Goal: Task Accomplishment & Management: Complete application form

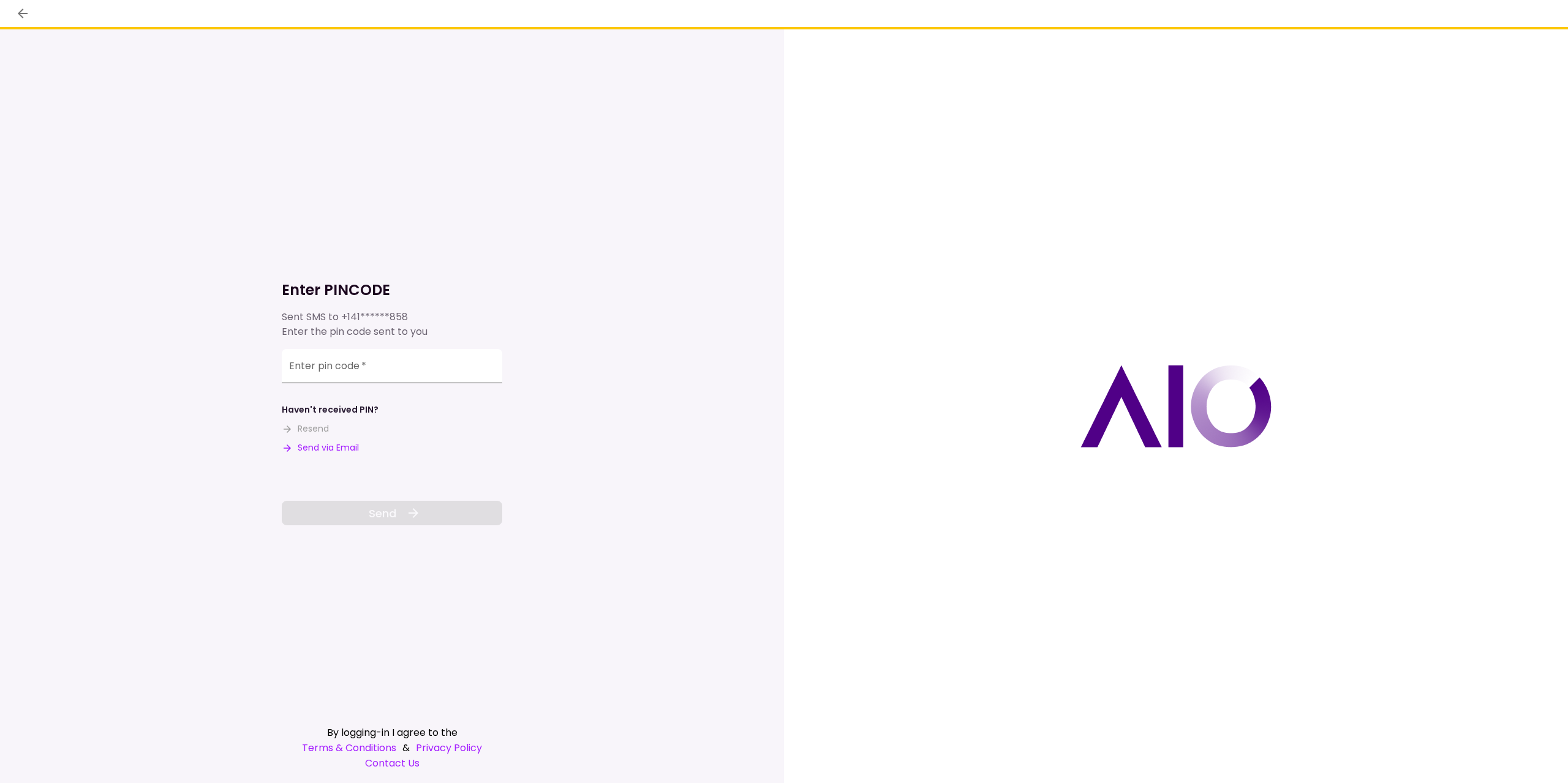
drag, startPoint x: 331, startPoint y: 375, endPoint x: 323, endPoint y: 374, distance: 8.1
click at [332, 375] on input "Enter pin code   *" at bounding box center [392, 366] width 221 height 34
type input "******"
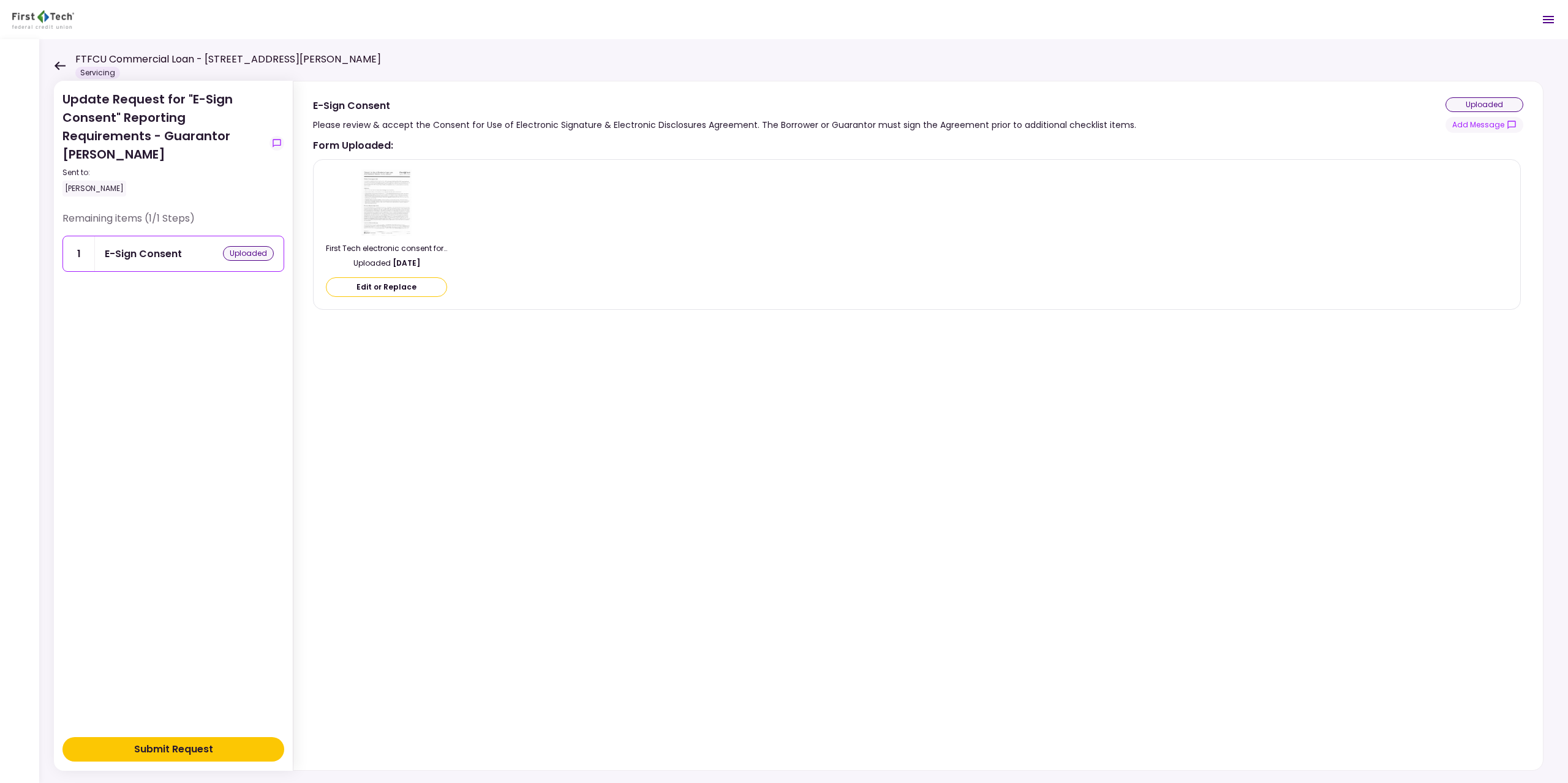
click at [166, 743] on div "Submit Request" at bounding box center [174, 749] width 79 height 14
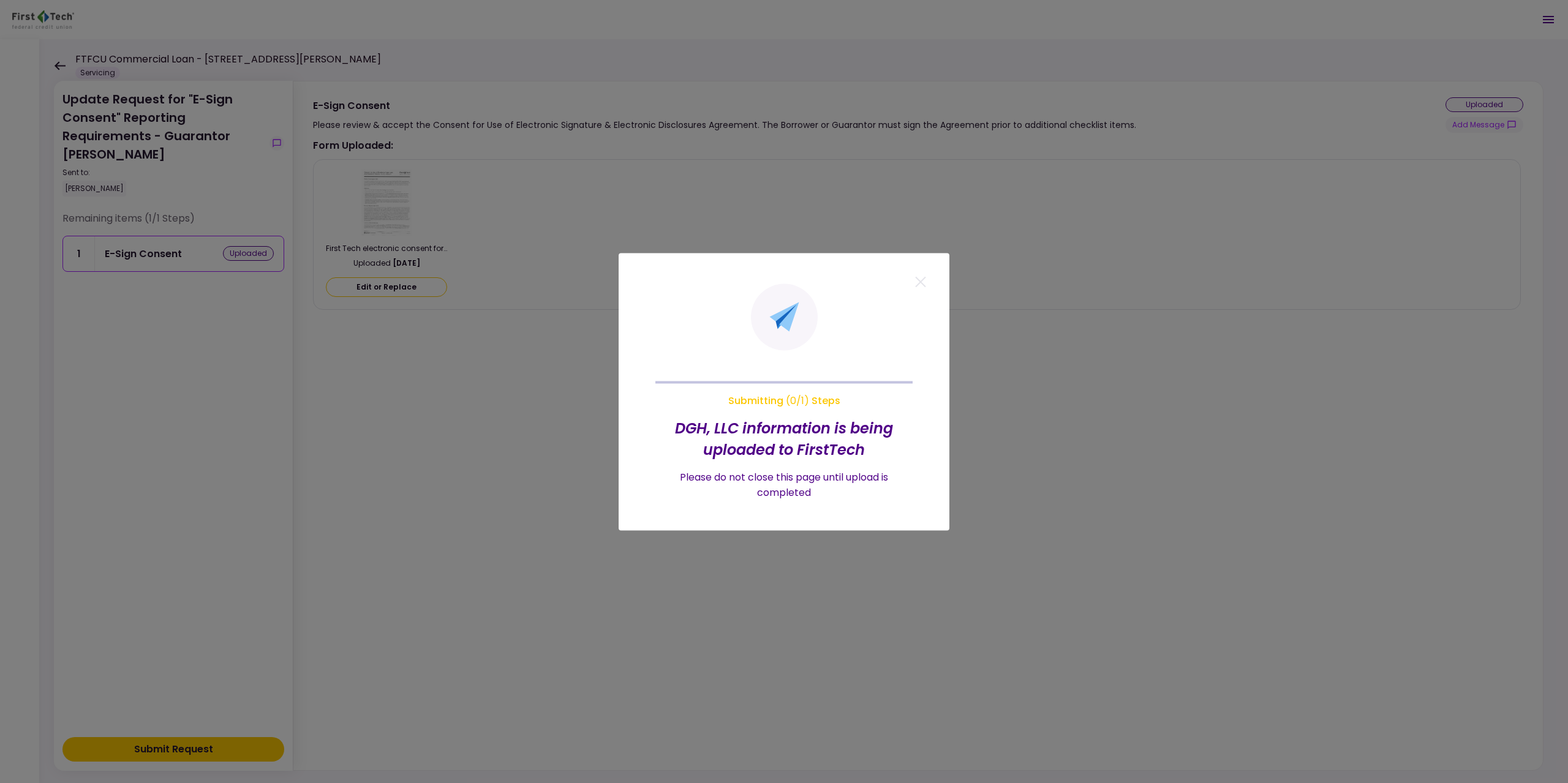
click at [63, 66] on div at bounding box center [784, 392] width 1568 height 783
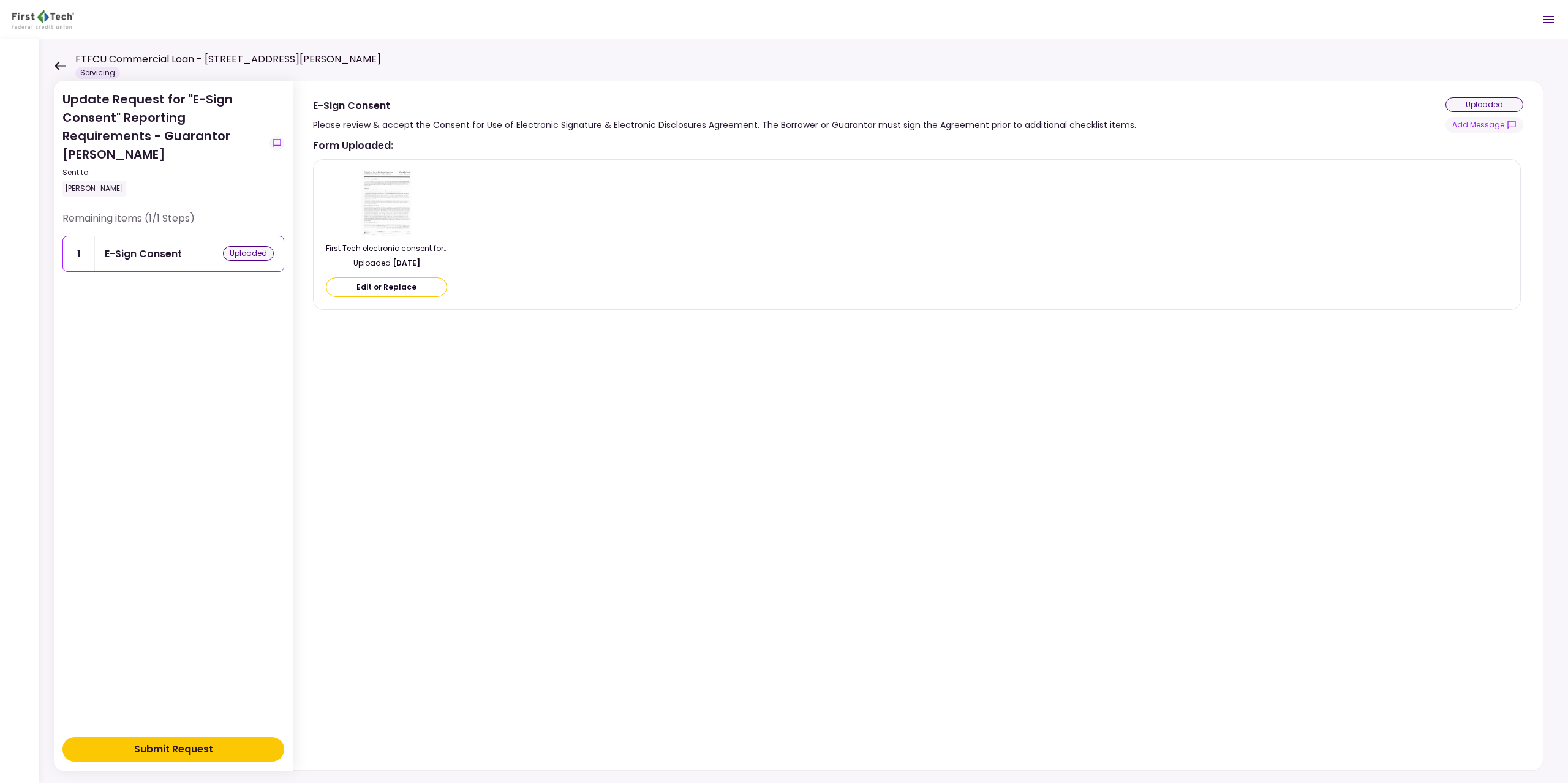
click at [1467, 103] on div "uploaded" at bounding box center [1485, 105] width 78 height 14
click at [68, 63] on div "FTFCU Commercial Loan - [STREET_ADDRESS][PERSON_NAME] Servicing" at bounding box center [218, 65] width 327 height 27
click at [60, 66] on icon at bounding box center [60, 65] width 11 height 8
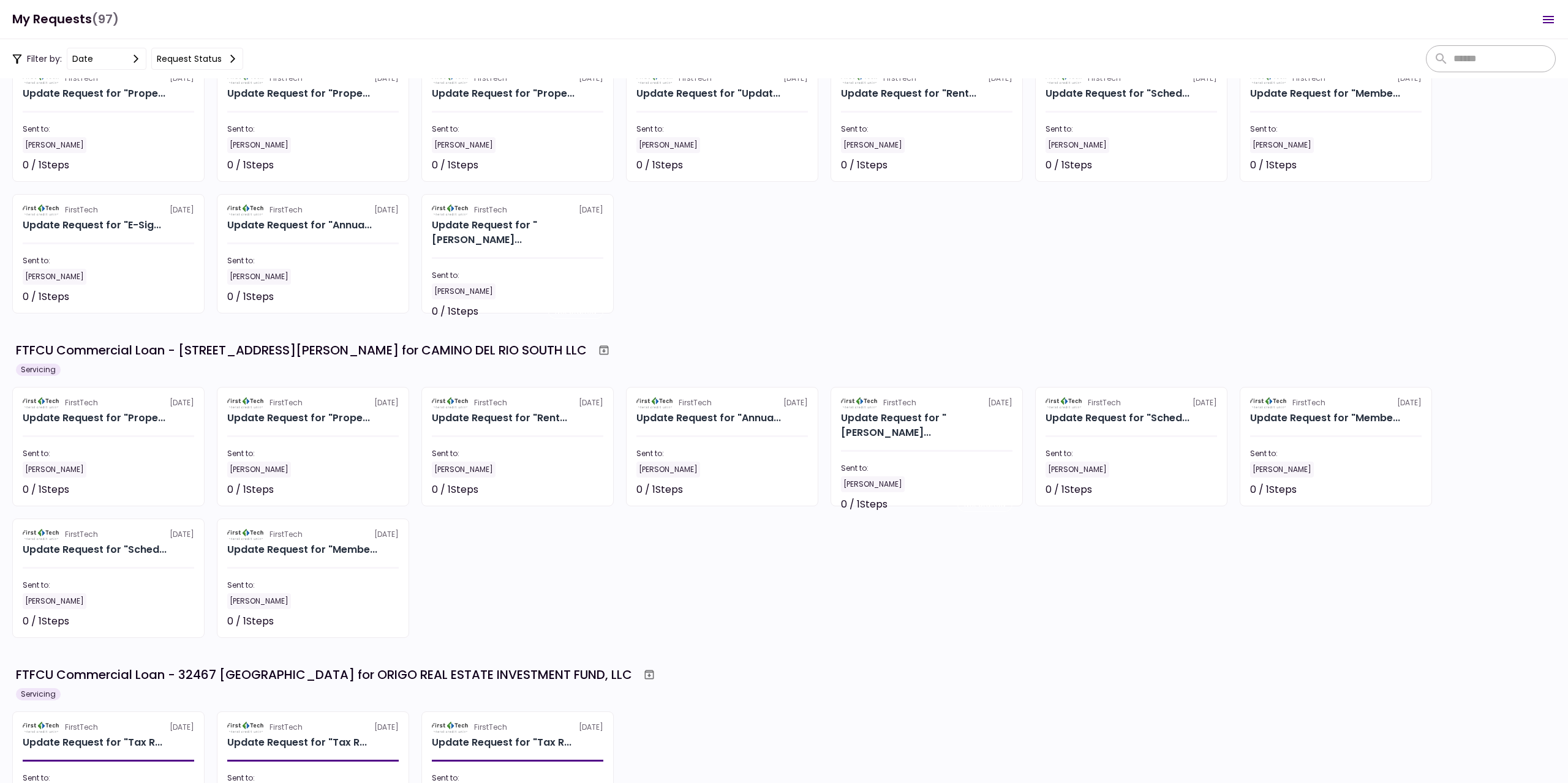
scroll to position [1591, 0]
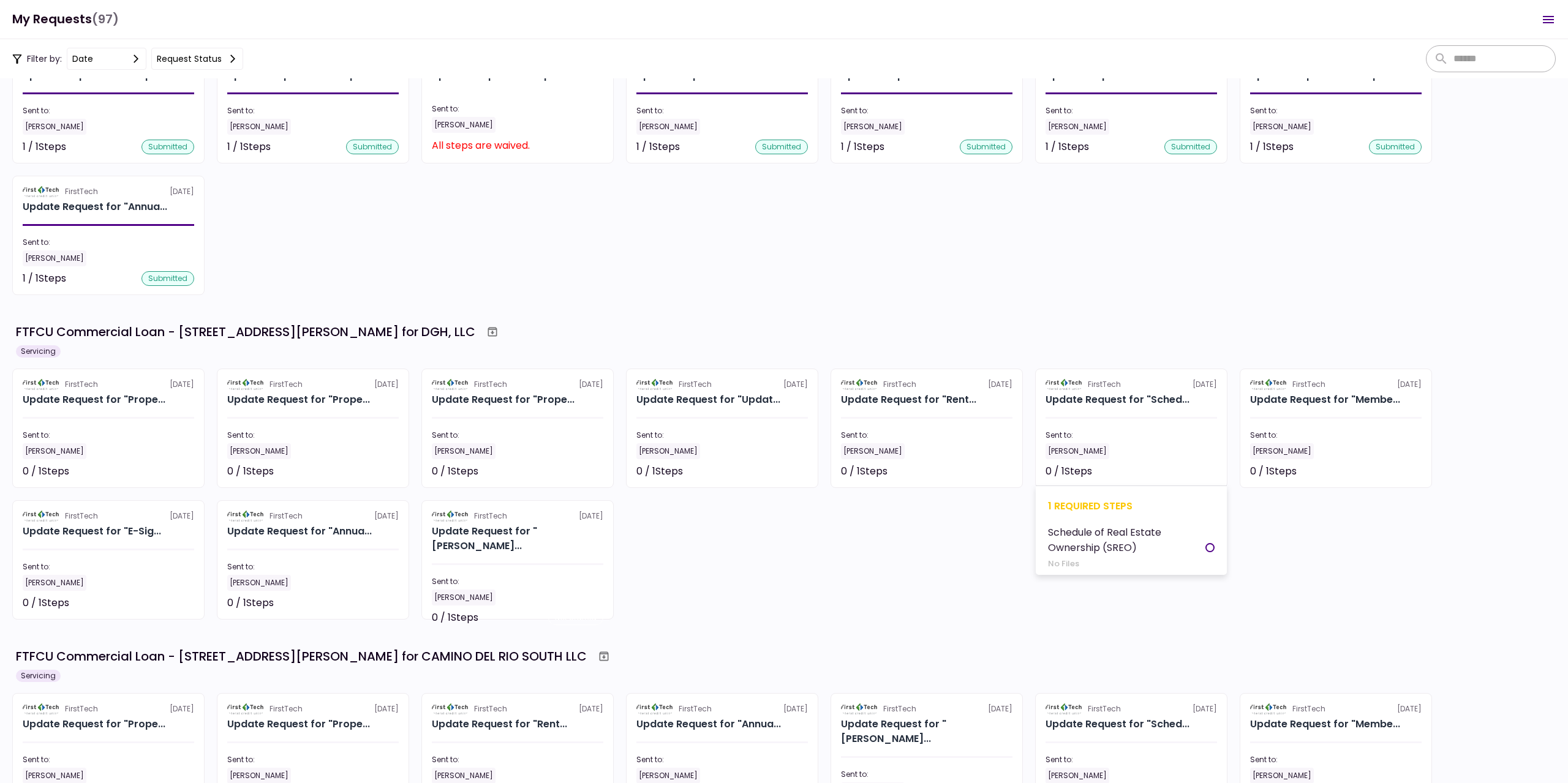
click at [1106, 507] on div "1 required steps" at bounding box center [1131, 506] width 166 height 15
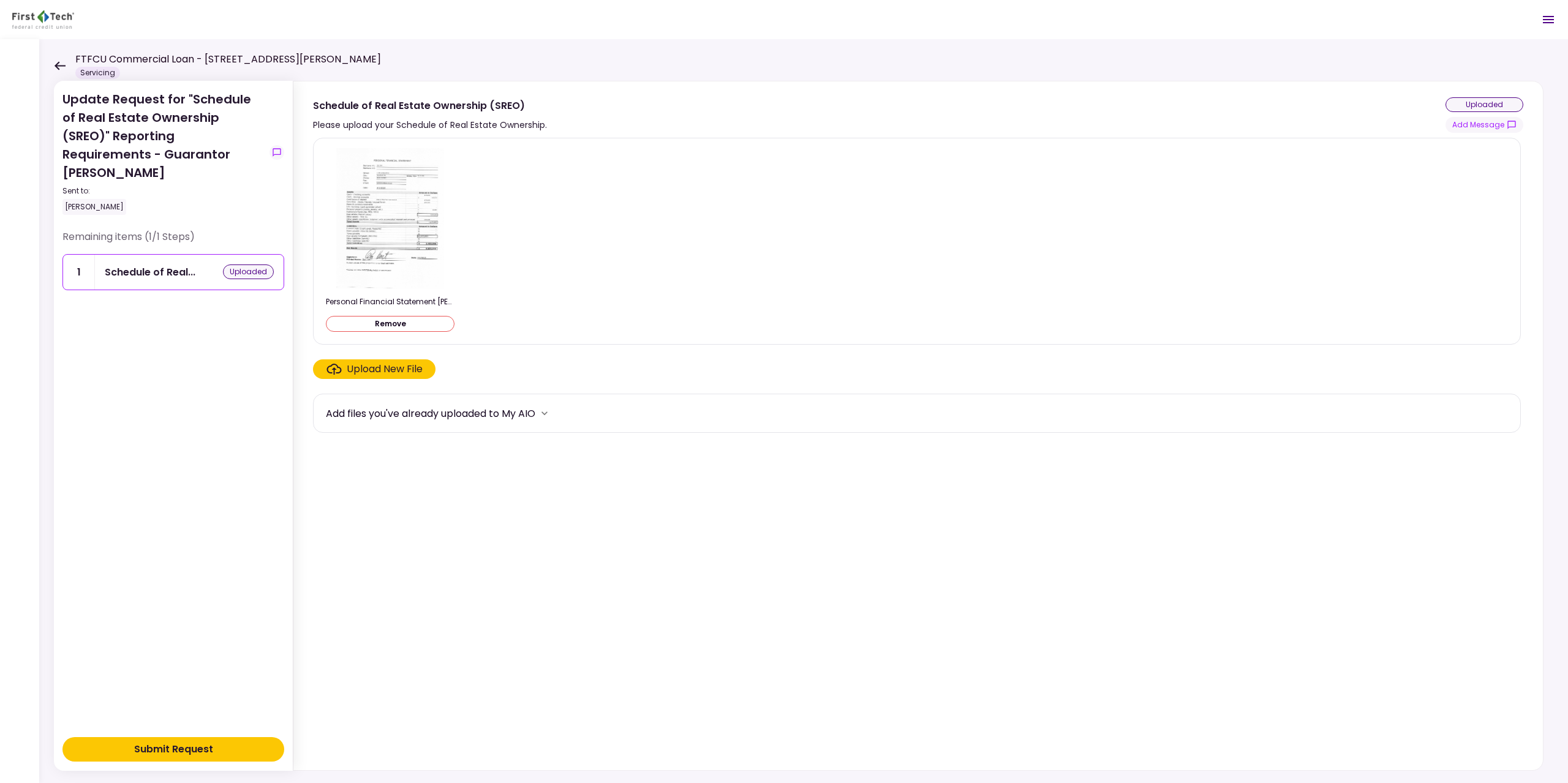
click at [202, 746] on div "Submit Request" at bounding box center [174, 749] width 79 height 14
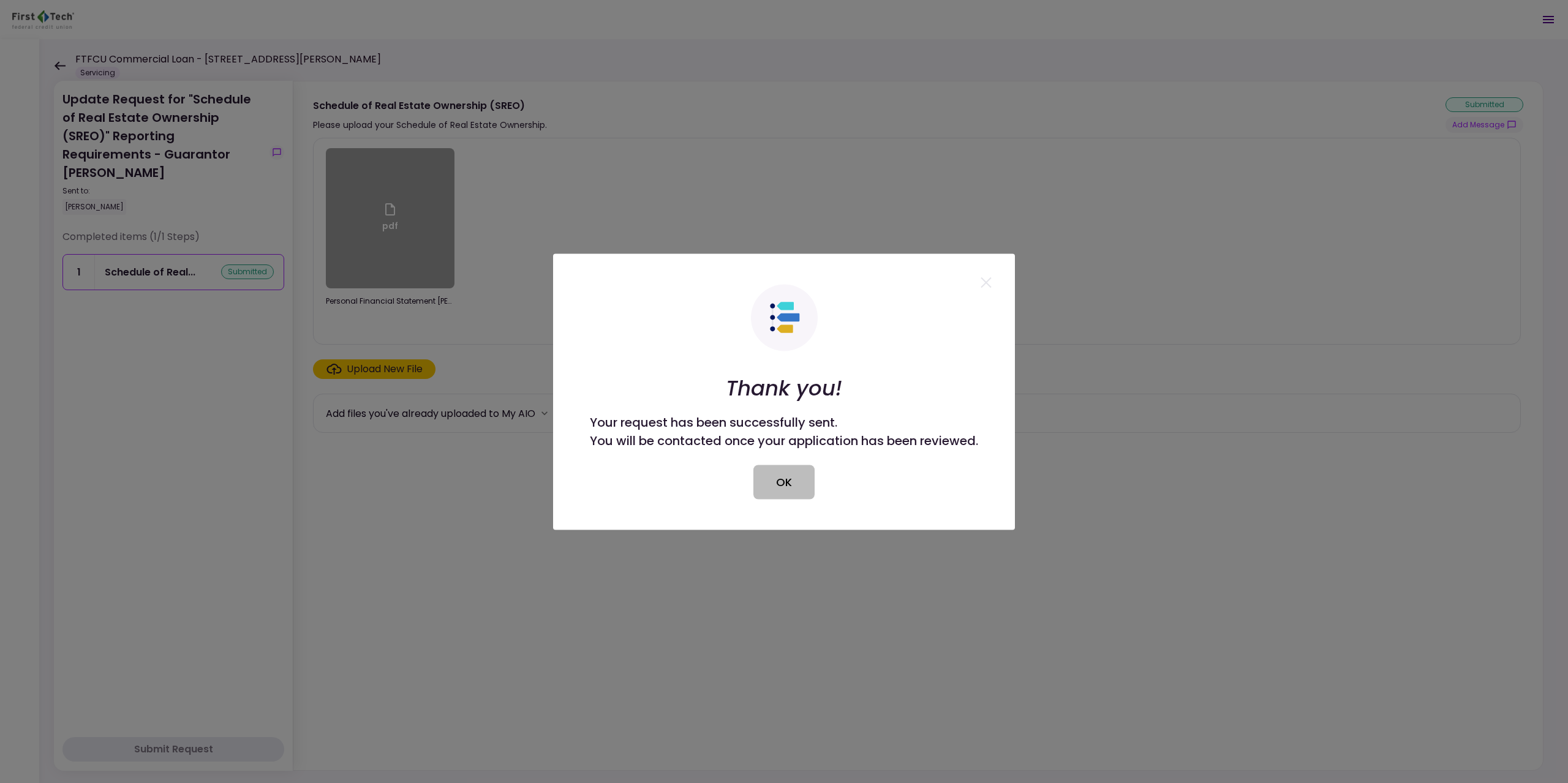
click at [771, 477] on button "OK" at bounding box center [784, 482] width 61 height 34
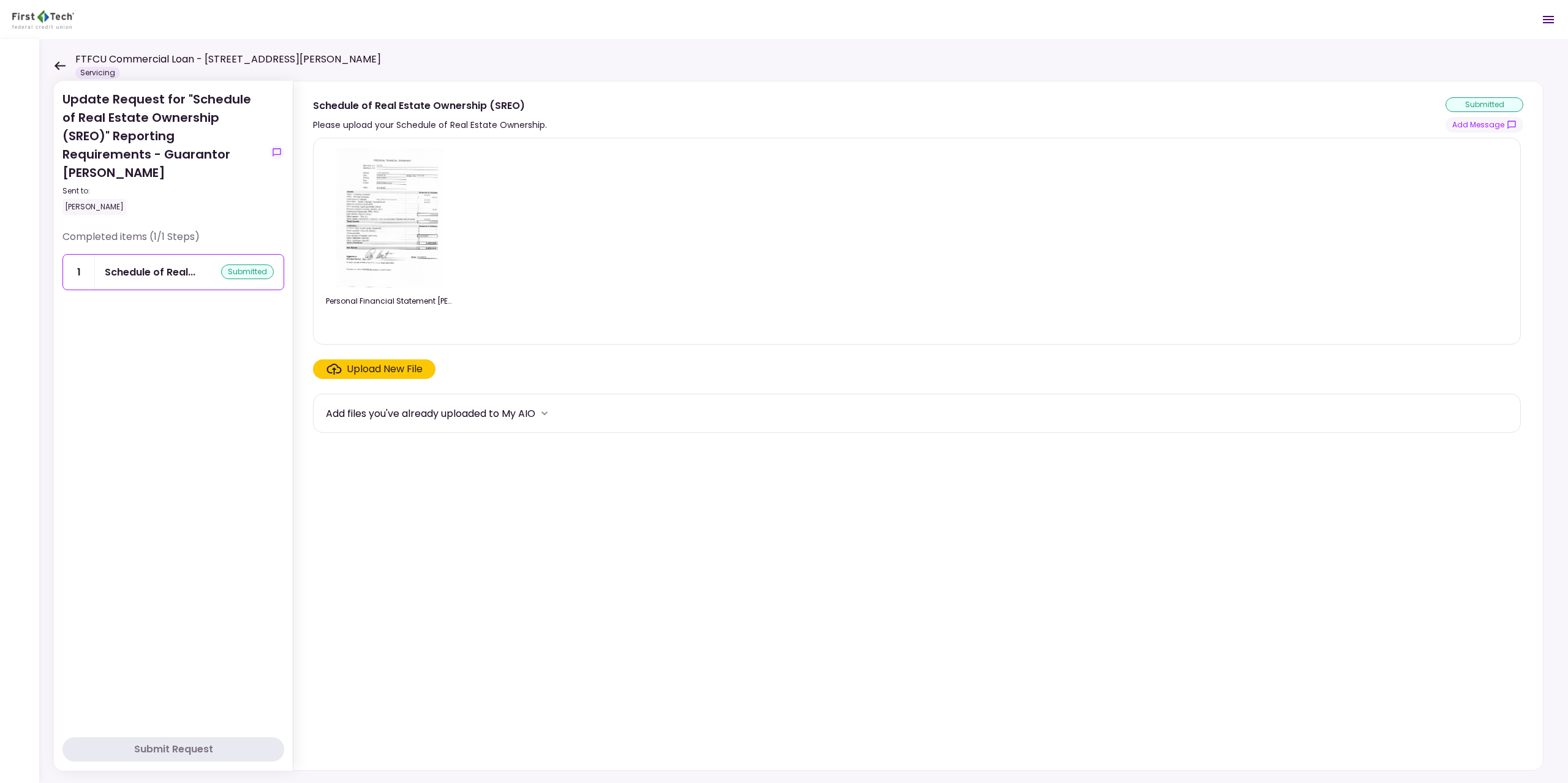
click at [60, 69] on icon at bounding box center [60, 66] width 11 height 9
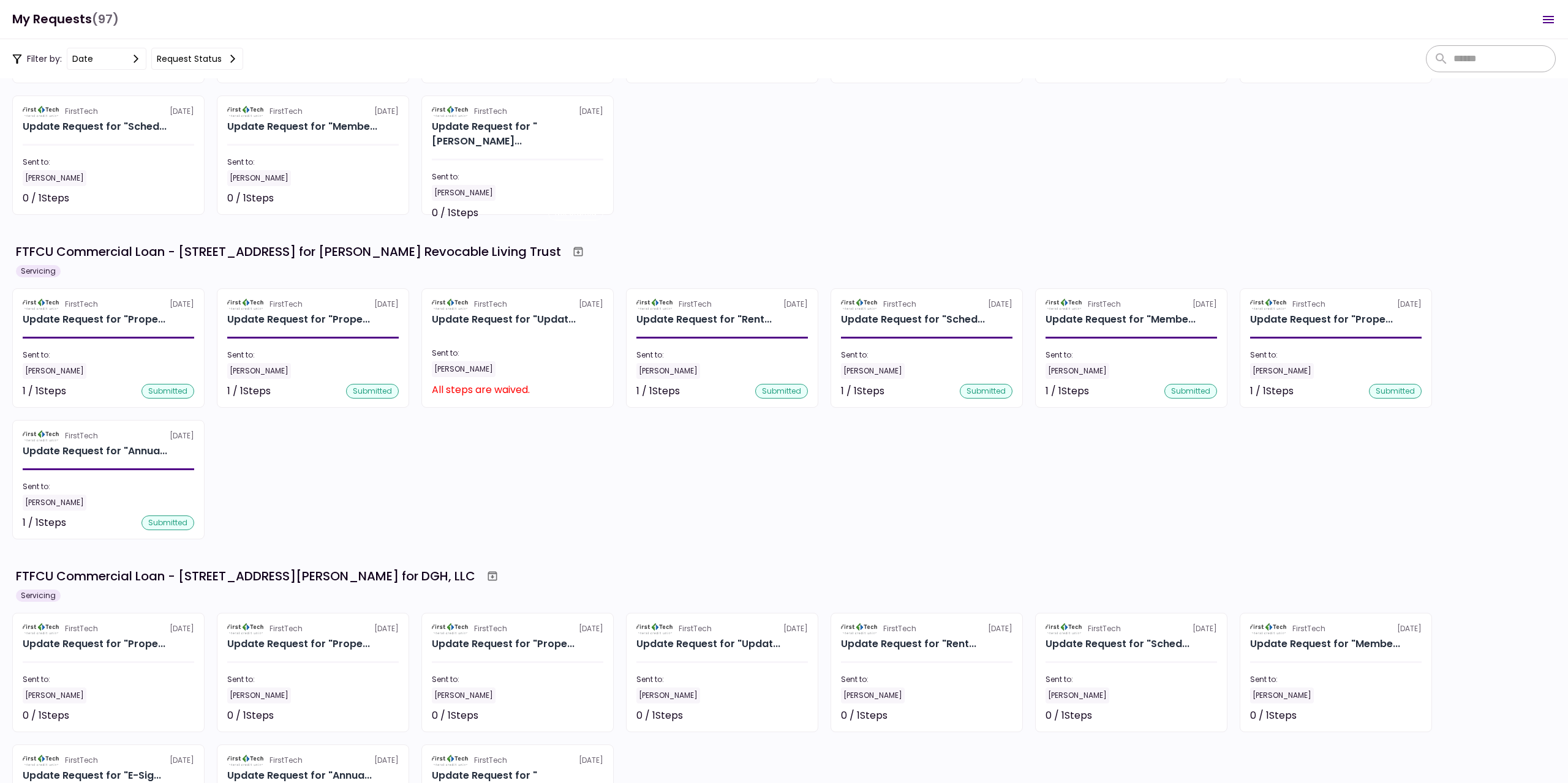
scroll to position [1531, 0]
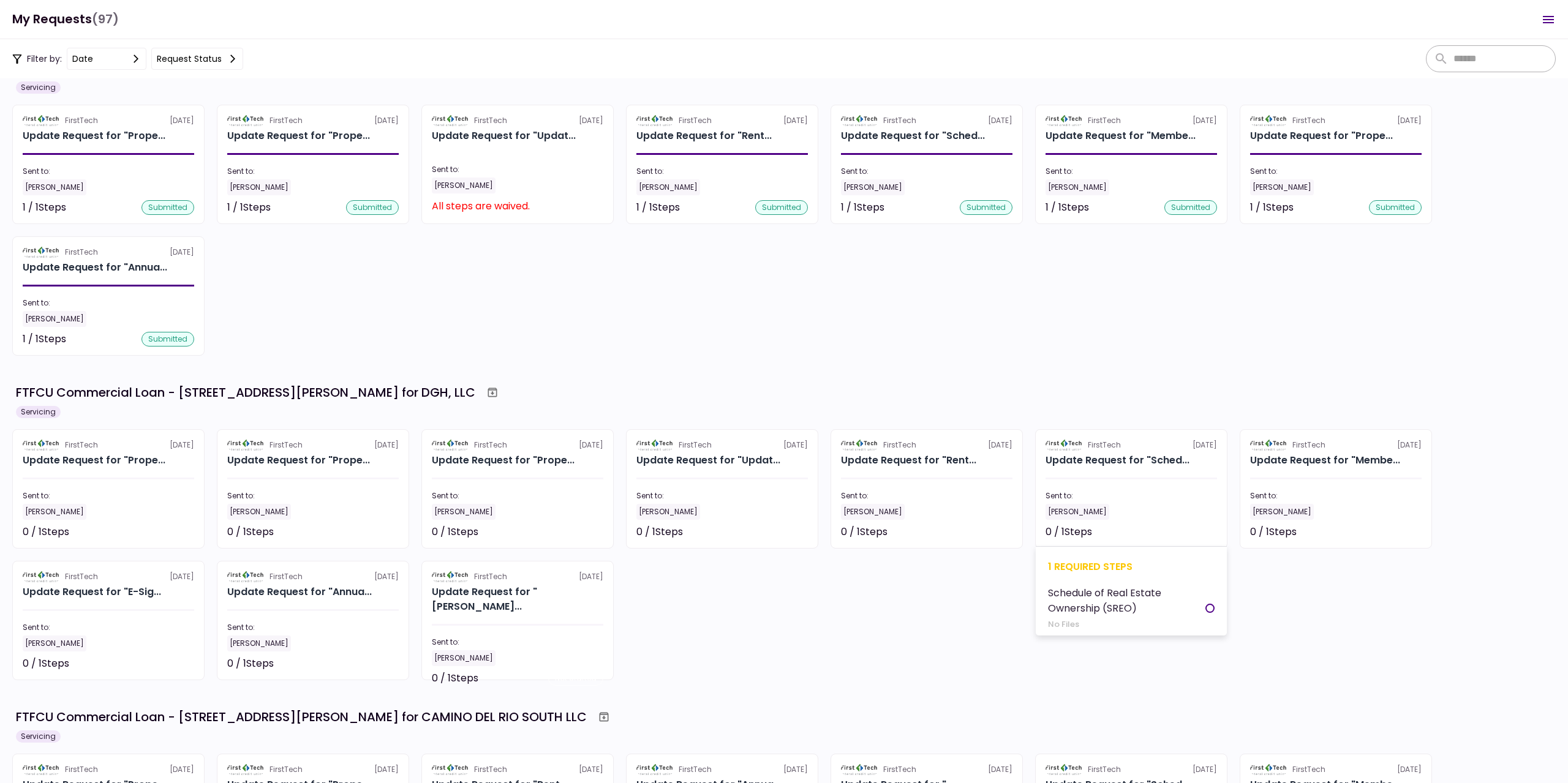
click at [1105, 497] on div "Sent to:" at bounding box center [1131, 496] width 172 height 11
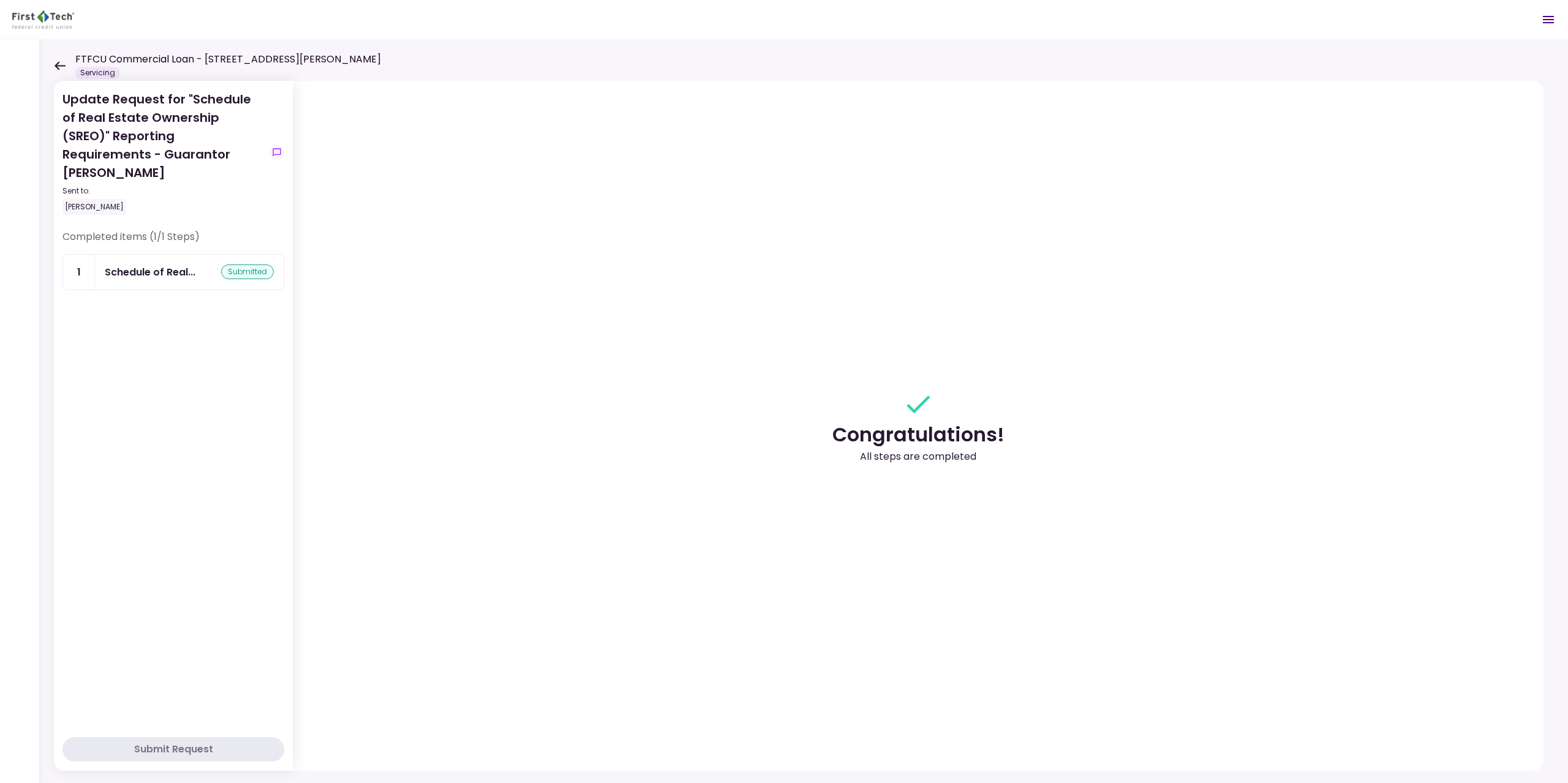
click at [63, 66] on icon at bounding box center [60, 65] width 11 height 8
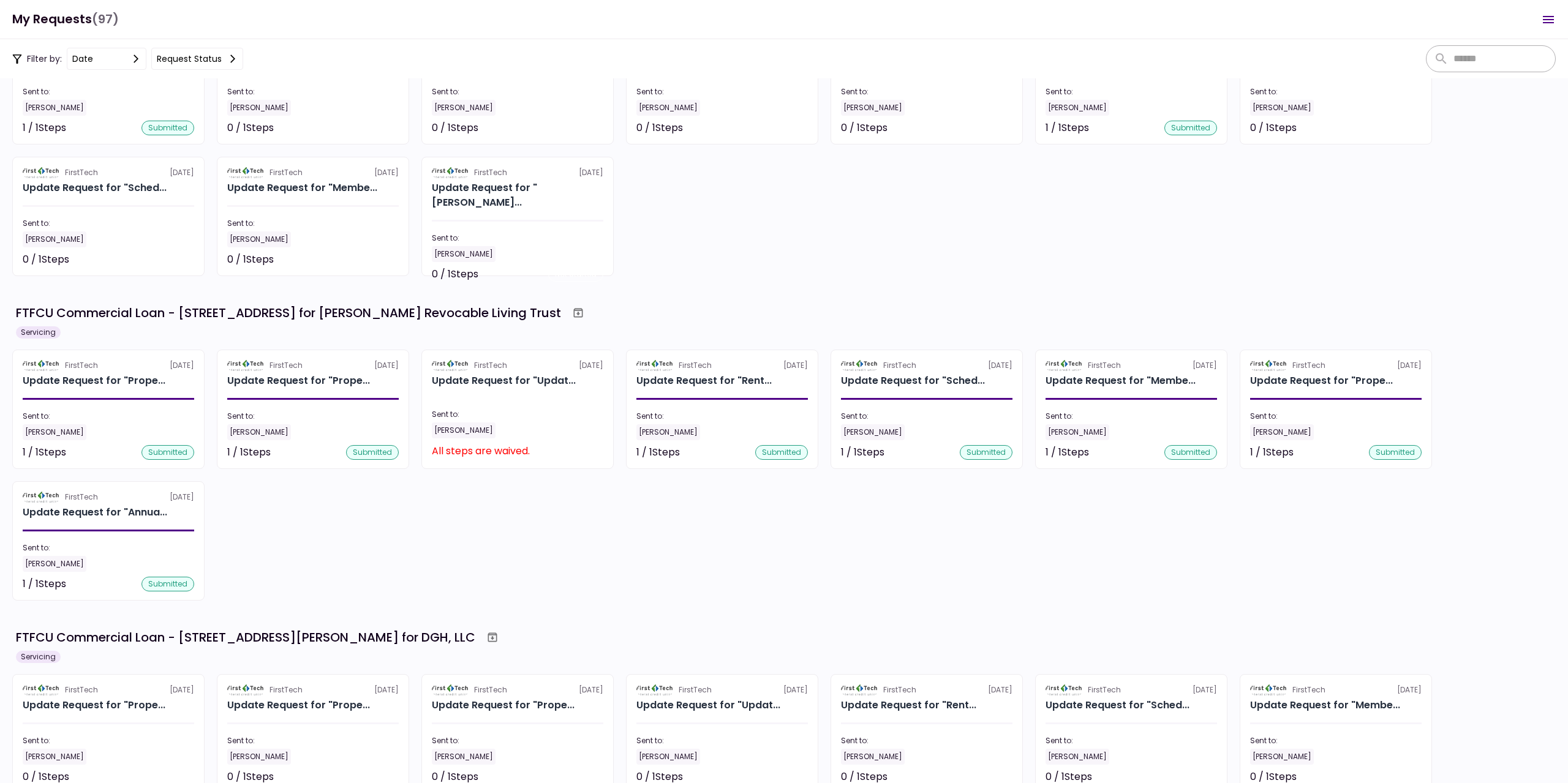
scroll to position [1408, 0]
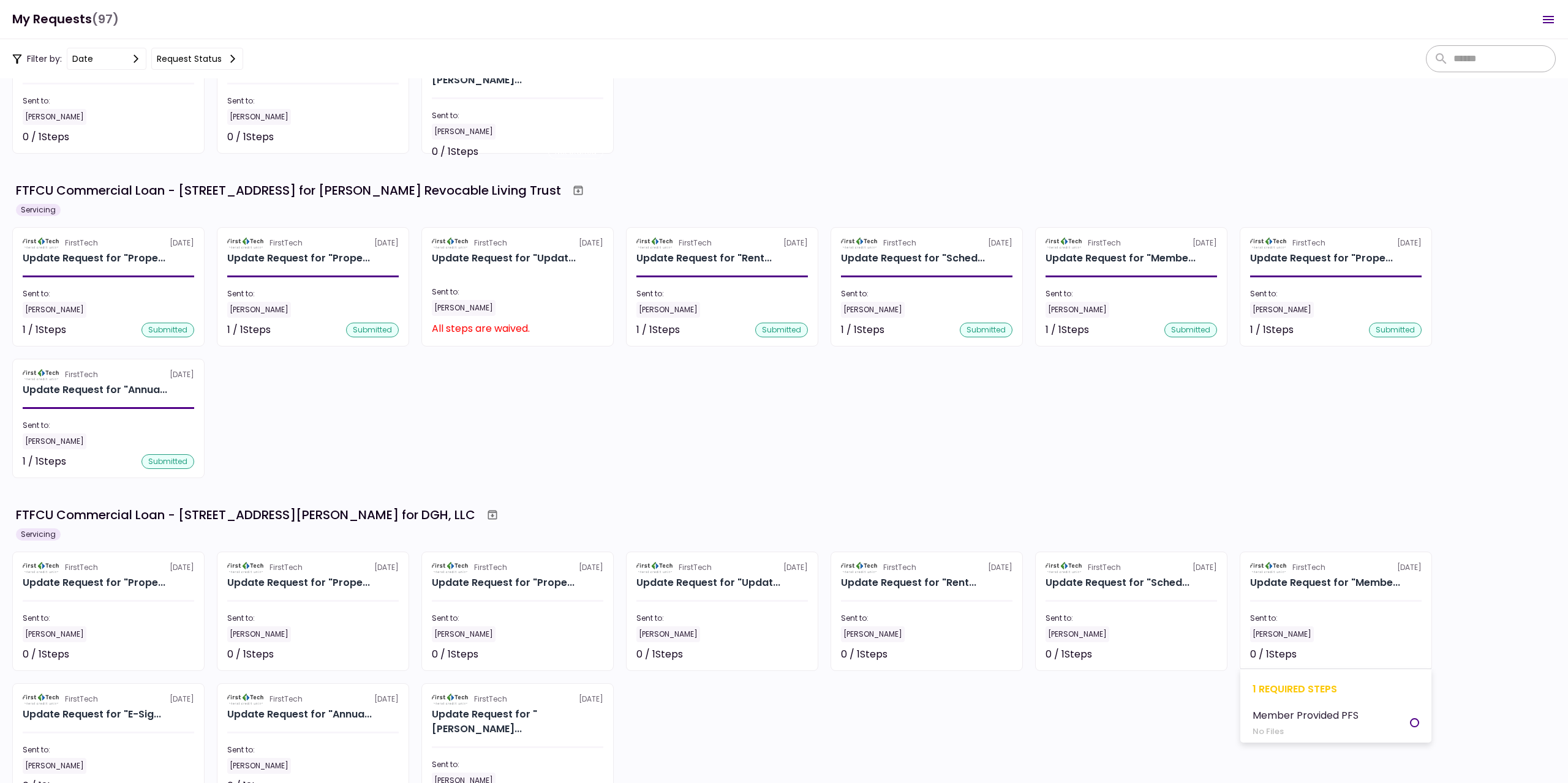
click at [1286, 601] on div at bounding box center [1336, 601] width 172 height 2
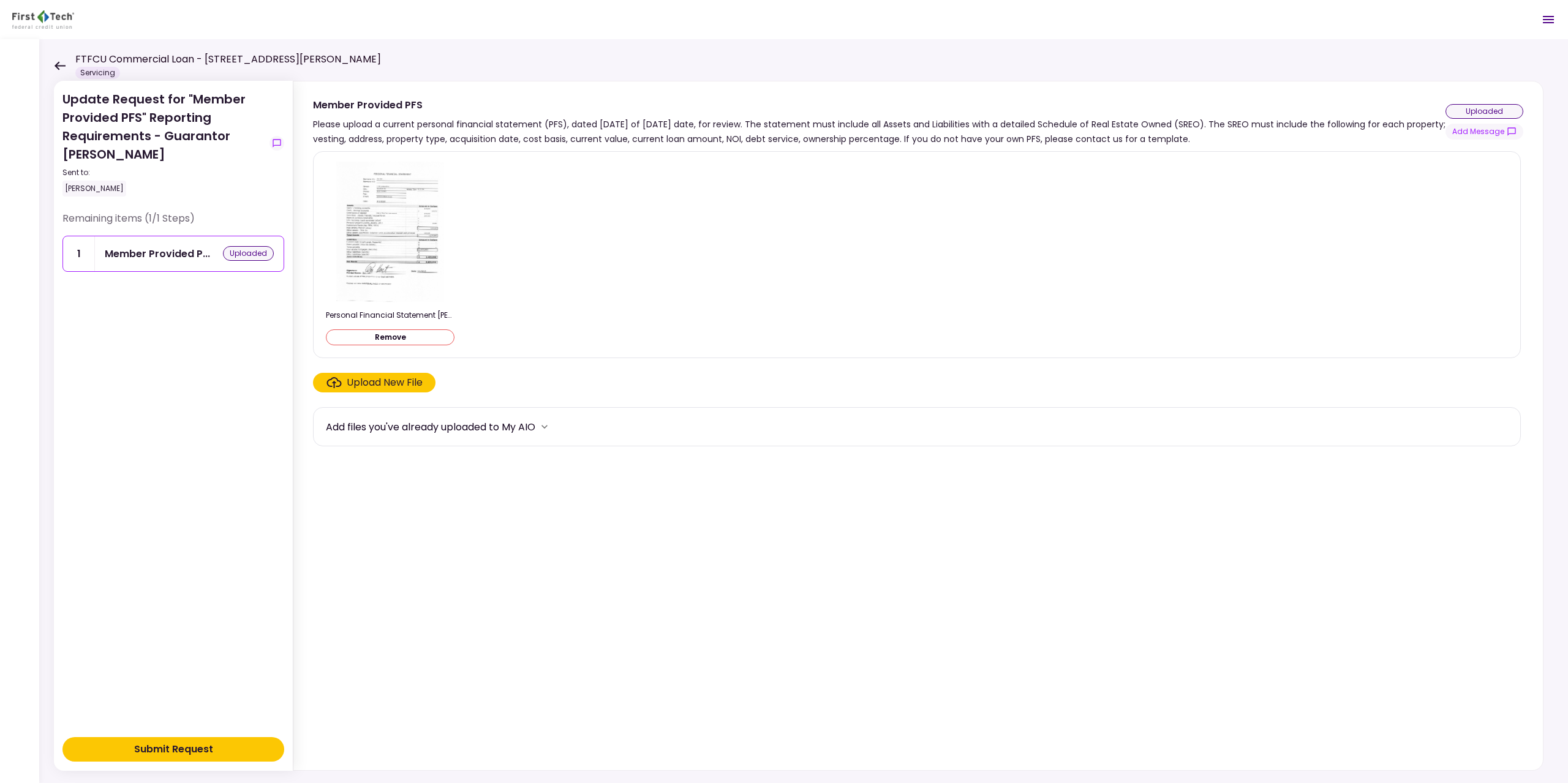
click at [206, 741] on button "Submit Request" at bounding box center [173, 749] width 221 height 24
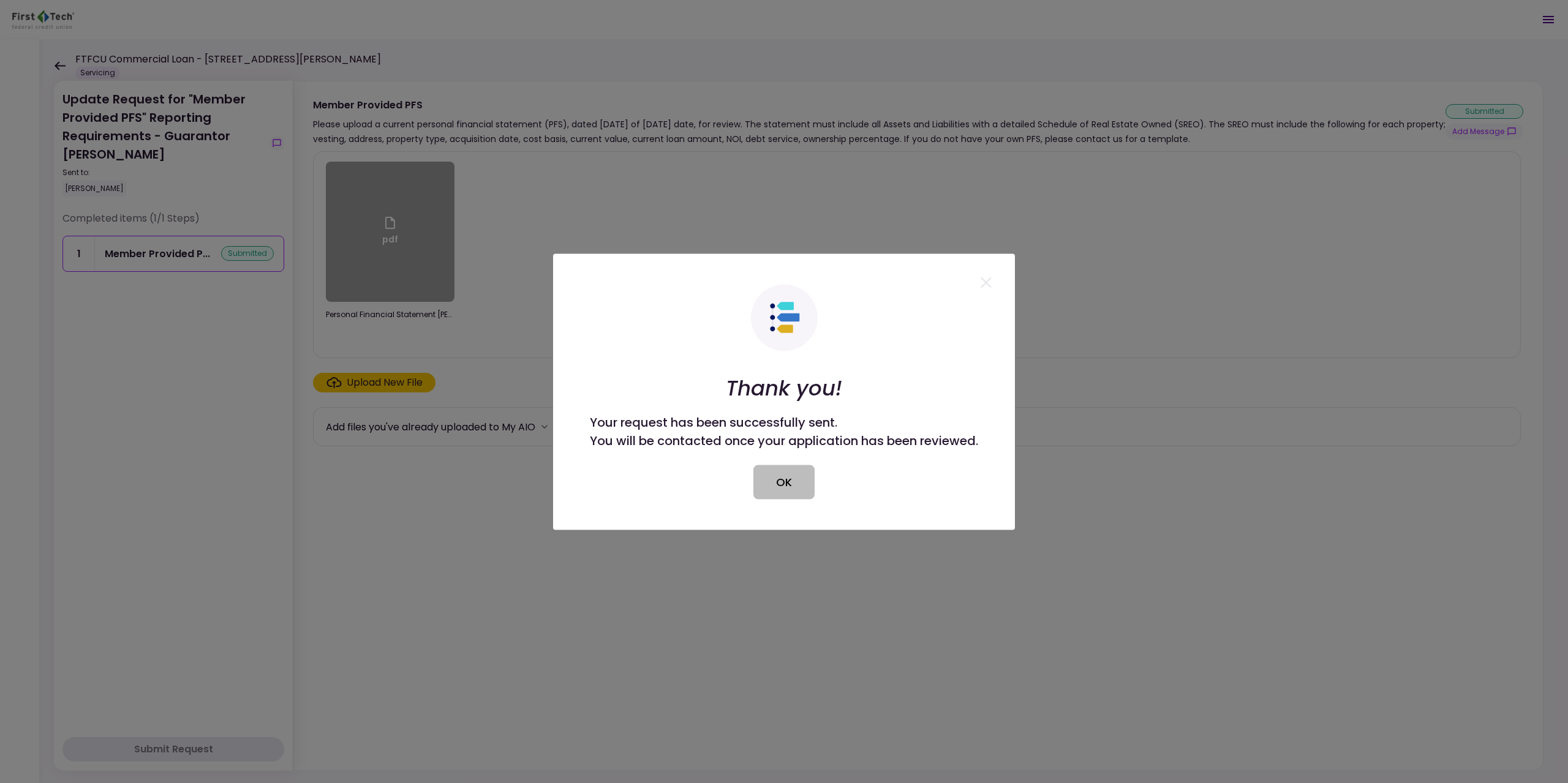
click at [786, 488] on button "OK" at bounding box center [784, 482] width 61 height 34
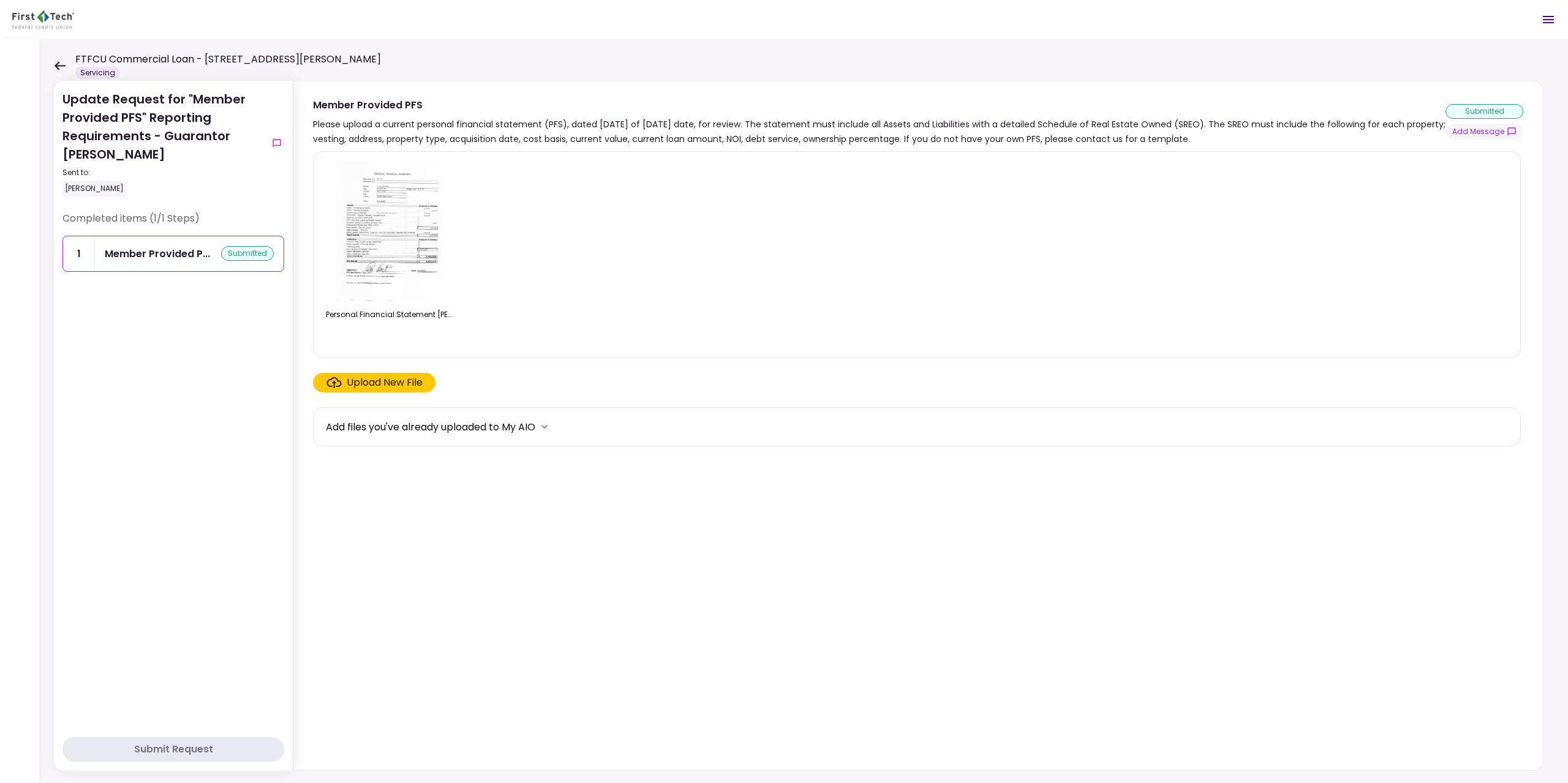
click at [55, 59] on div "FTFCU Commercial Loan - [STREET_ADDRESS][PERSON_NAME] Servicing" at bounding box center [218, 65] width 327 height 27
click at [64, 66] on icon at bounding box center [60, 65] width 11 height 8
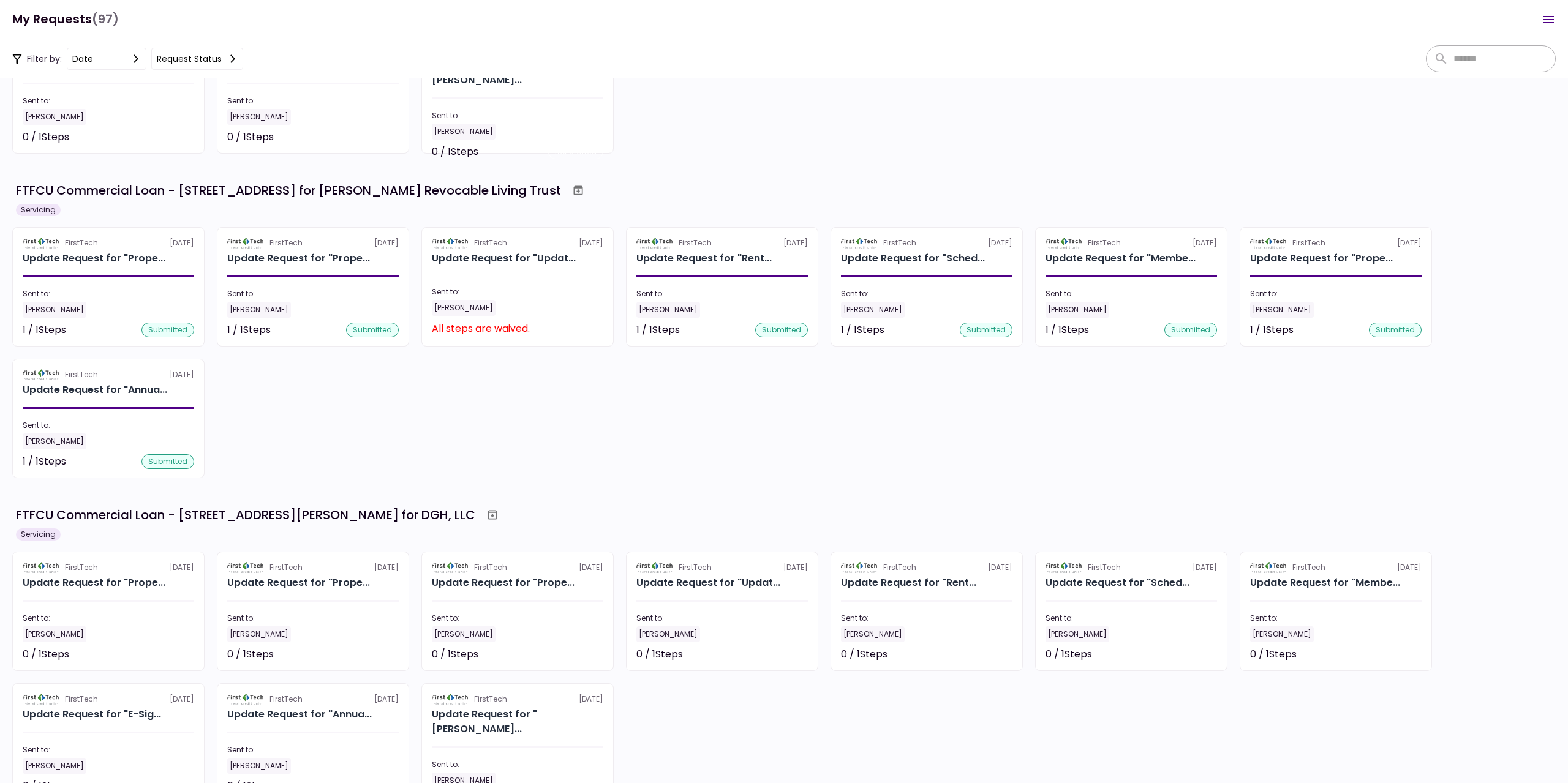
scroll to position [1531, 0]
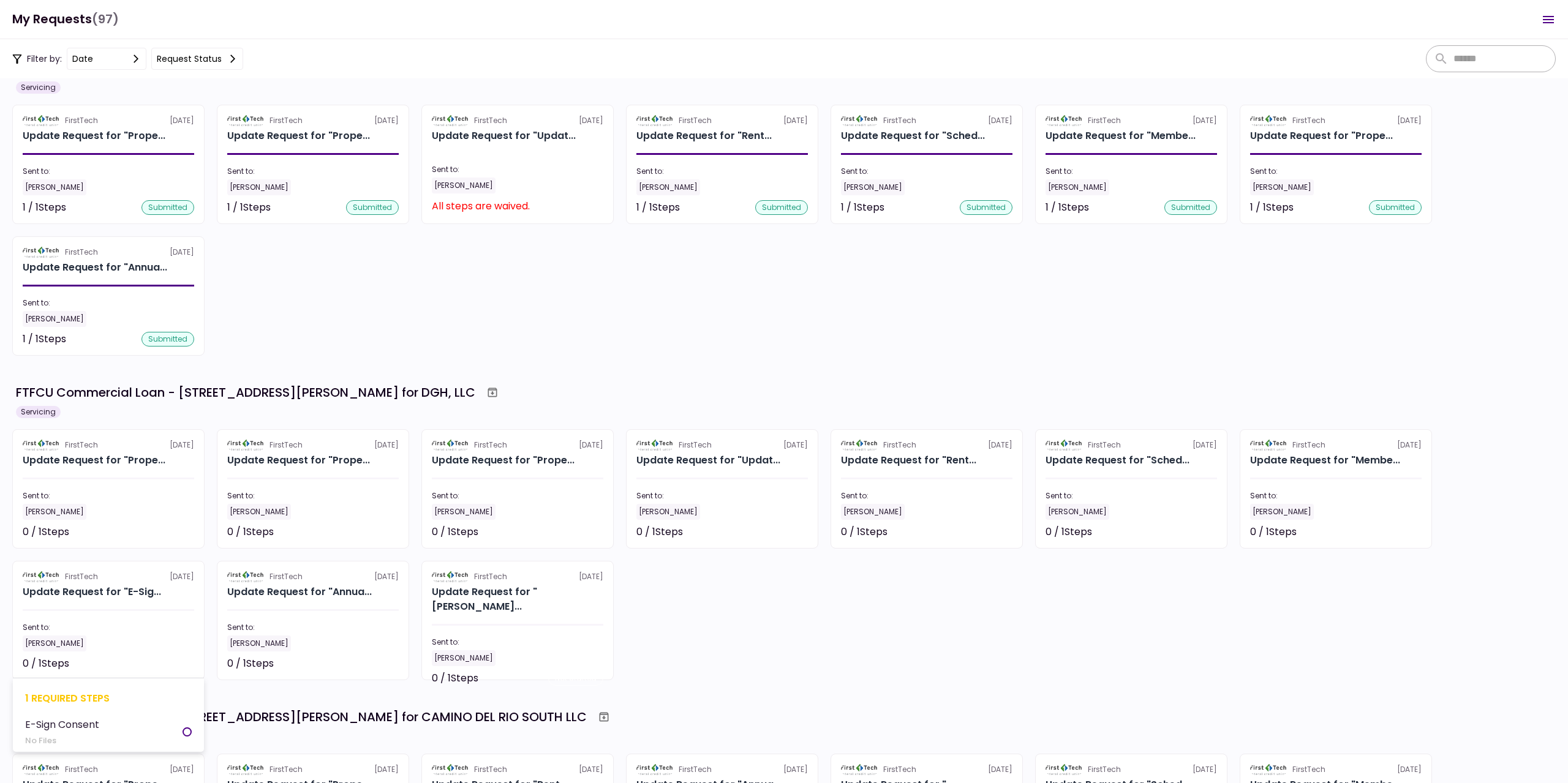
click at [58, 640] on div "[PERSON_NAME]" at bounding box center [54, 643] width 63 height 16
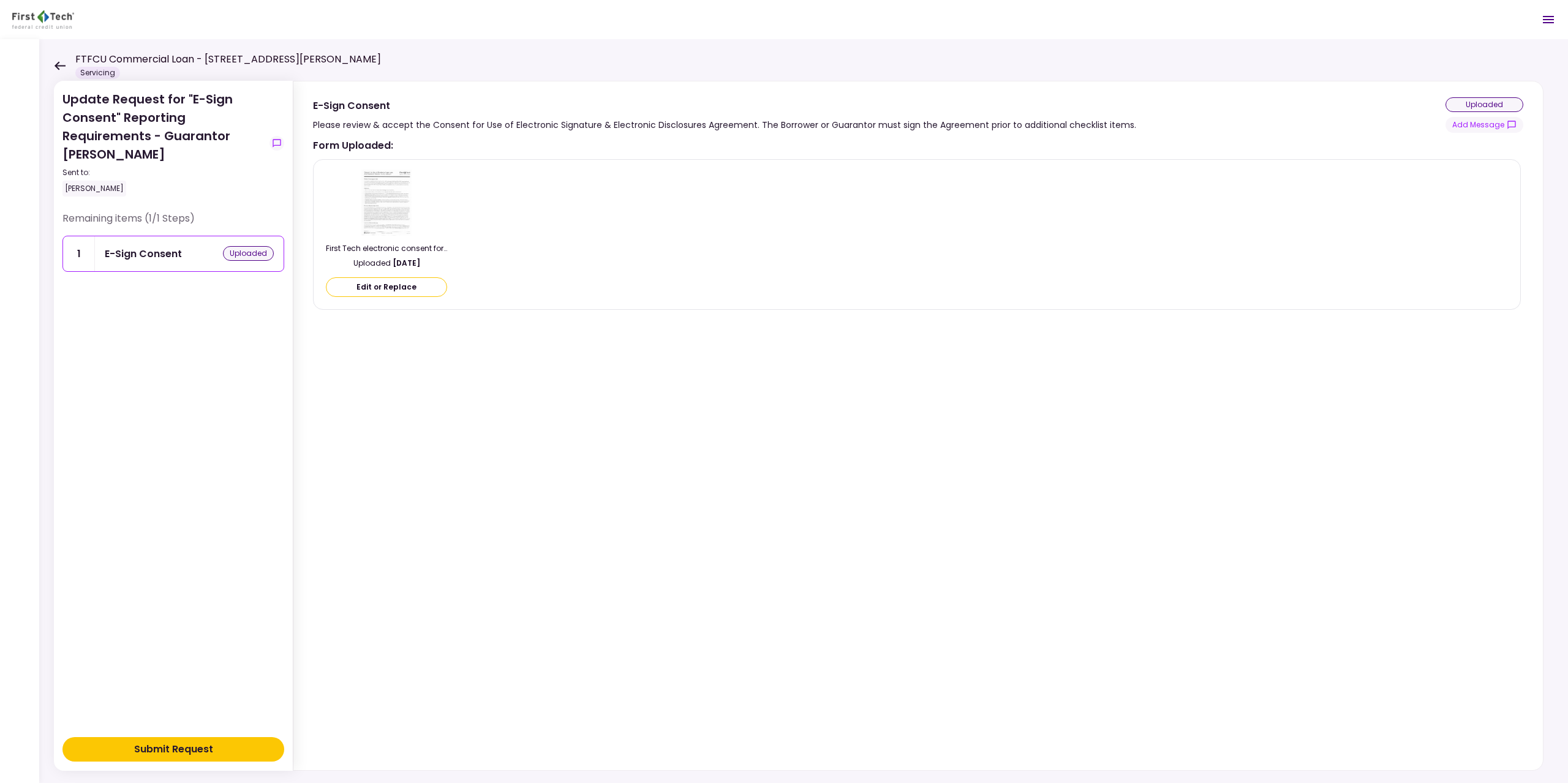
click at [175, 757] on button "Submit Request" at bounding box center [173, 749] width 221 height 24
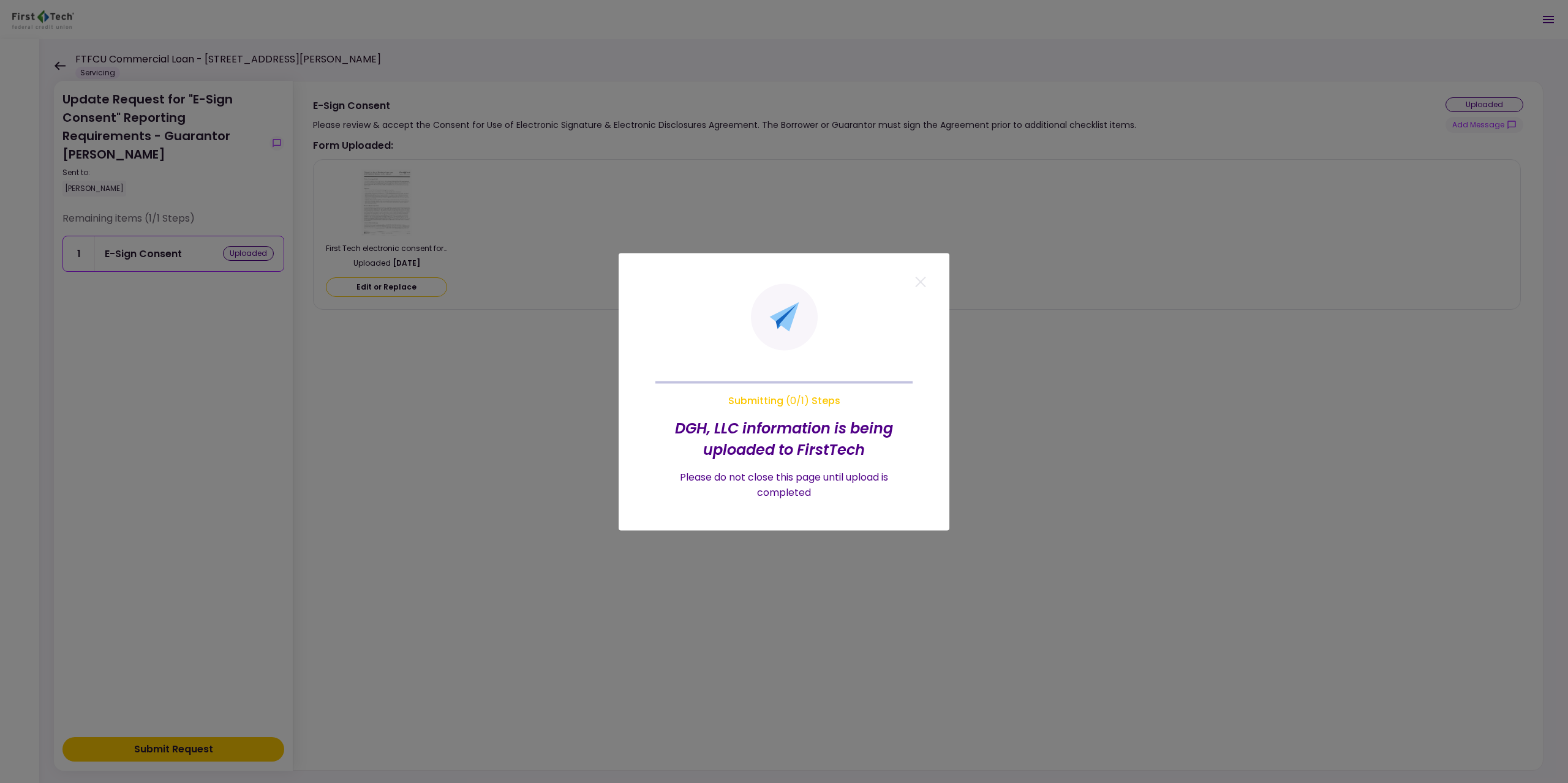
click at [60, 66] on div at bounding box center [784, 392] width 1568 height 783
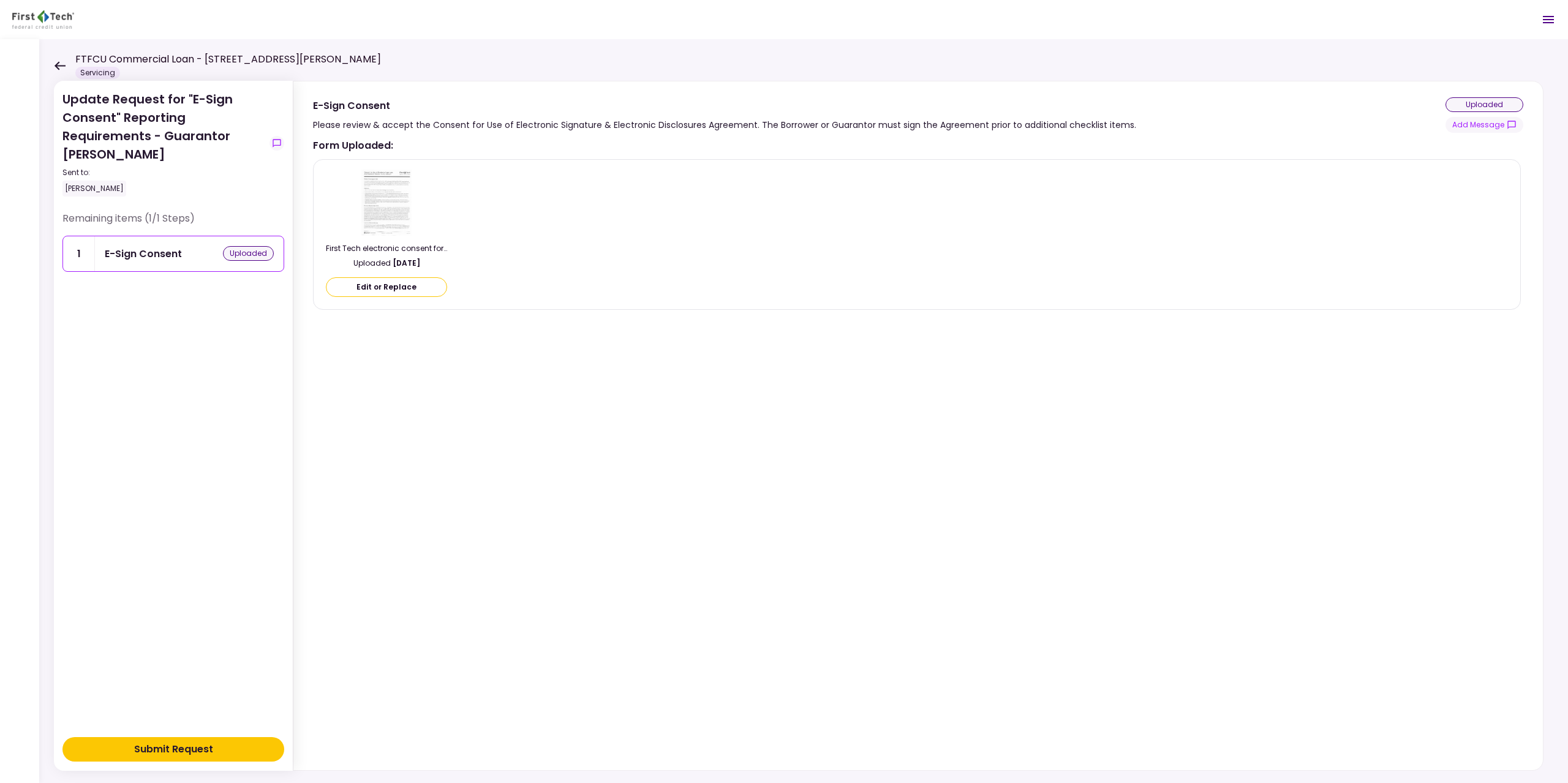
click at [60, 65] on icon at bounding box center [60, 65] width 11 height 8
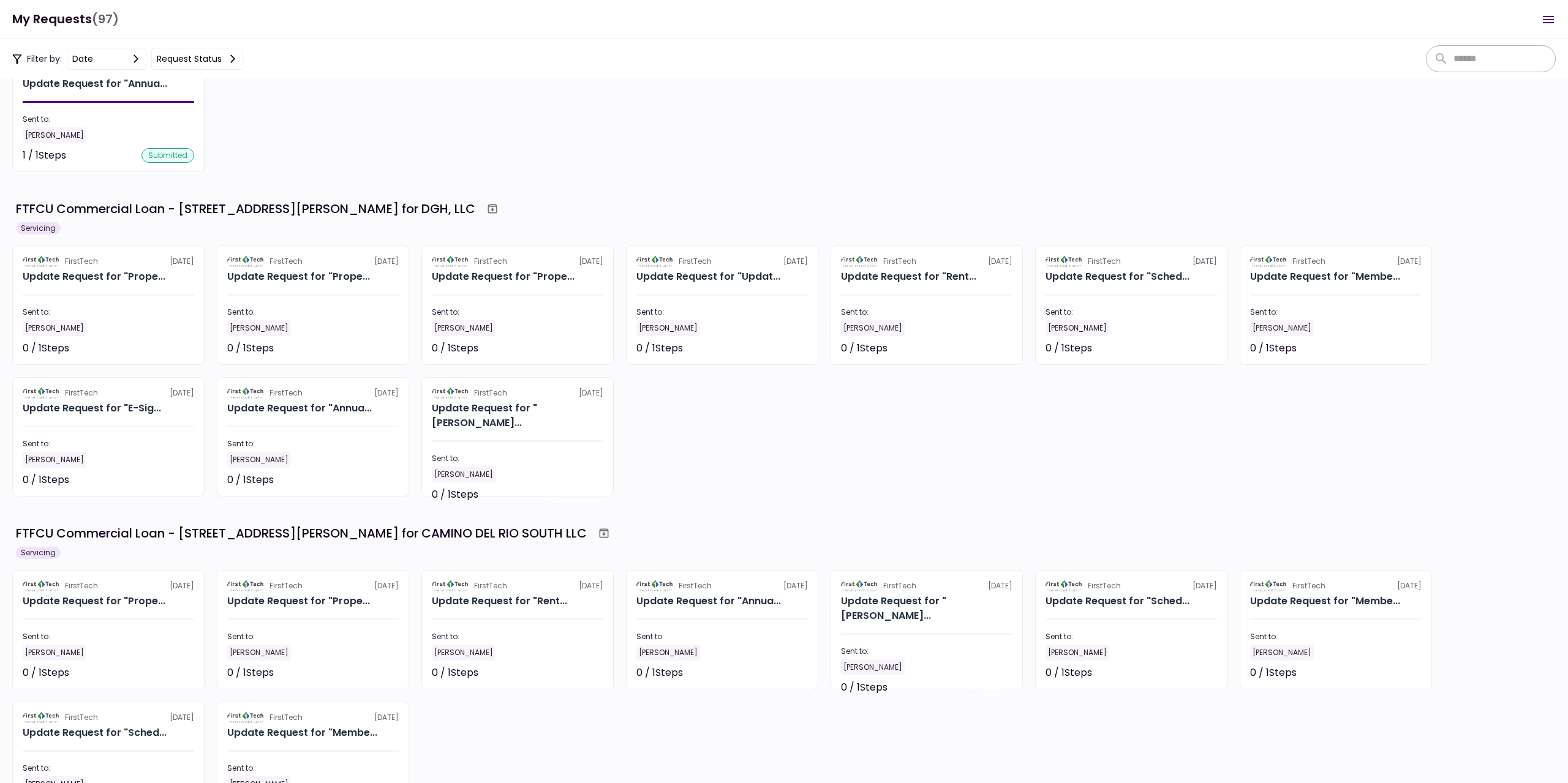
scroll to position [1592, 0]
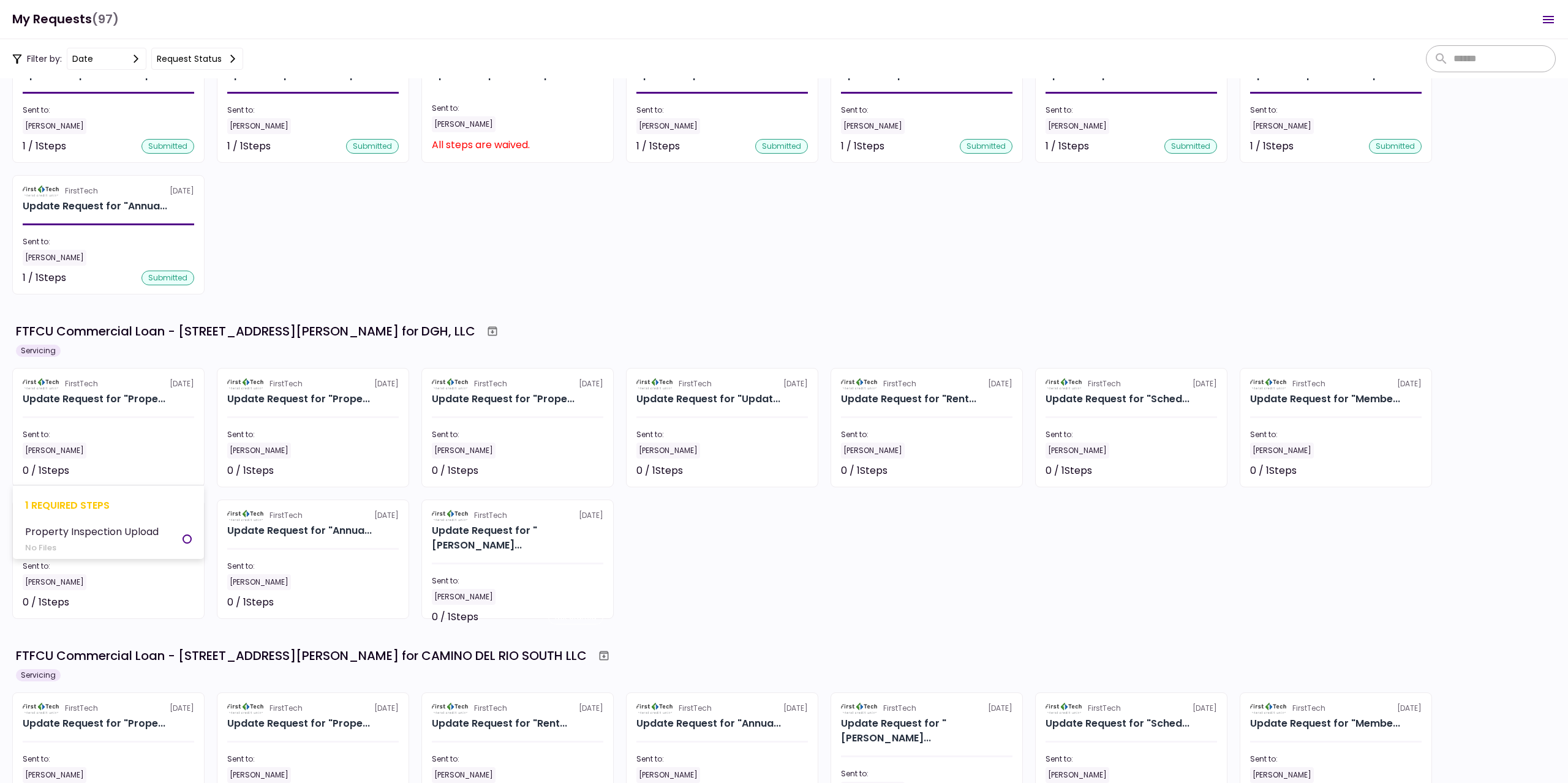
click at [72, 452] on div "[PERSON_NAME]" at bounding box center [54, 450] width 63 height 16
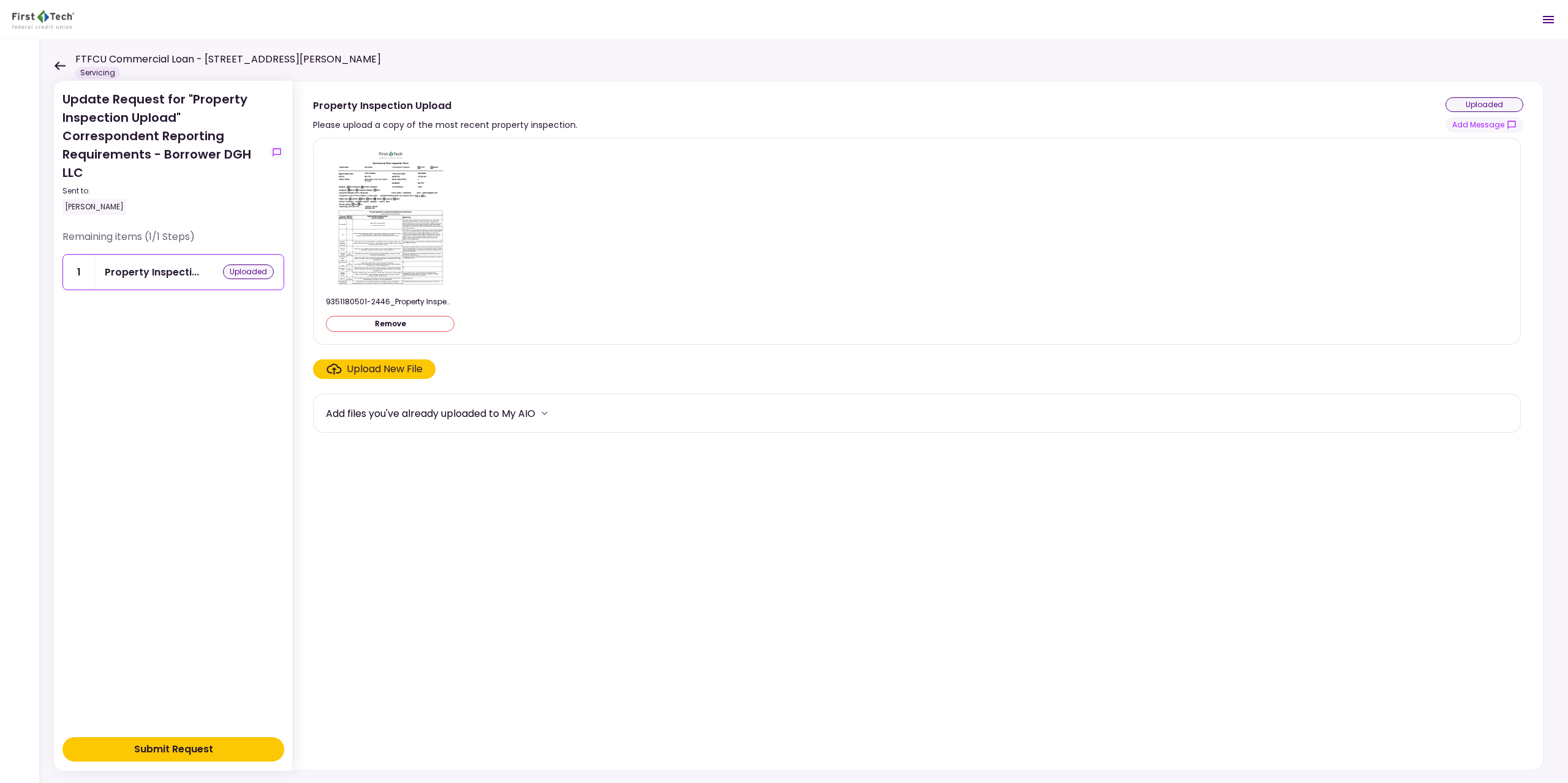
click at [221, 748] on button "Submit Request" at bounding box center [173, 749] width 221 height 24
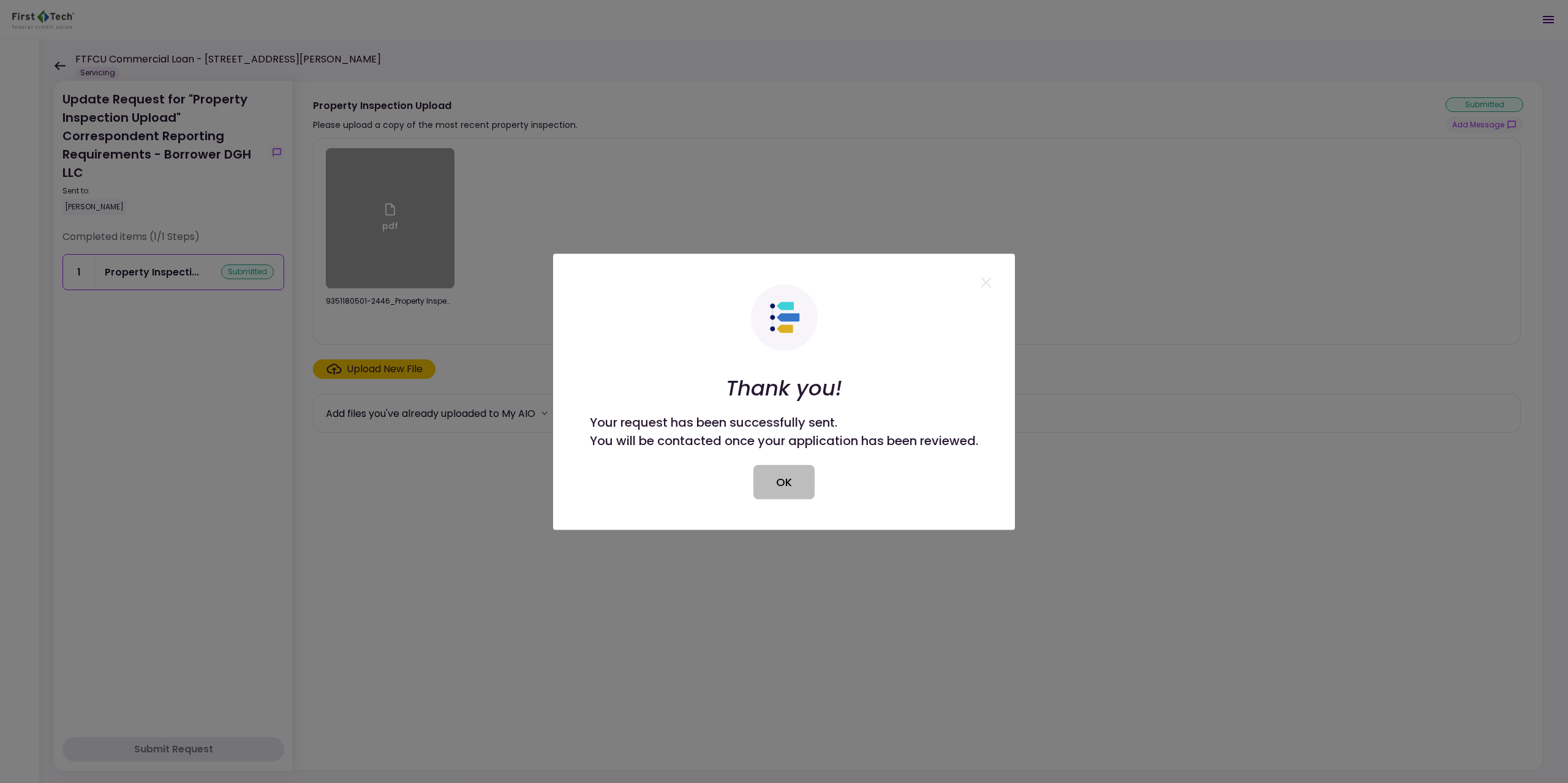
click at [769, 485] on button "OK" at bounding box center [784, 482] width 61 height 34
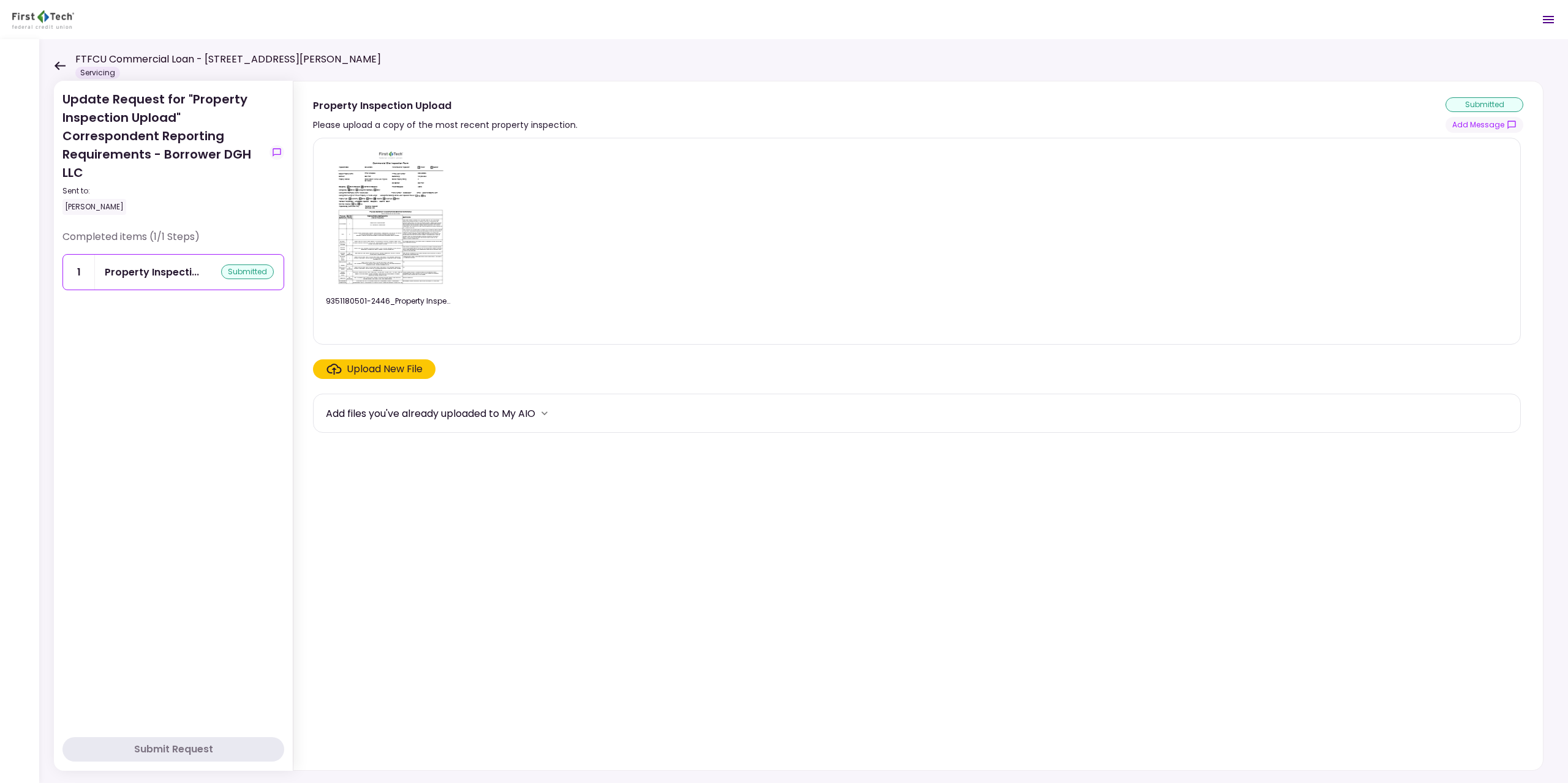
click at [61, 64] on icon at bounding box center [60, 66] width 11 height 9
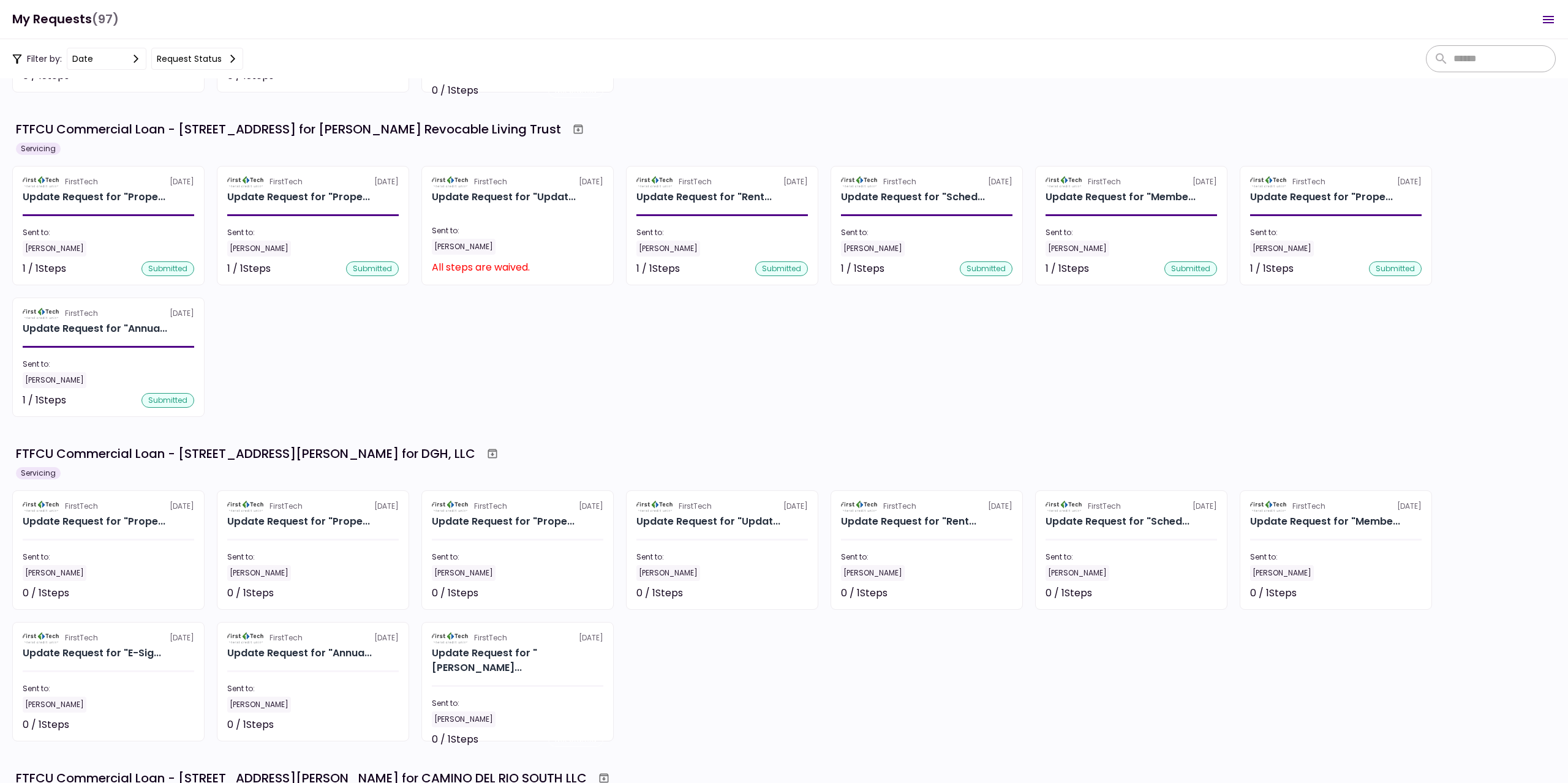
scroll to position [1592, 0]
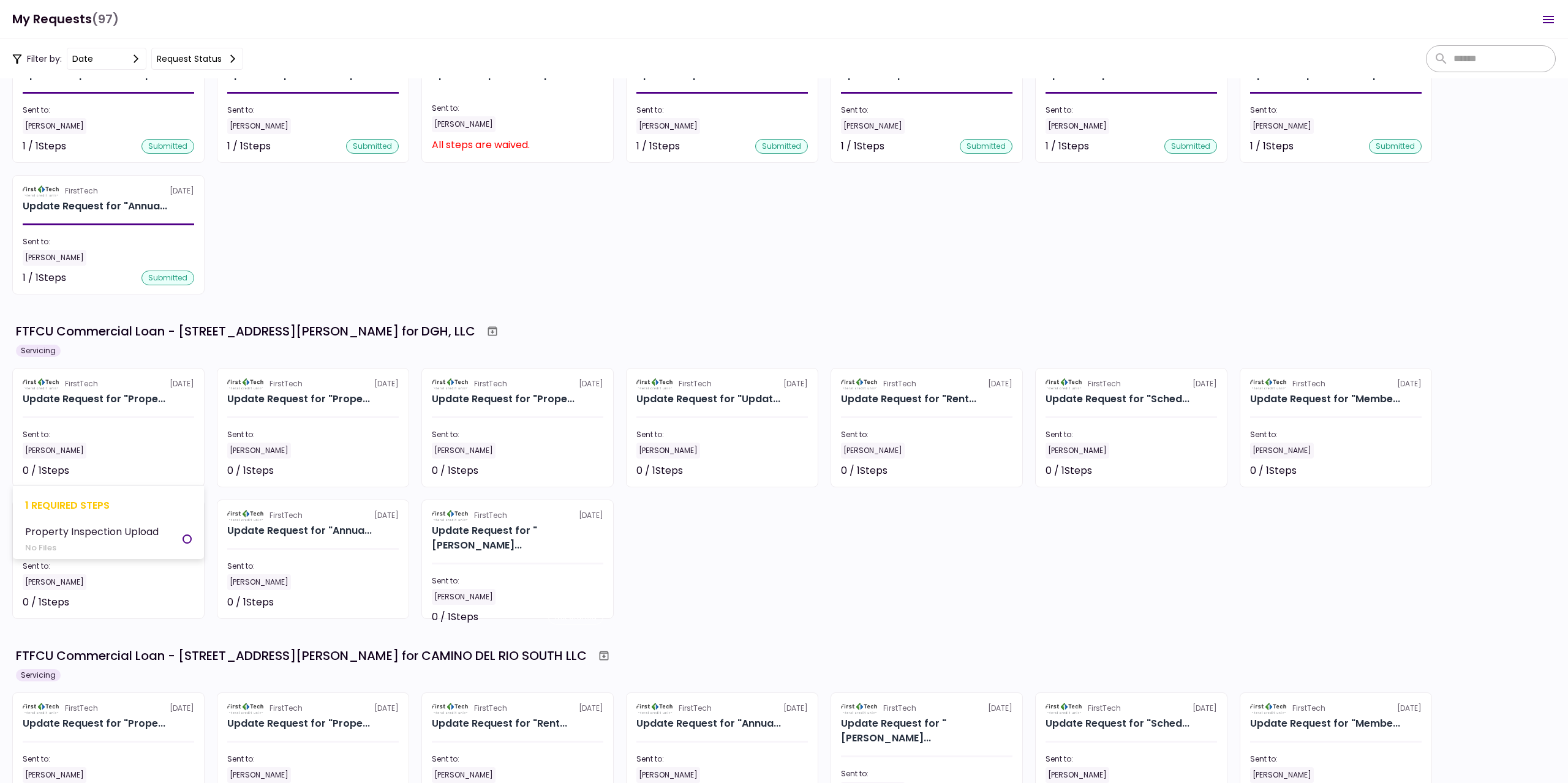
click at [112, 417] on div at bounding box center [108, 417] width 172 height 2
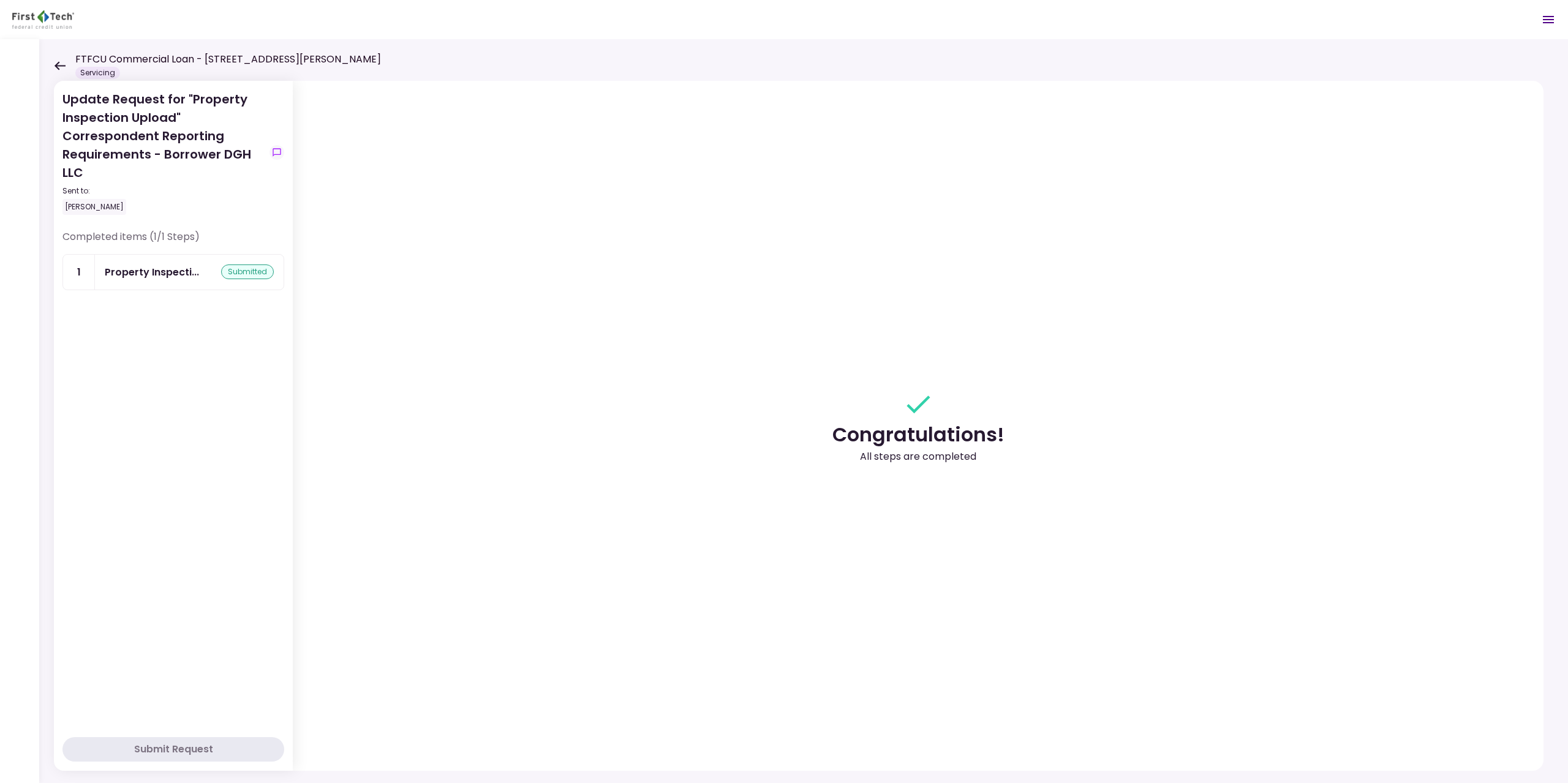
click at [62, 66] on icon at bounding box center [60, 65] width 11 height 8
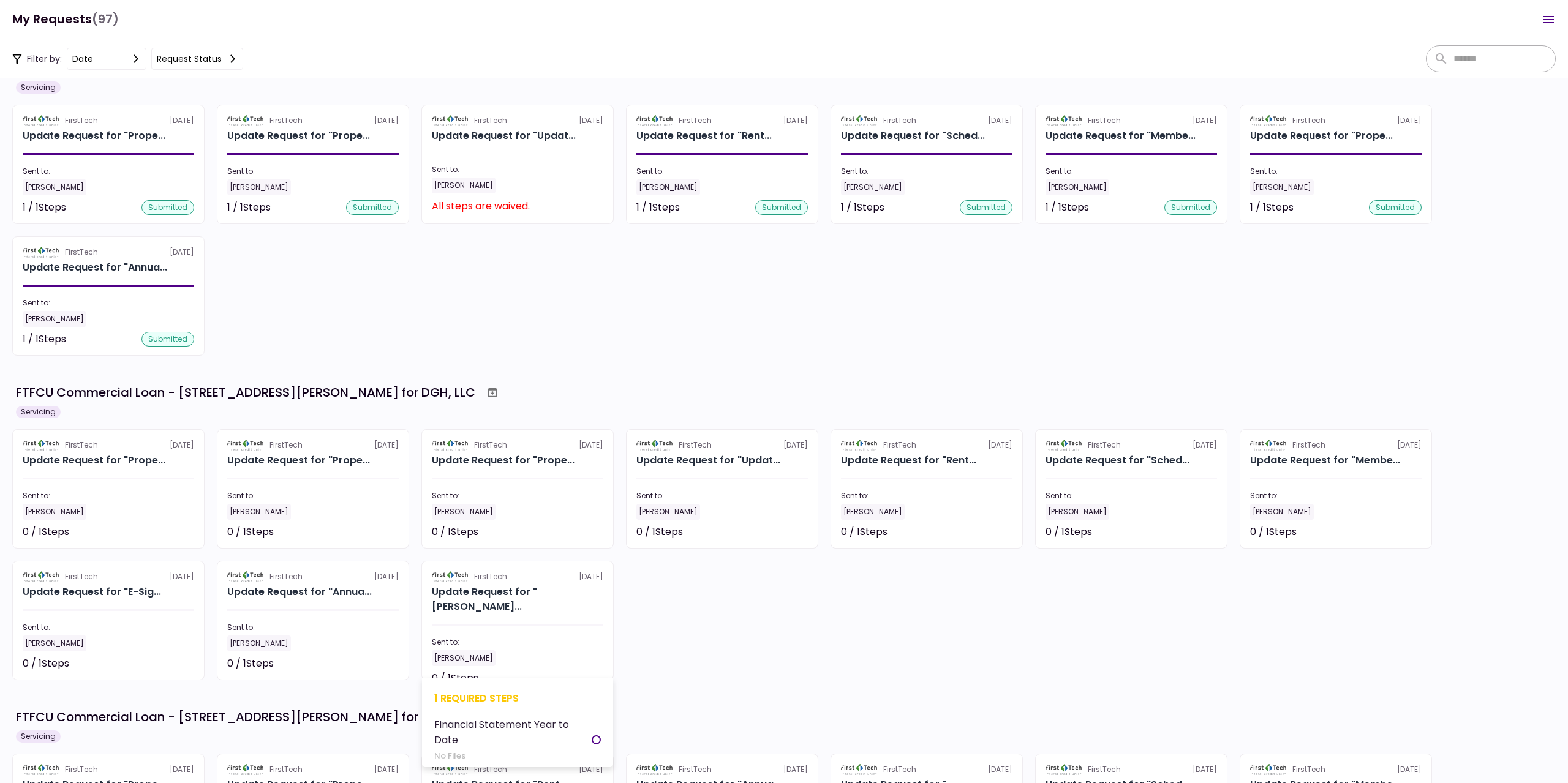
scroll to position [1715, 0]
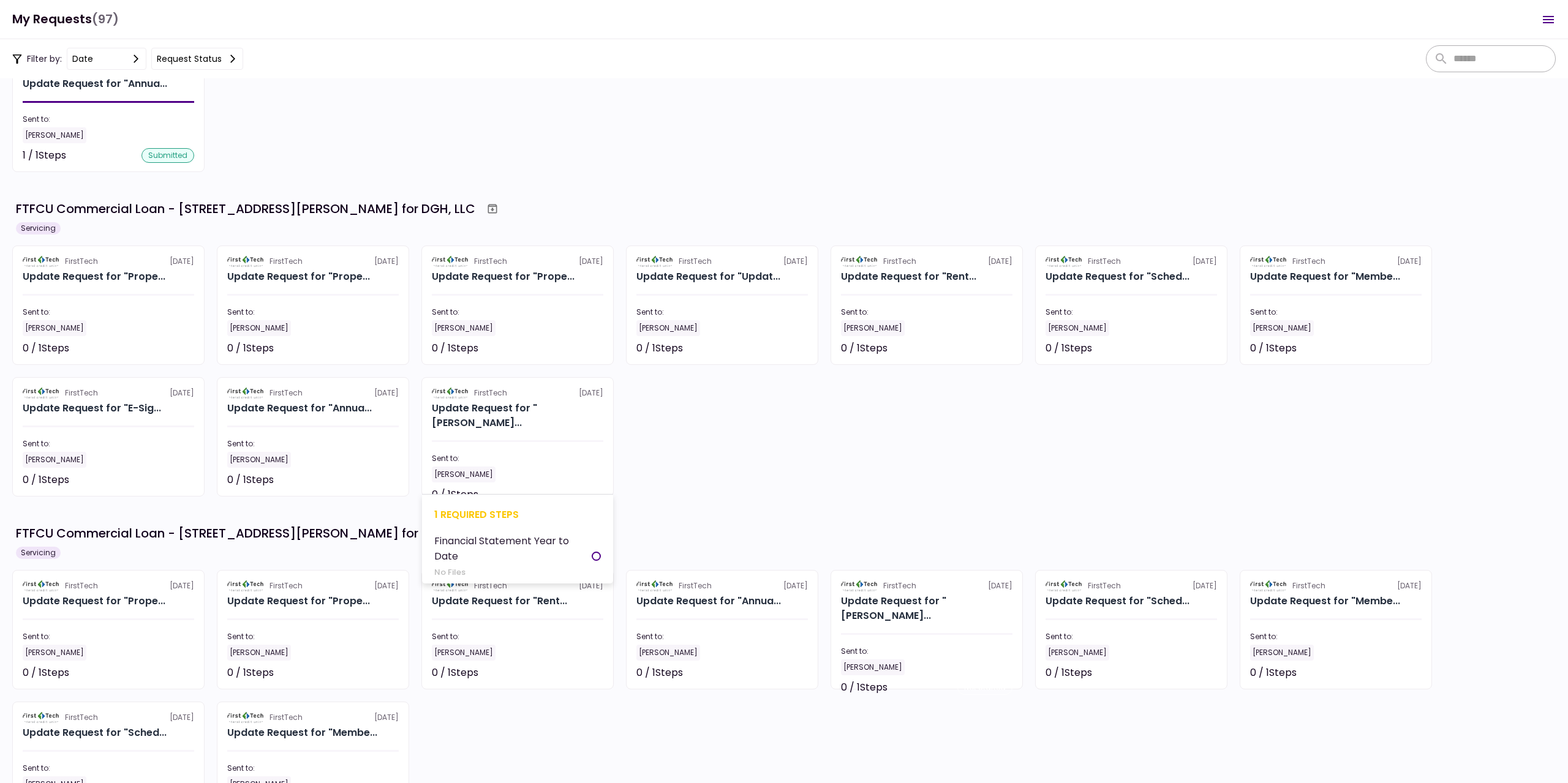
click at [495, 472] on section "FirstTech [DATE] Update Request for "[PERSON_NAME]... Sent to: [PERSON_NAME] 0 …" at bounding box center [518, 437] width 192 height 119
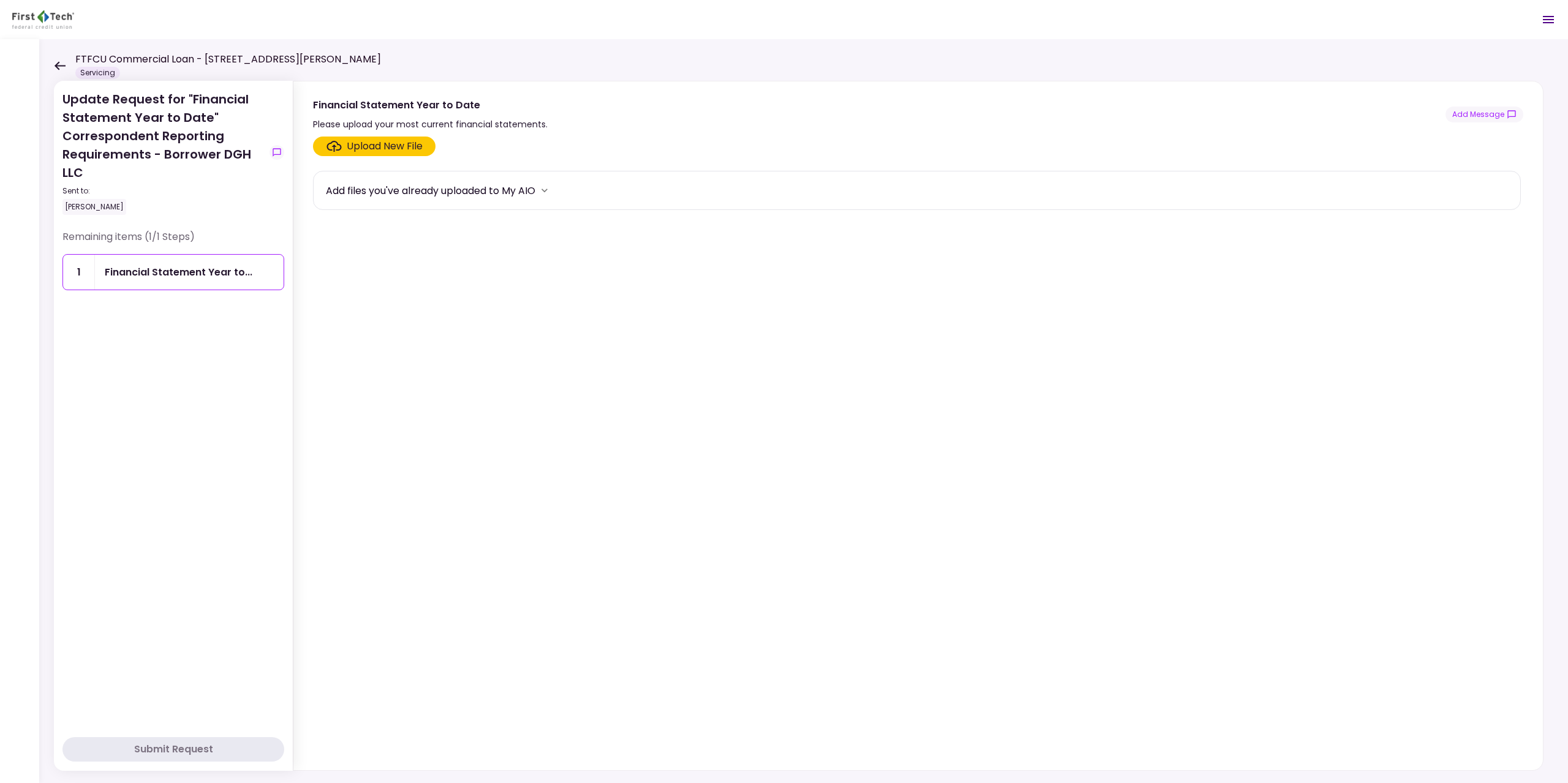
click at [61, 66] on icon at bounding box center [60, 66] width 11 height 9
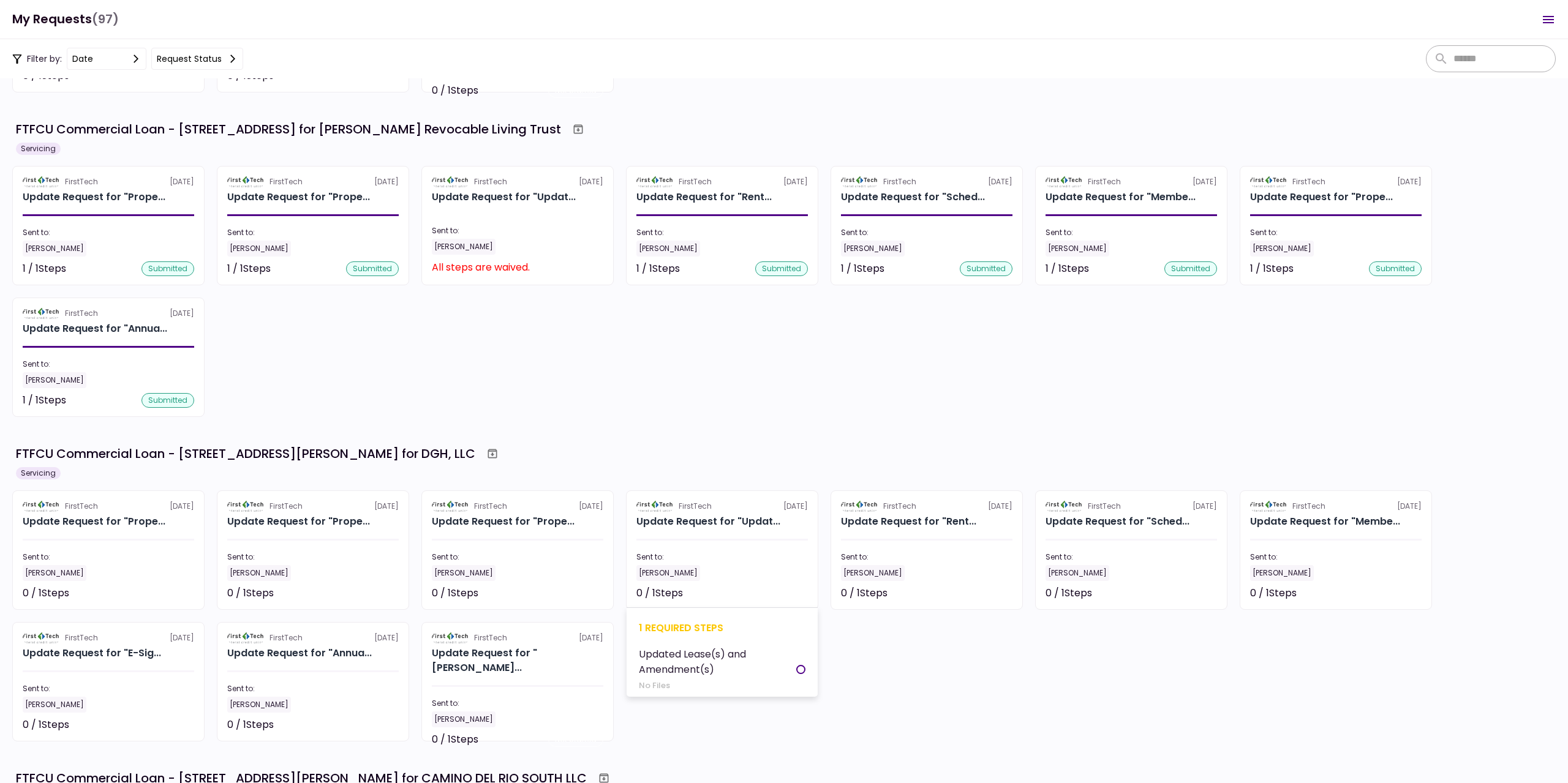
scroll to position [1531, 0]
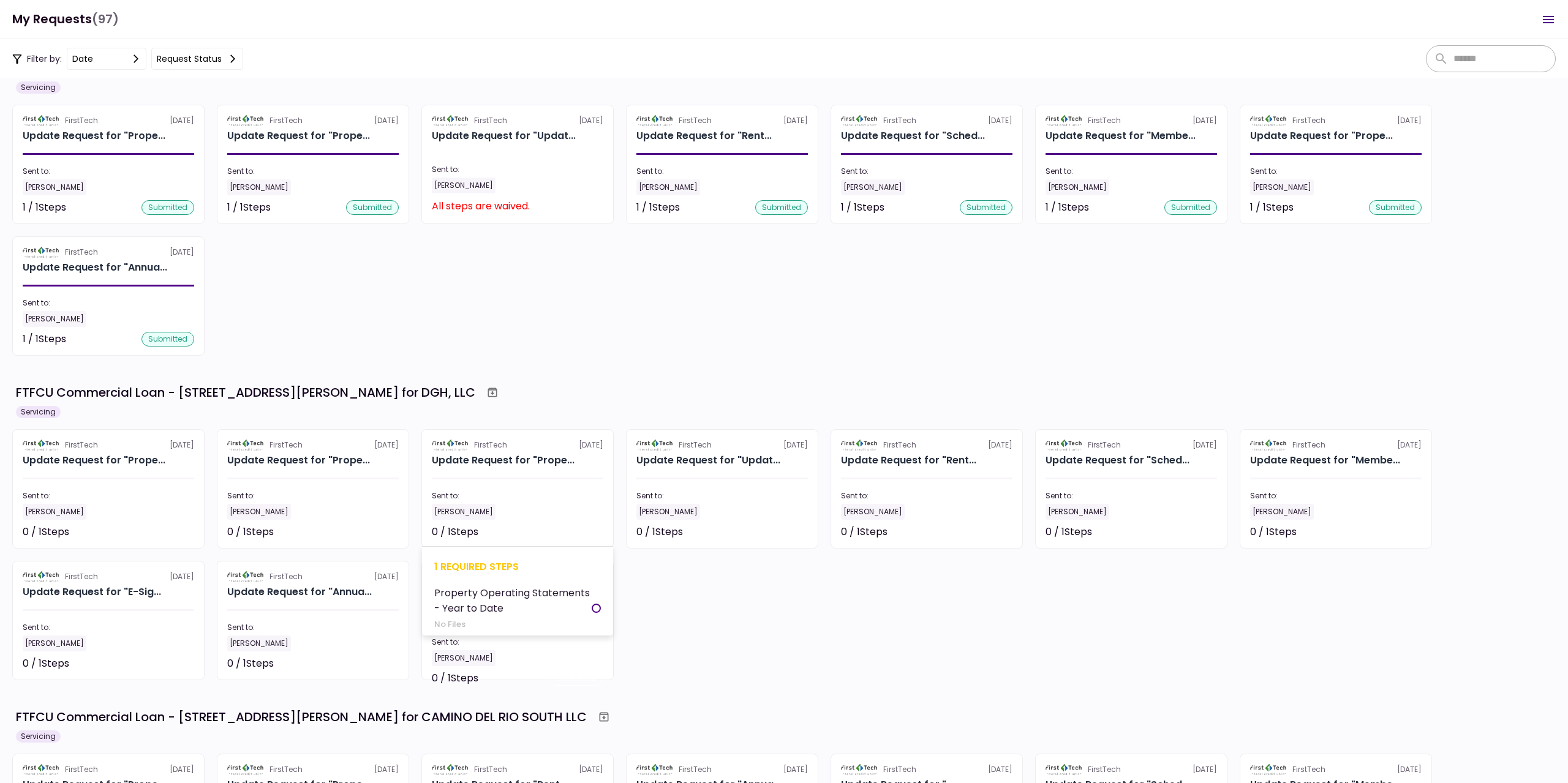
click at [540, 504] on div "[PERSON_NAME]" at bounding box center [518, 511] width 172 height 16
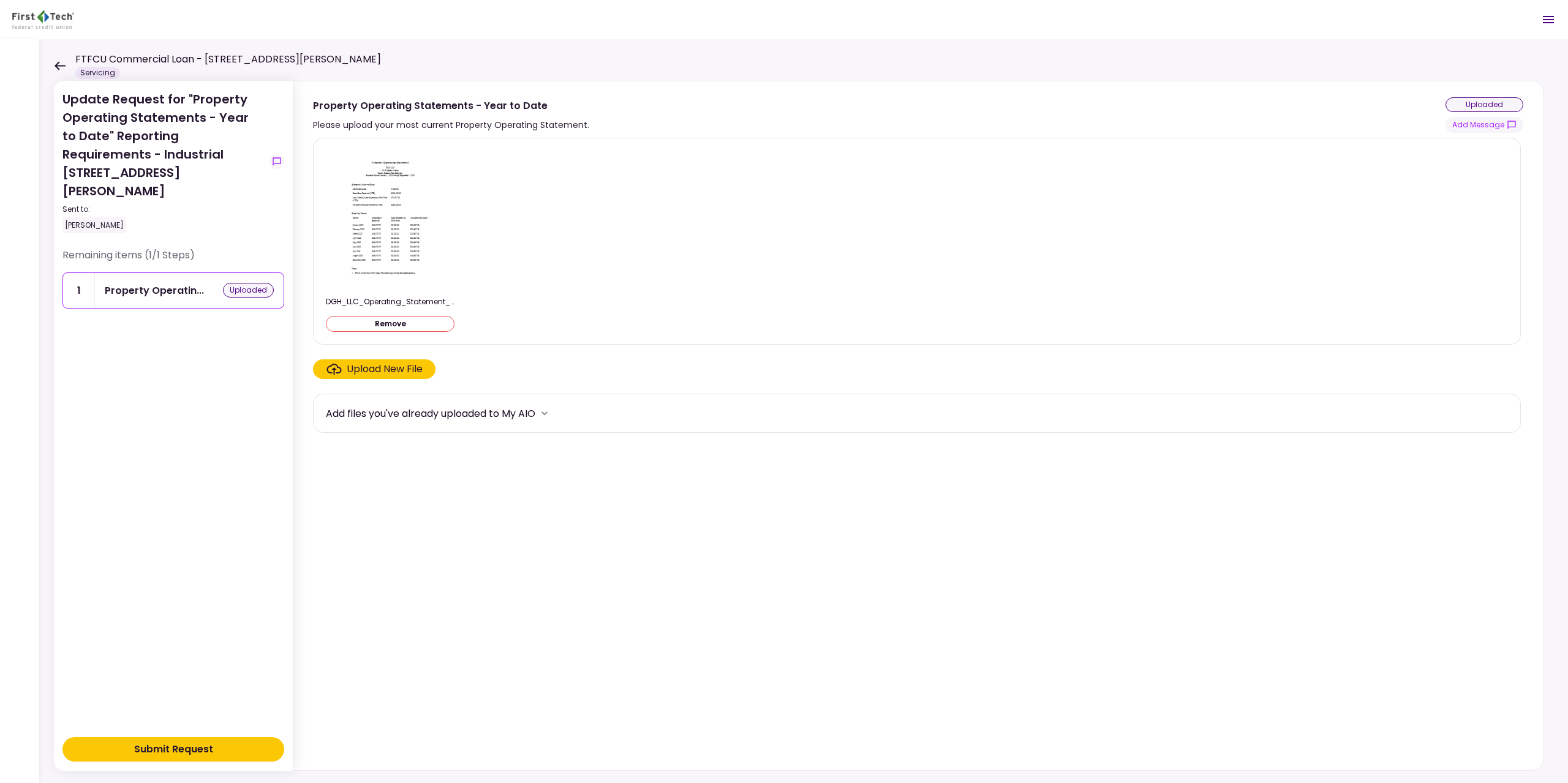
click at [206, 753] on div "Submit Request" at bounding box center [174, 749] width 79 height 14
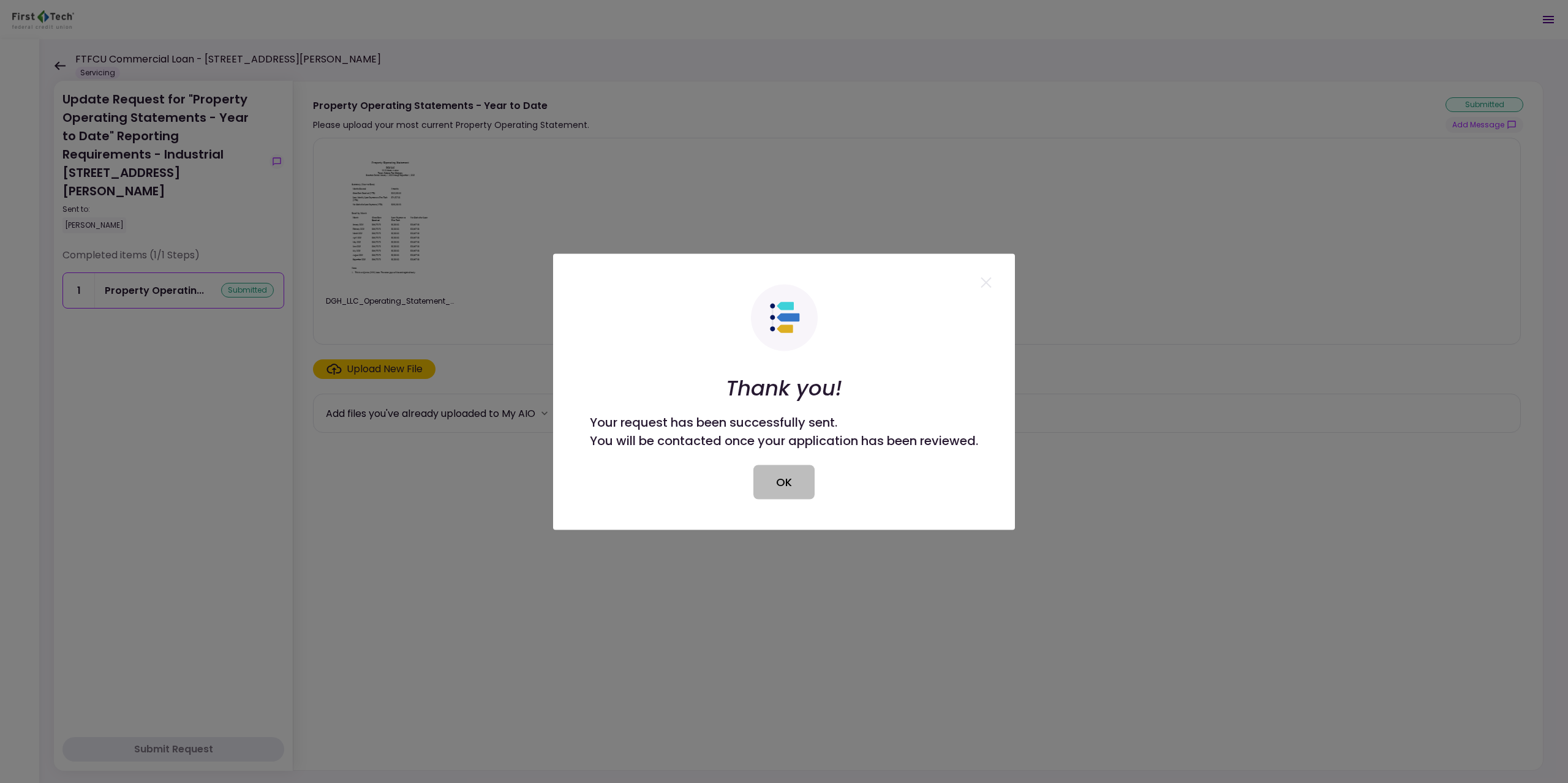
click at [796, 487] on button "OK" at bounding box center [784, 482] width 61 height 34
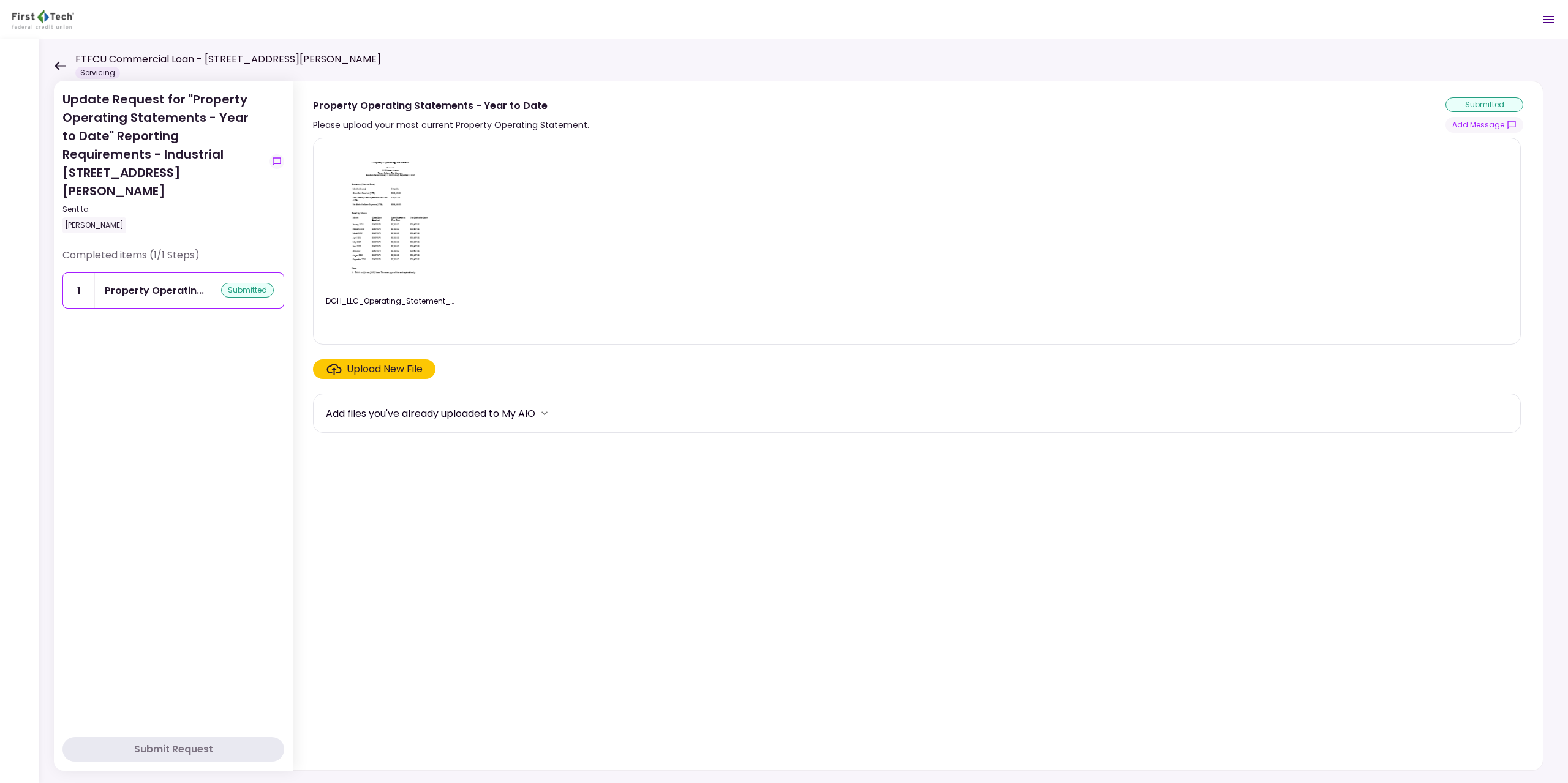
click at [60, 66] on icon at bounding box center [60, 66] width 11 height 9
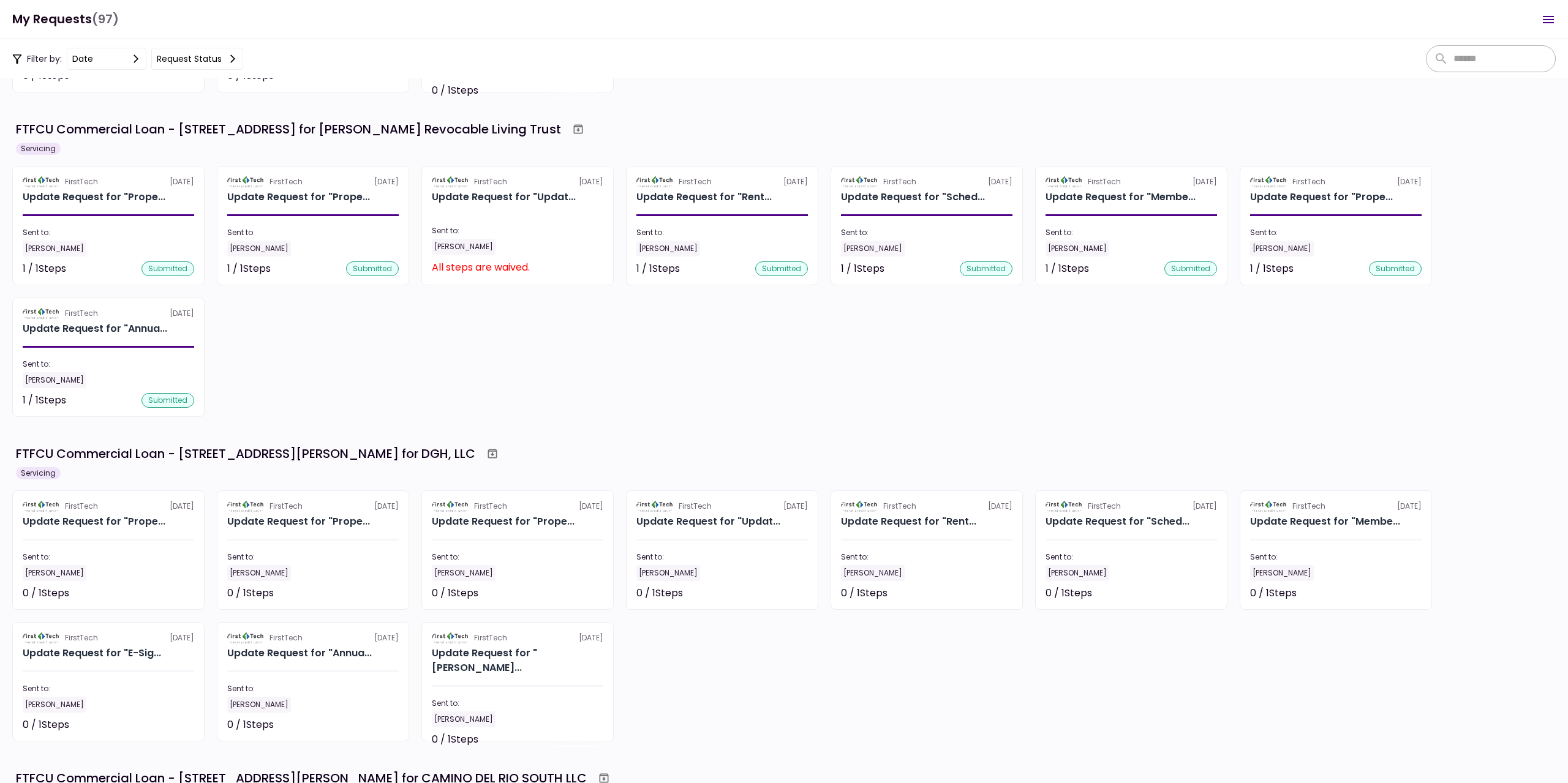
scroll to position [1653, 0]
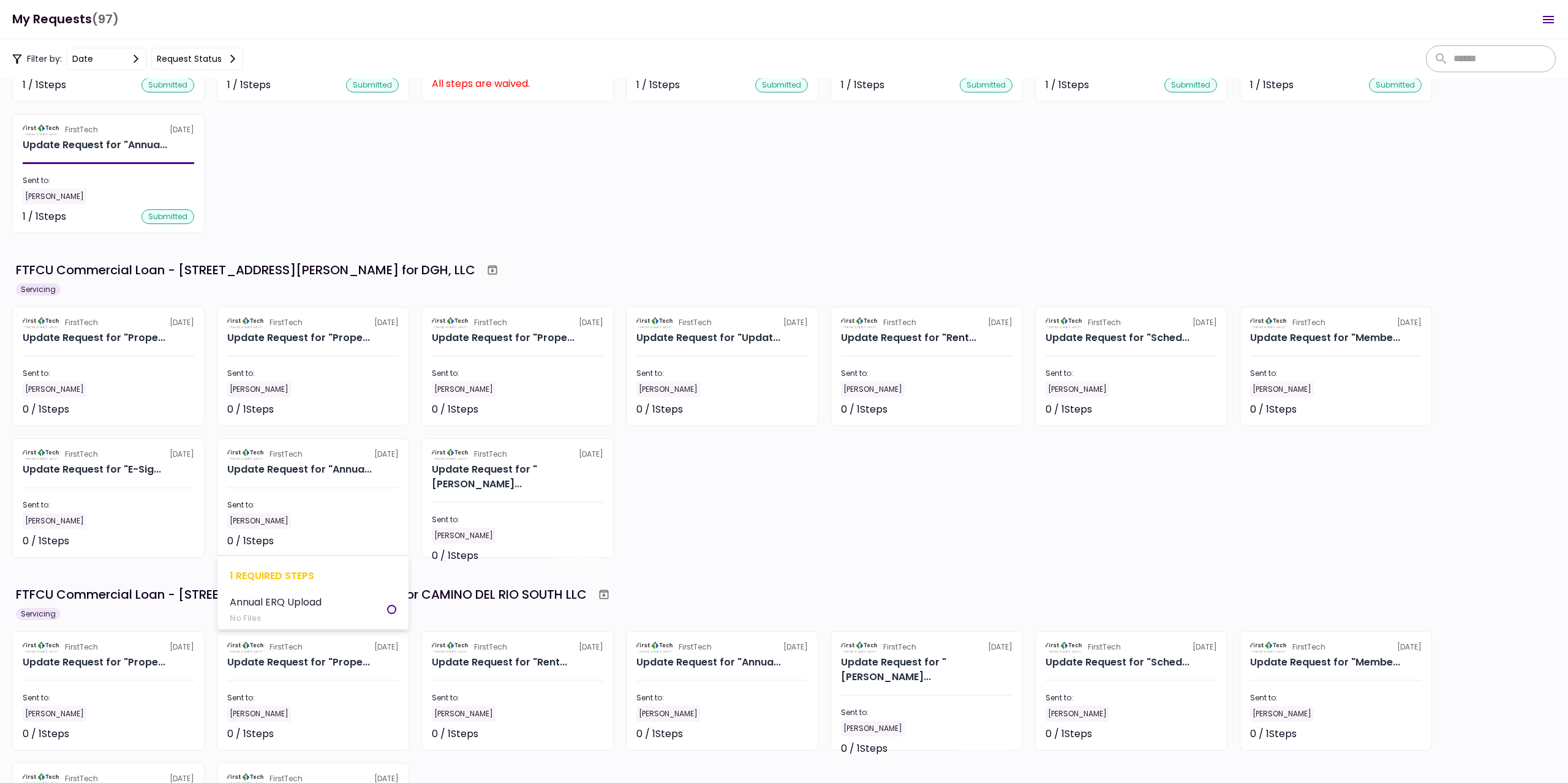
click at [315, 521] on div "[PERSON_NAME]" at bounding box center [313, 520] width 172 height 16
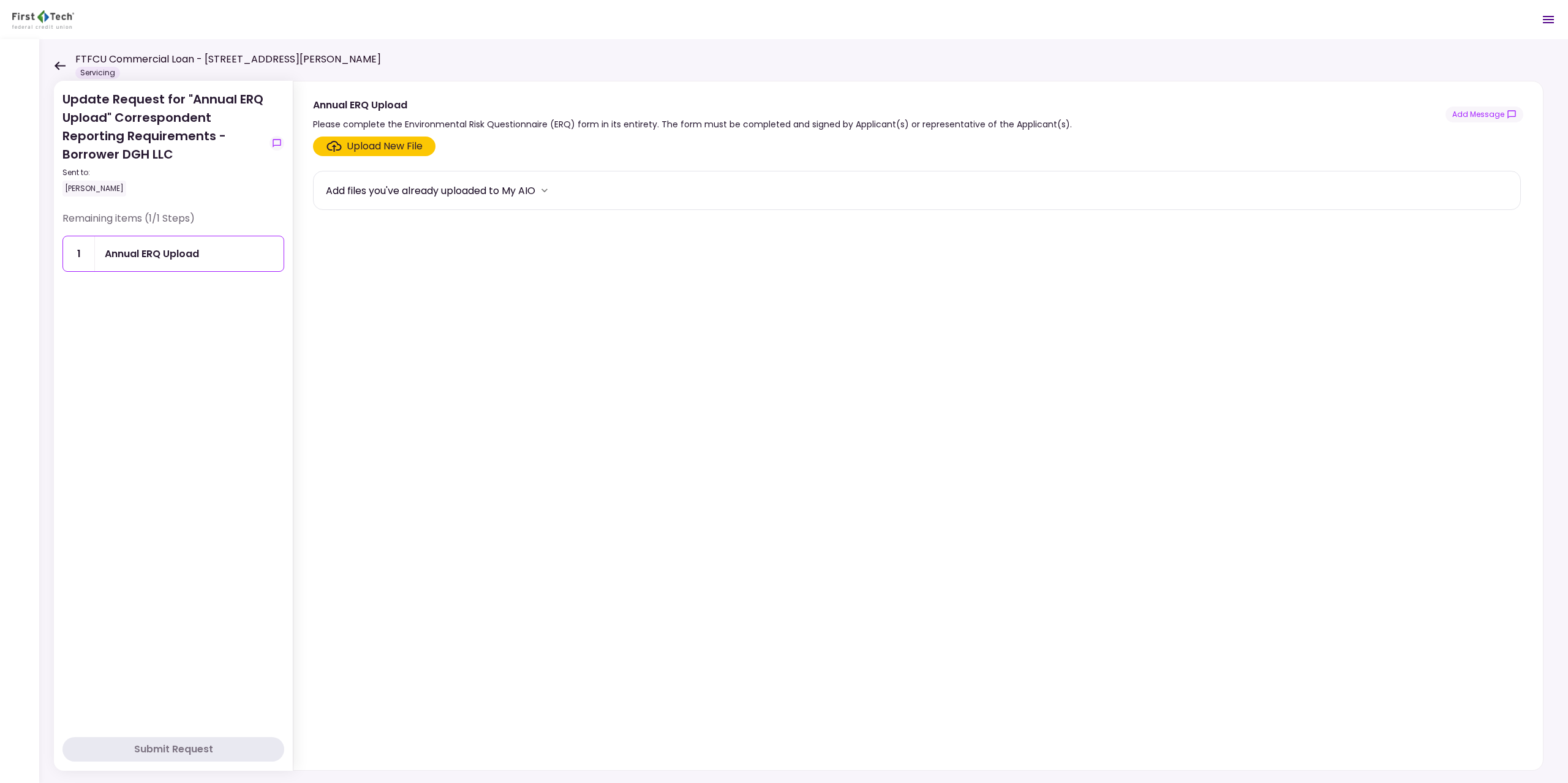
click at [177, 262] on div "Annual ERQ Upload" at bounding box center [189, 254] width 189 height 35
click at [185, 253] on div "Annual ERQ Upload" at bounding box center [152, 254] width 95 height 15
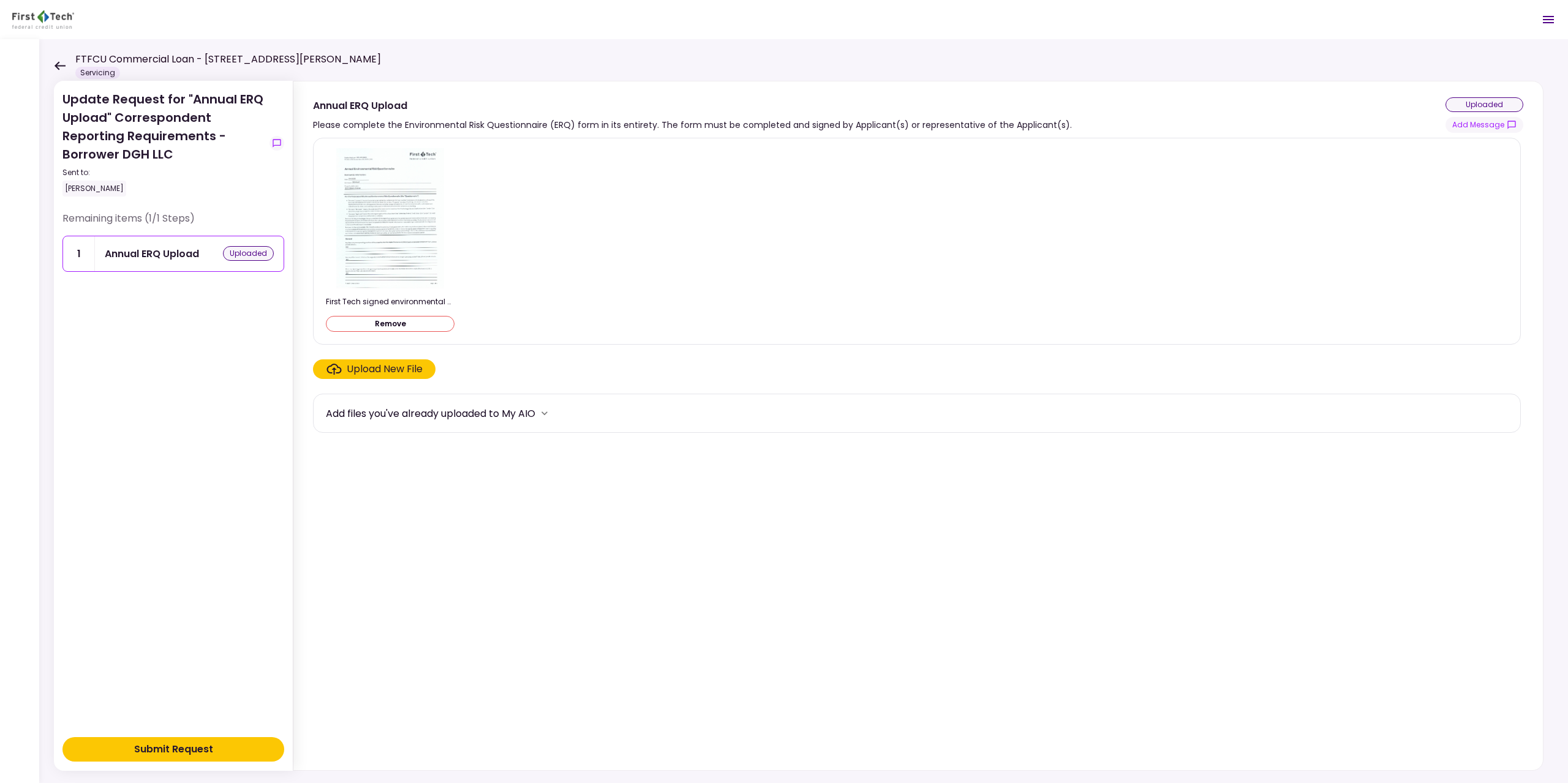
click at [204, 755] on div "Submit Request" at bounding box center [174, 749] width 79 height 14
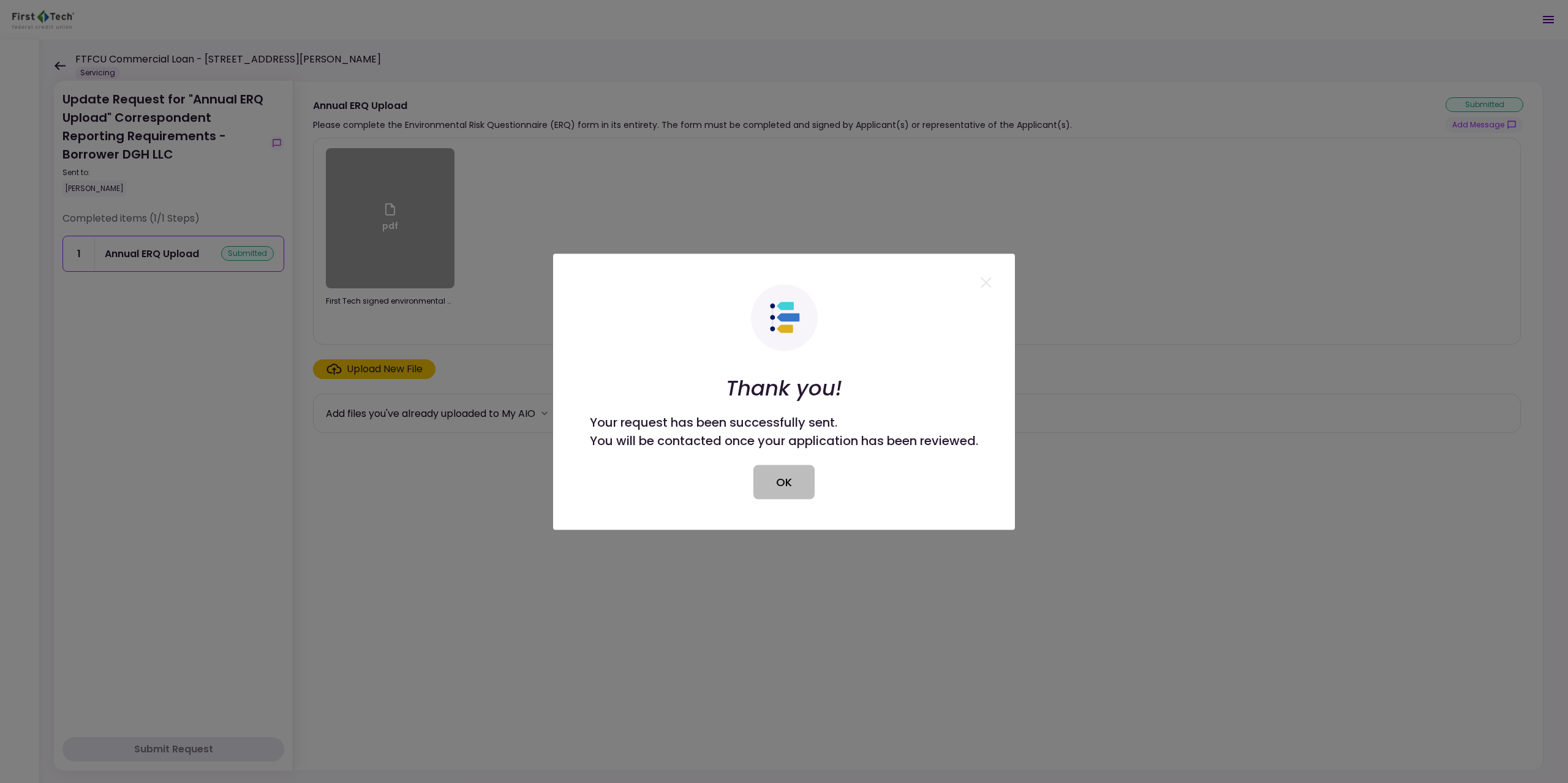
click at [789, 478] on button "OK" at bounding box center [784, 482] width 61 height 34
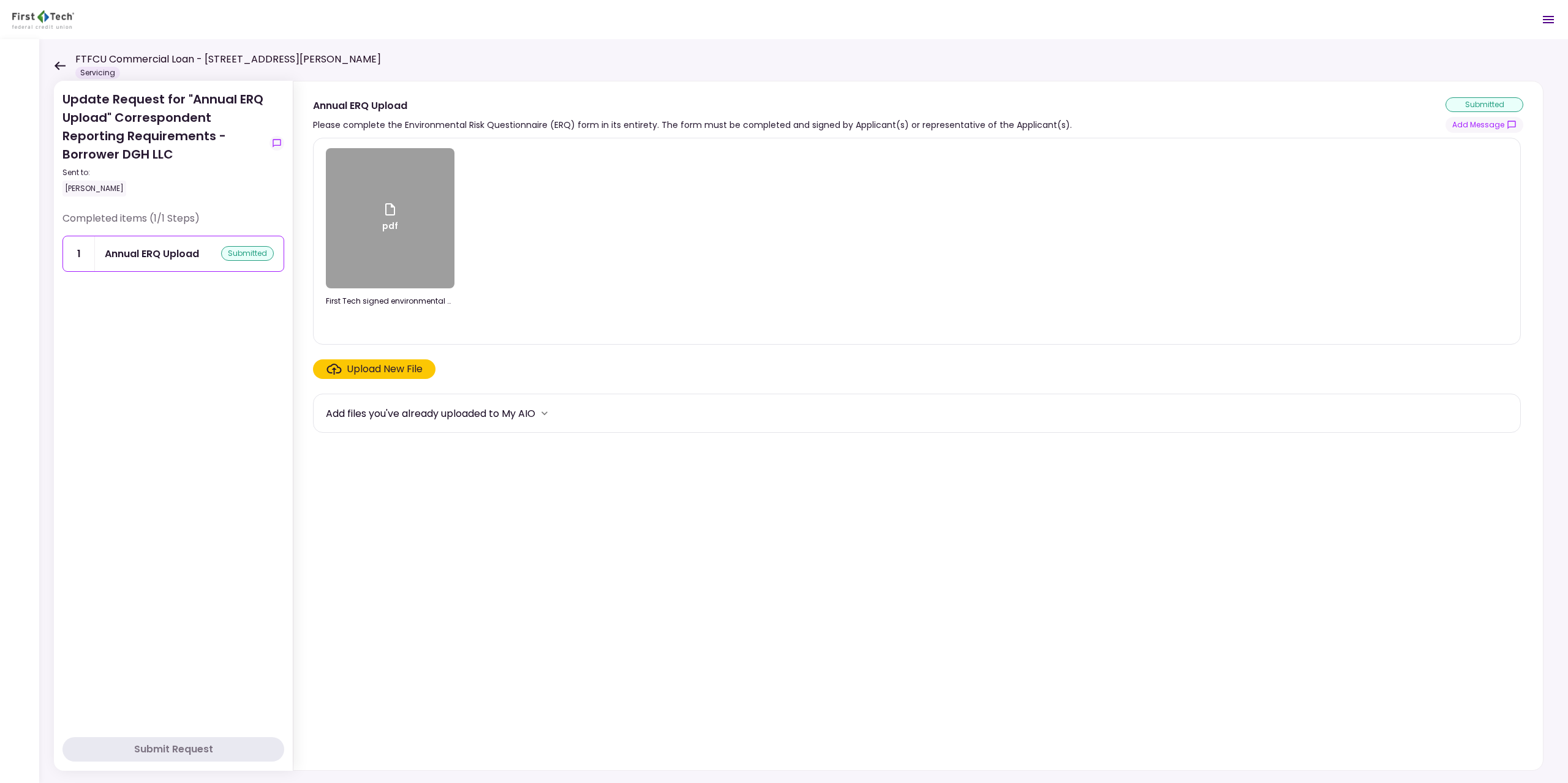
click at [60, 68] on icon at bounding box center [60, 66] width 11 height 9
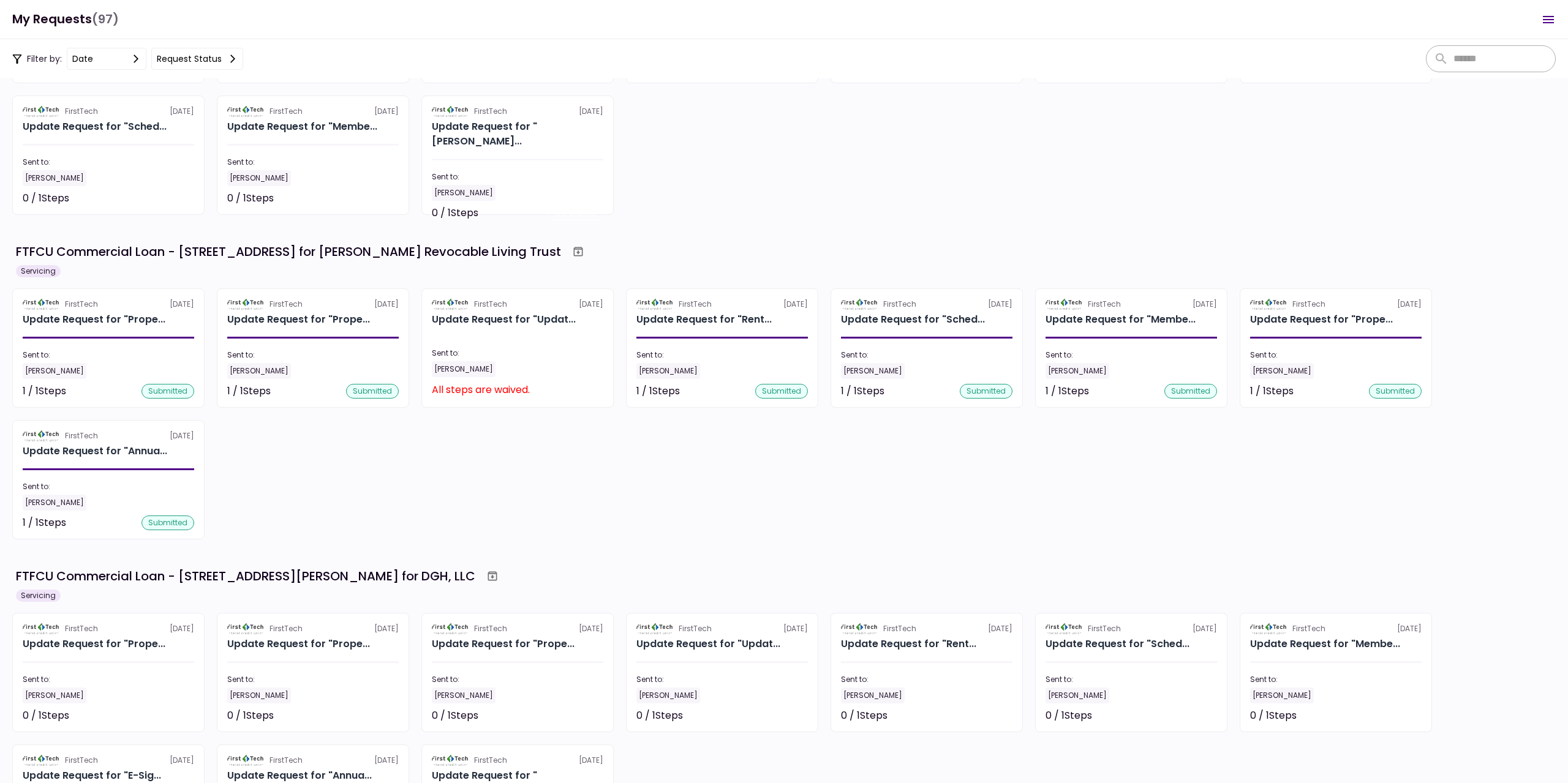
scroll to position [1470, 0]
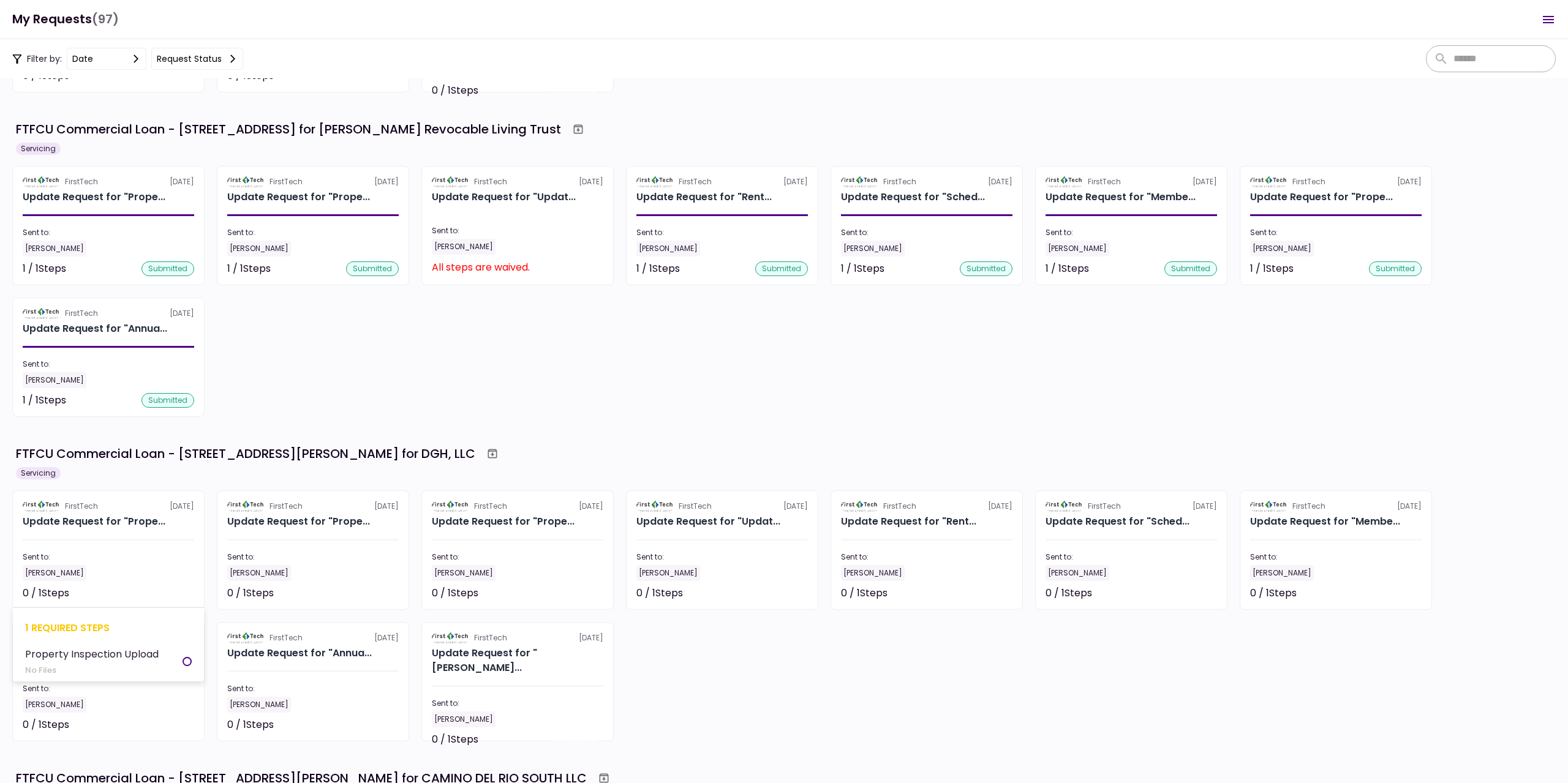
click at [80, 533] on section "FirstTech [DATE] Update Request for "Prope... Sent to: [PERSON_NAME] 0 / 1 Step…" at bounding box center [108, 550] width 192 height 119
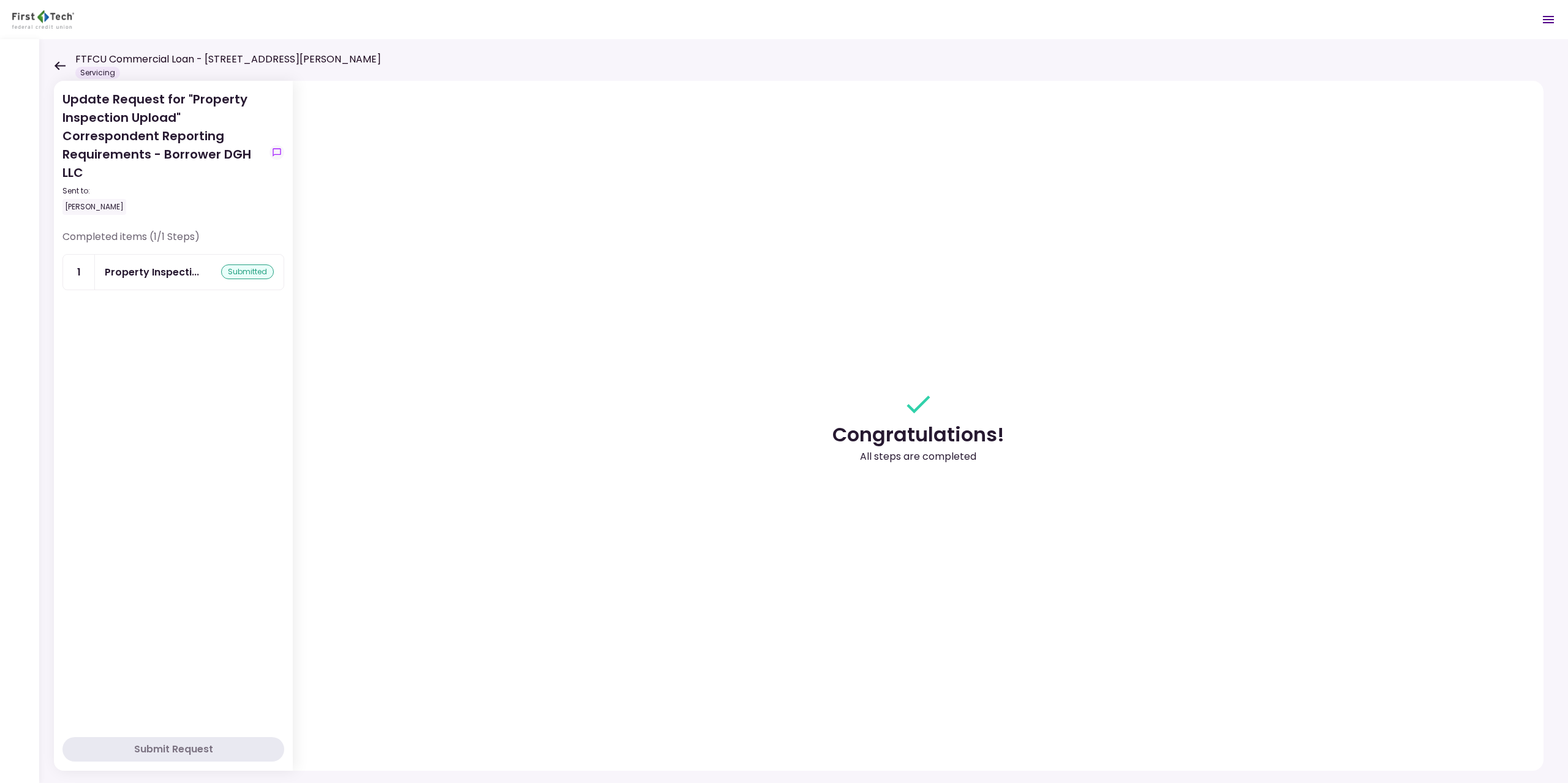
click at [68, 68] on div "FTFCU Commercial Loan - [STREET_ADDRESS][PERSON_NAME] Servicing" at bounding box center [218, 65] width 327 height 27
click at [60, 67] on icon at bounding box center [60, 66] width 11 height 9
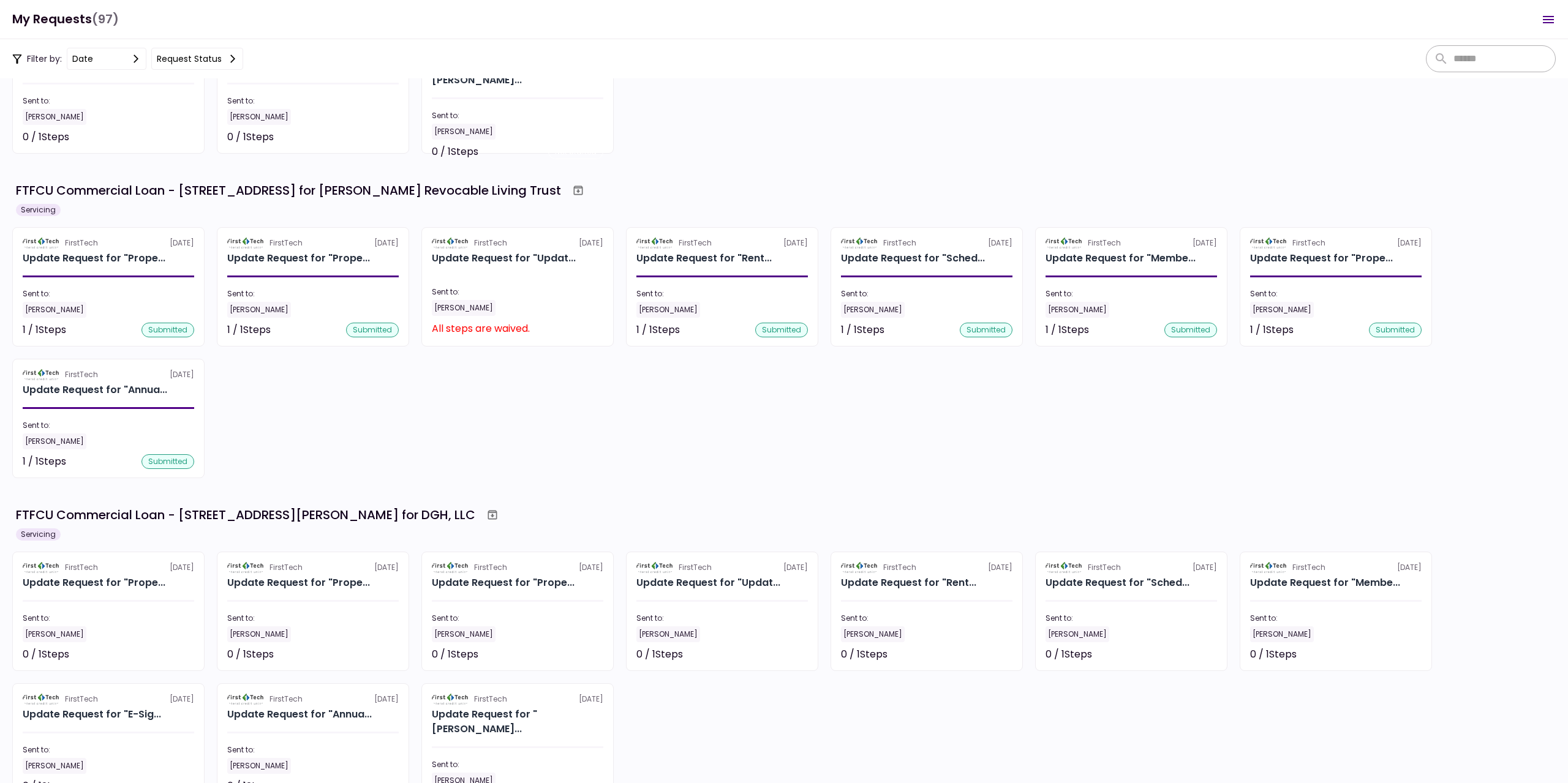
scroll to position [1470, 0]
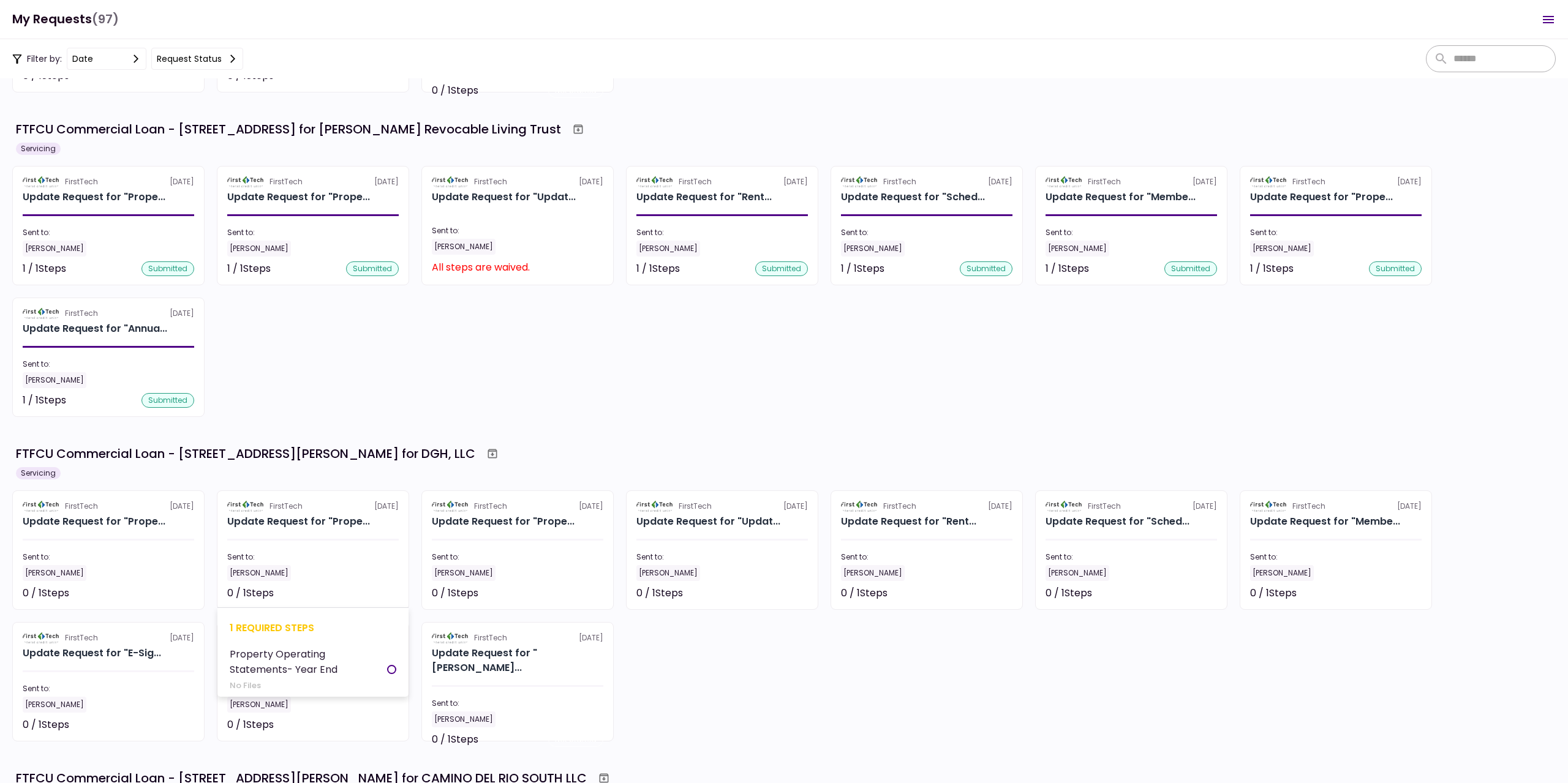
click at [331, 618] on div "1 required steps Property Operating Statements- Year End No Files" at bounding box center [313, 652] width 191 height 89
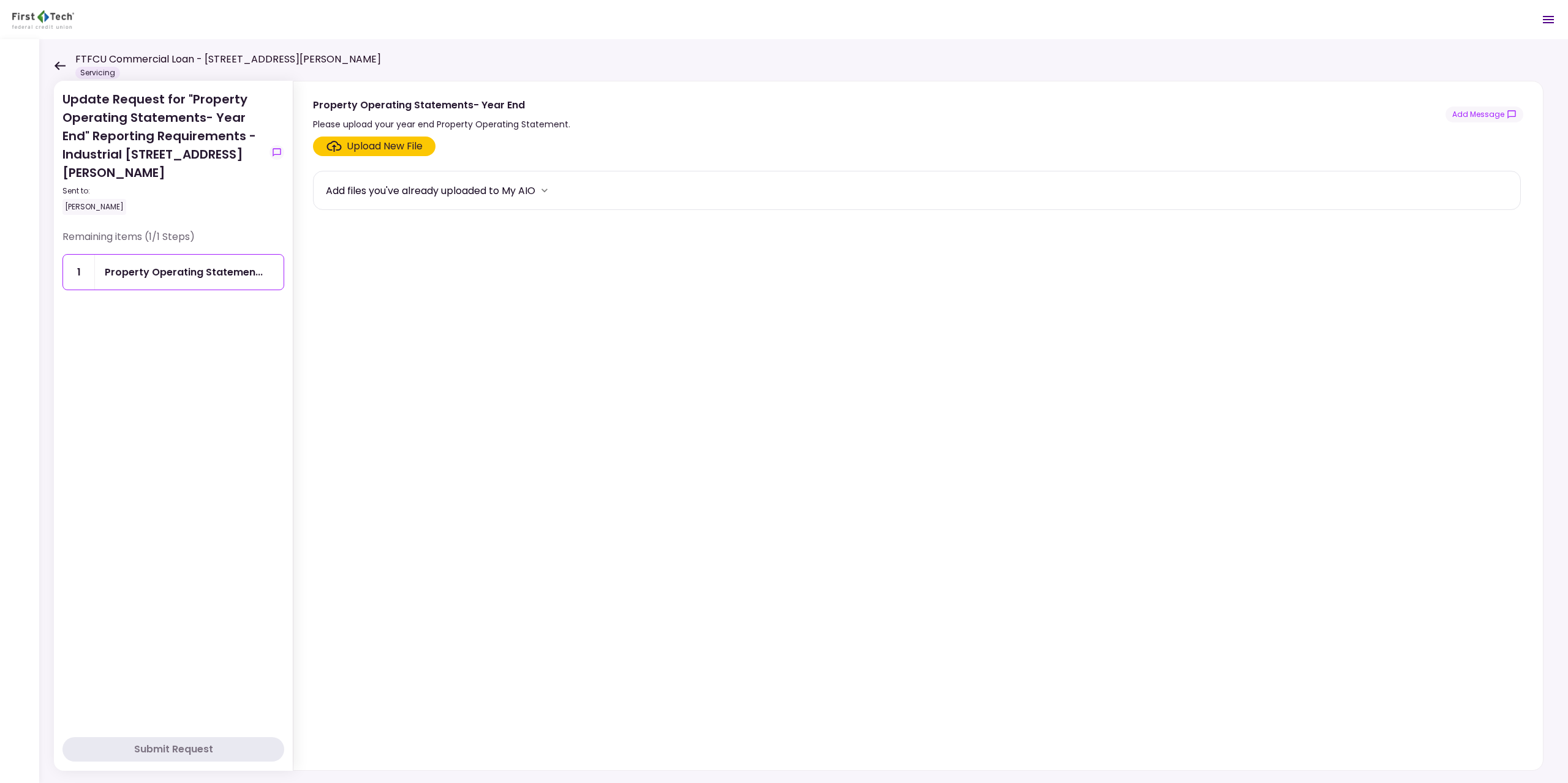
click at [60, 67] on icon at bounding box center [60, 66] width 11 height 9
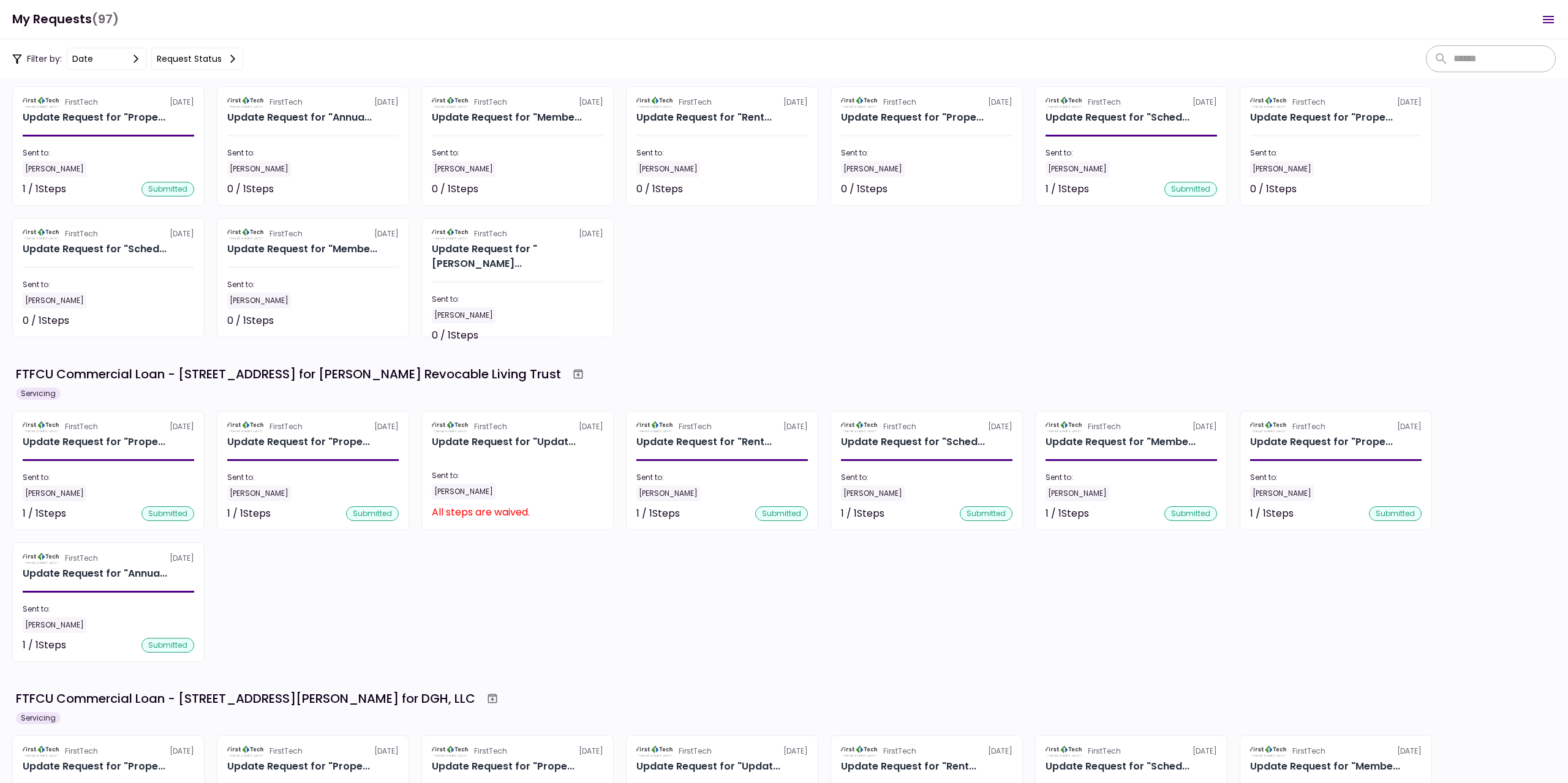
scroll to position [1408, 0]
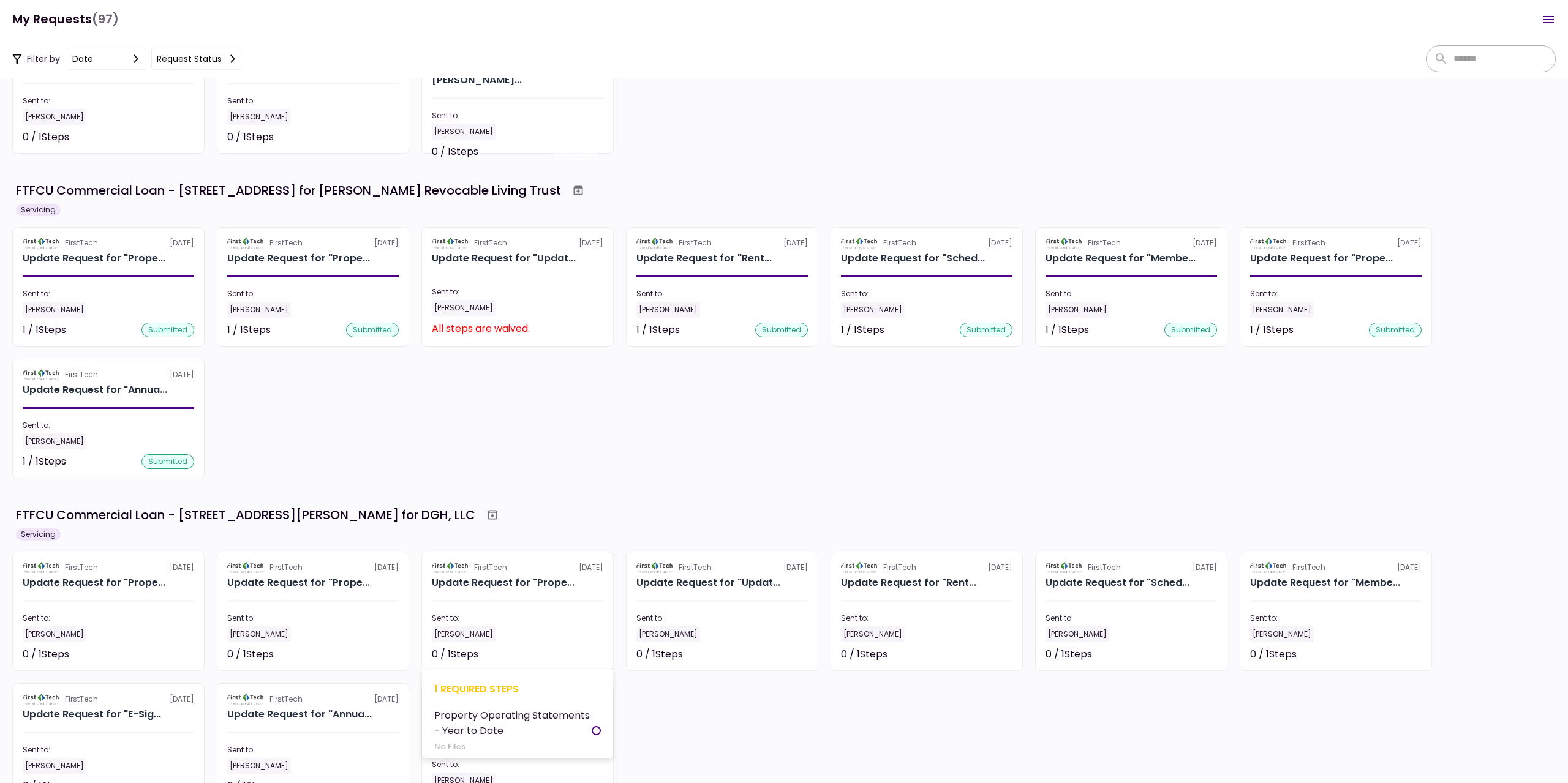
click at [522, 629] on div "[PERSON_NAME]" at bounding box center [518, 634] width 172 height 16
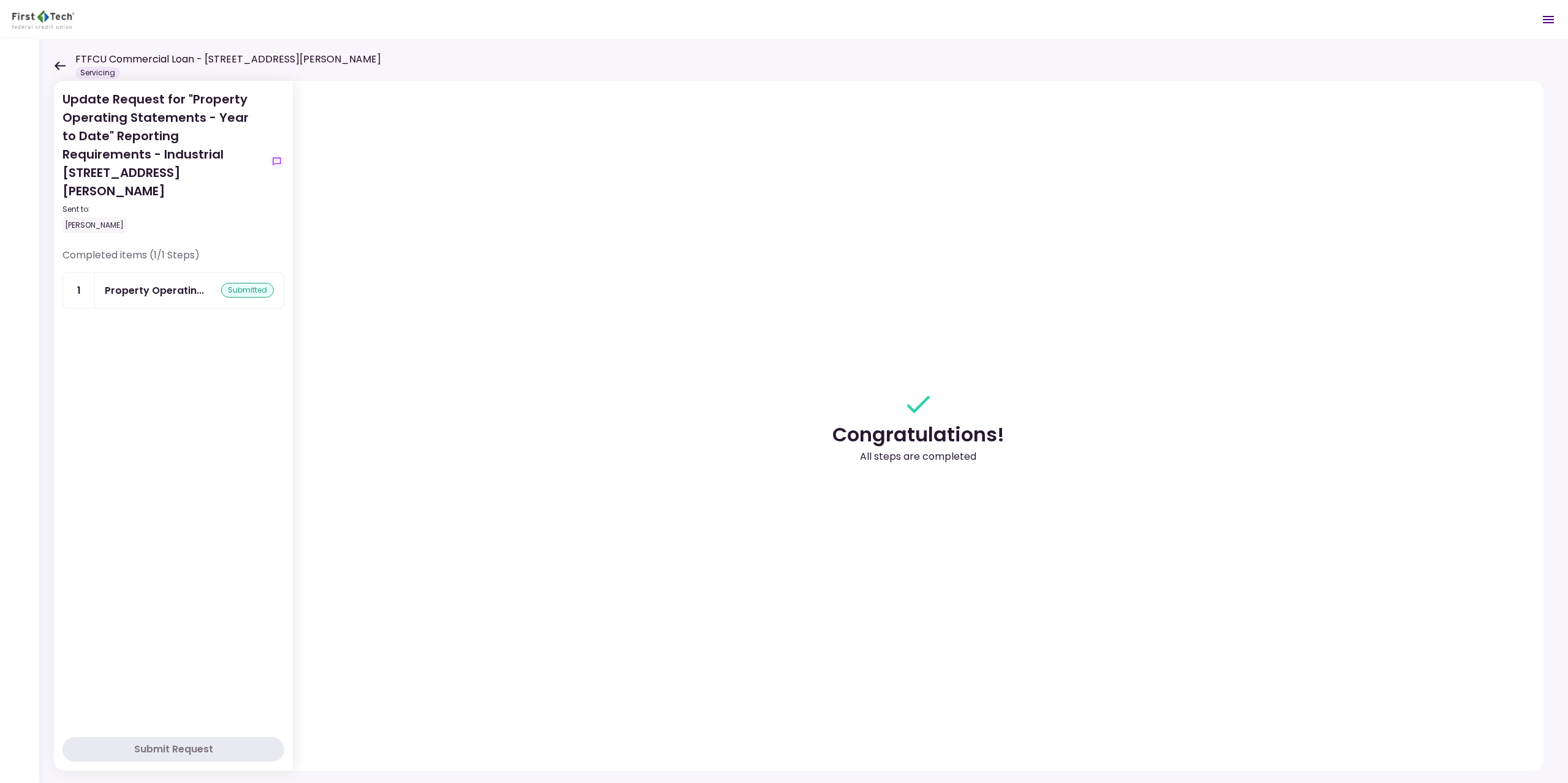
click at [63, 66] on icon at bounding box center [60, 66] width 11 height 9
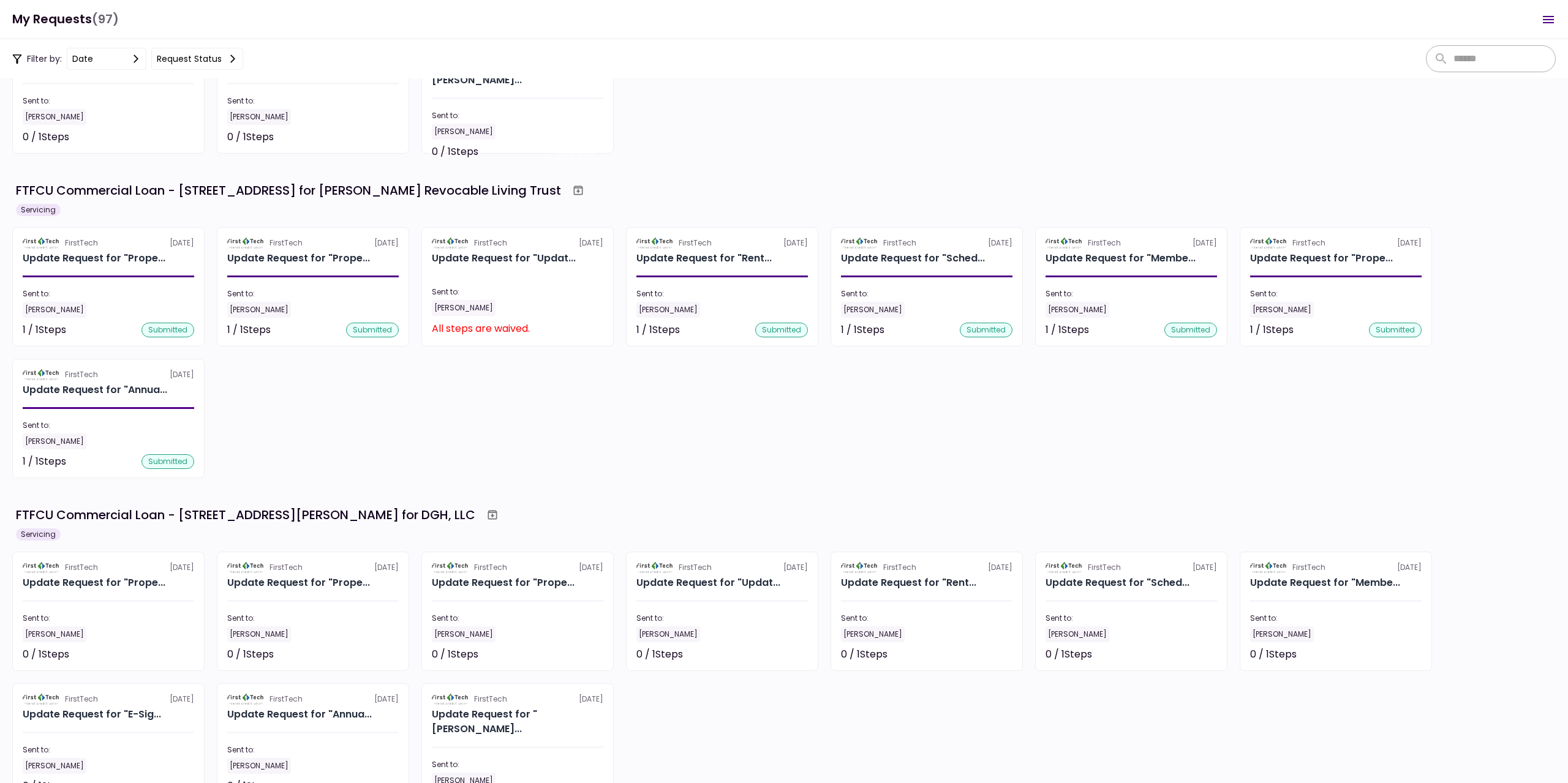
scroll to position [1531, 0]
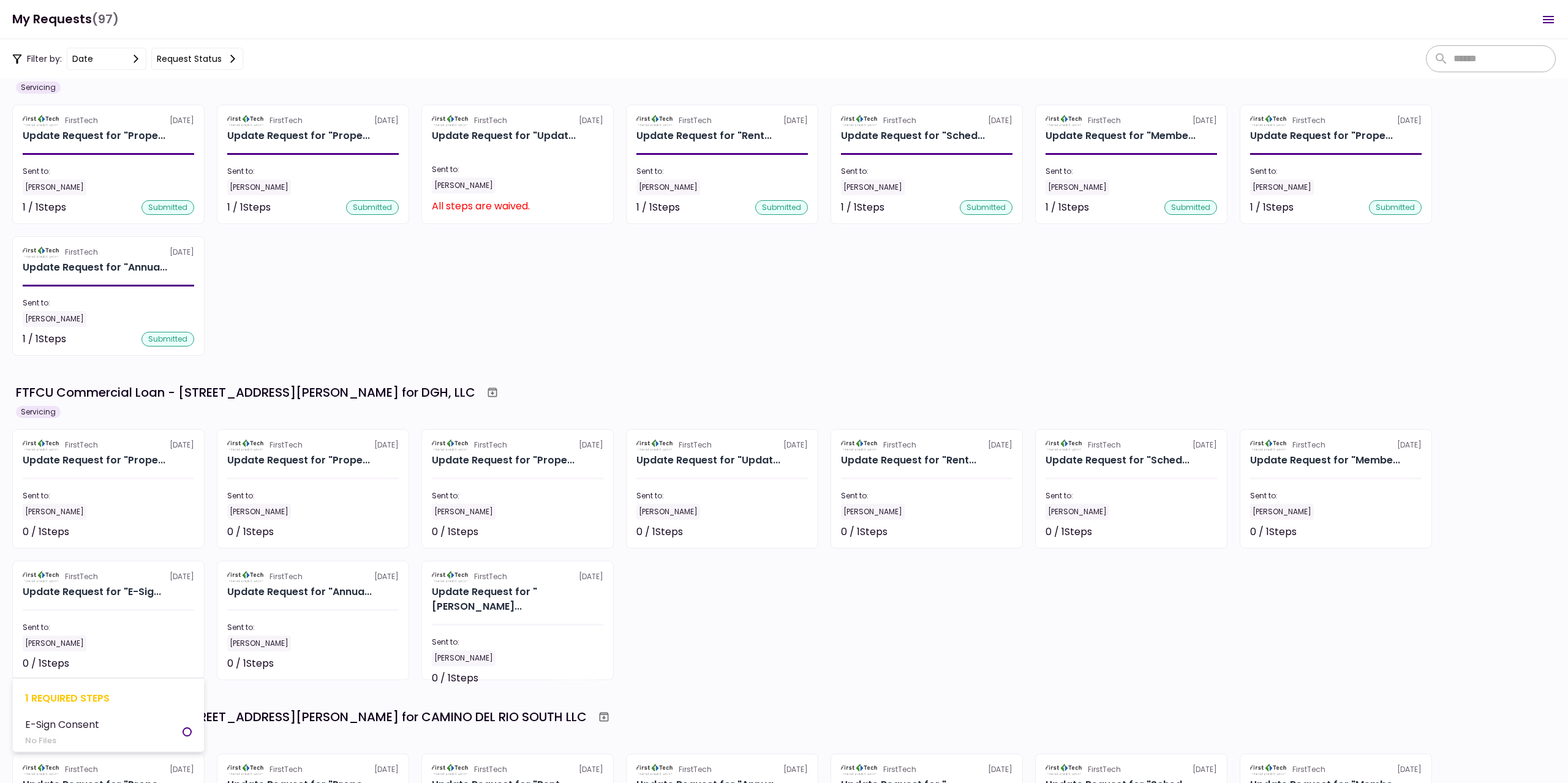
click at [85, 614] on section "FirstTech [DATE] Update Request for "E-Sig... Sent to: [PERSON_NAME] 0 / 1 Step…" at bounding box center [108, 620] width 192 height 119
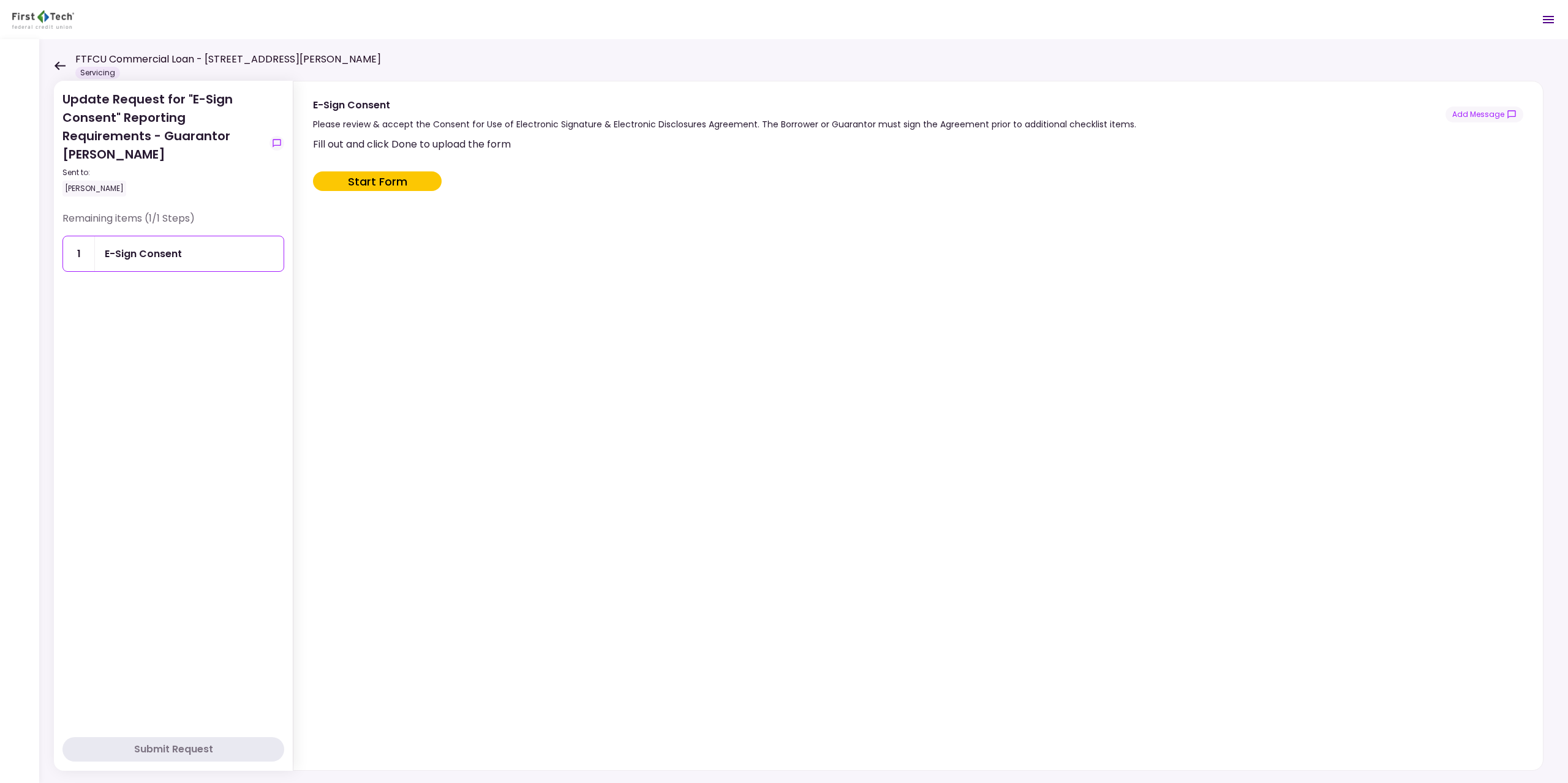
click at [367, 179] on button "Start Form" at bounding box center [377, 182] width 128 height 20
type input "***"
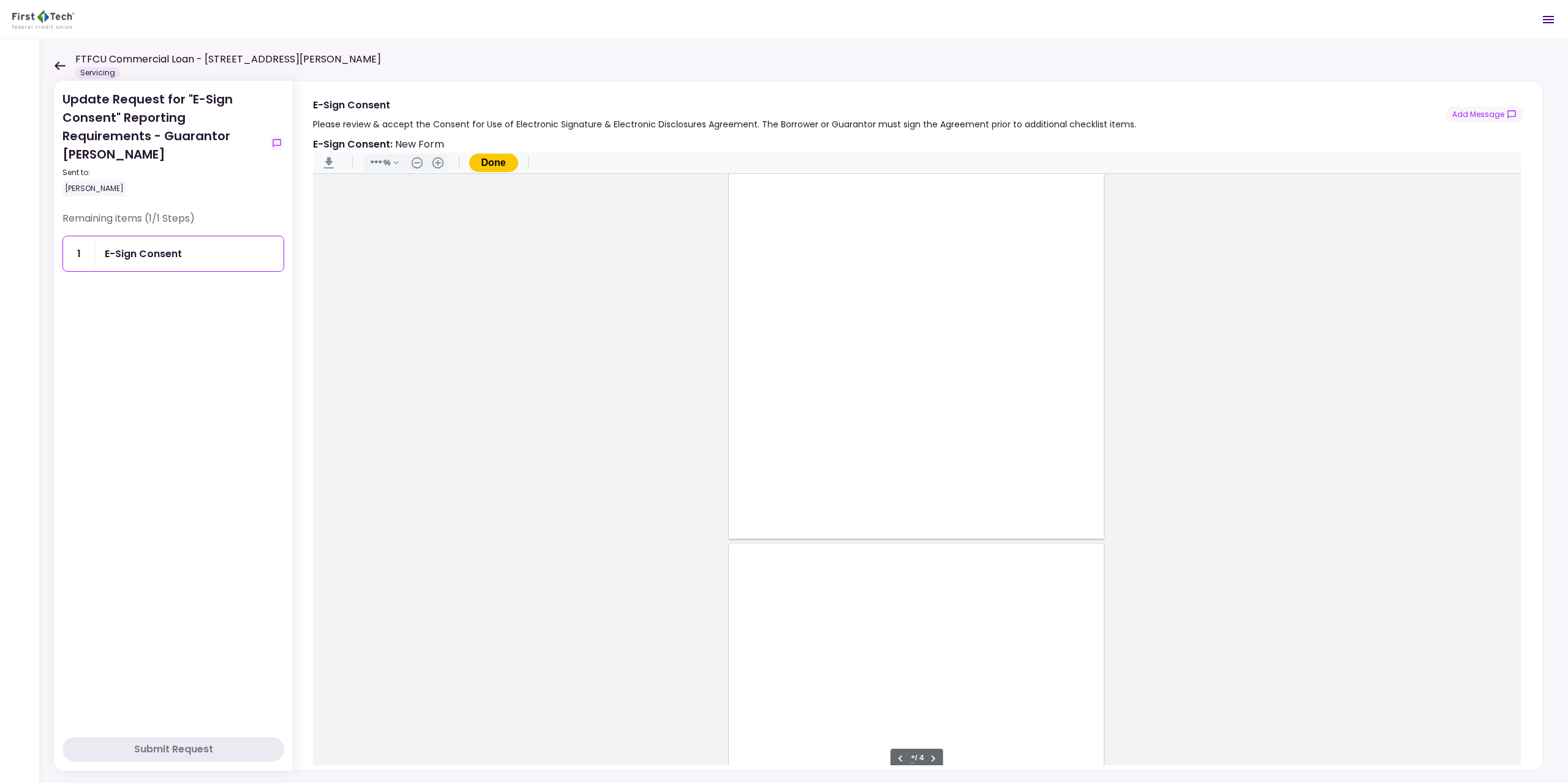
type input "*"
click at [751, 546] on div "Document Content" at bounding box center [756, 546] width 10 height 10
click at [756, 548] on icon "Document Content" at bounding box center [756, 546] width 10 height 10
click at [751, 544] on div "Document Content" at bounding box center [756, 546] width 10 height 10
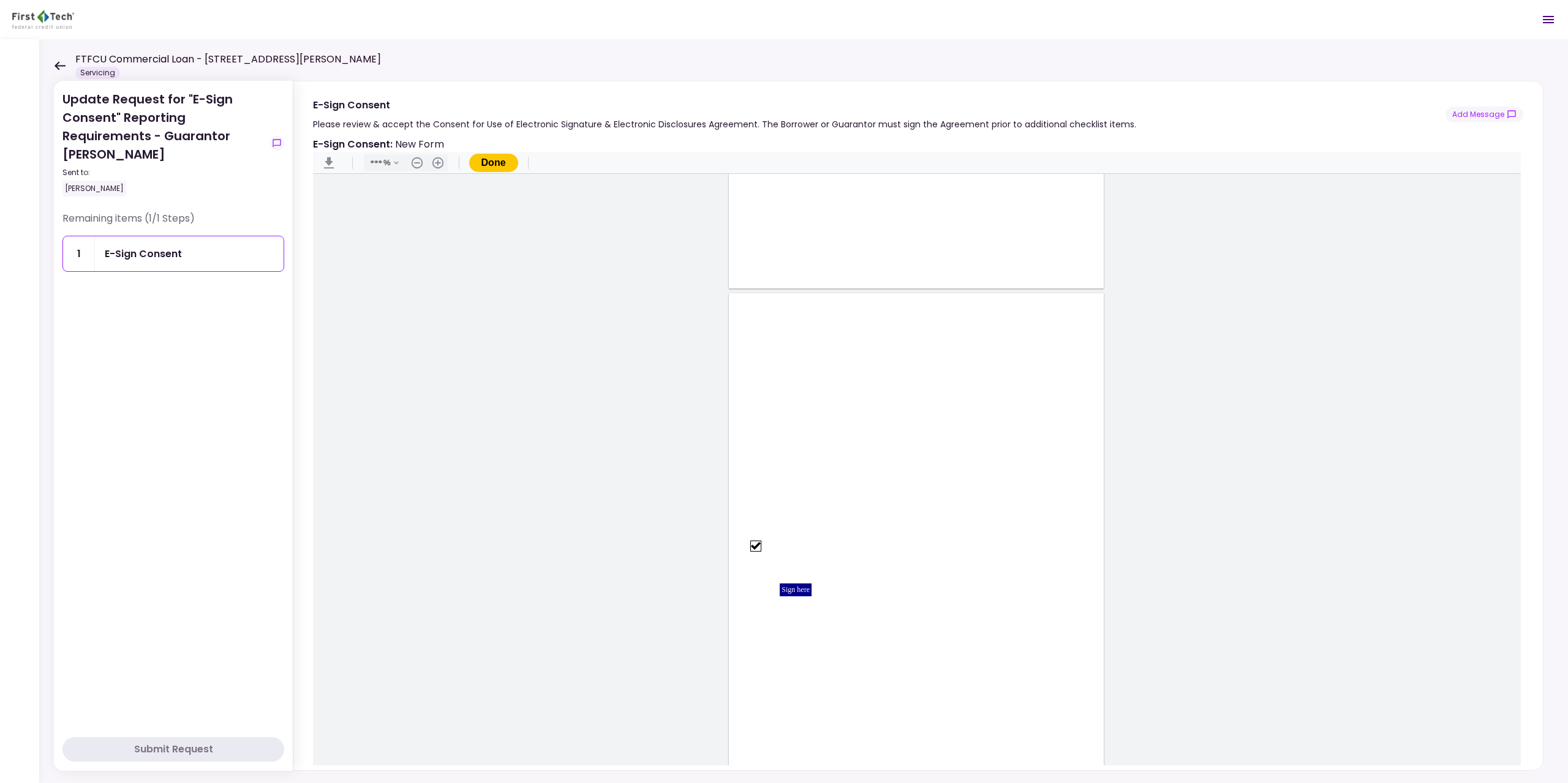
drag, startPoint x: 767, startPoint y: 578, endPoint x: 774, endPoint y: 582, distance: 8.1
click at [769, 579] on div "Sign here" at bounding box center [916, 535] width 375 height 485
drag, startPoint x: 789, startPoint y: 588, endPoint x: 799, endPoint y: 591, distance: 10.4
click at [789, 588] on div "Sign here" at bounding box center [795, 590] width 32 height 13
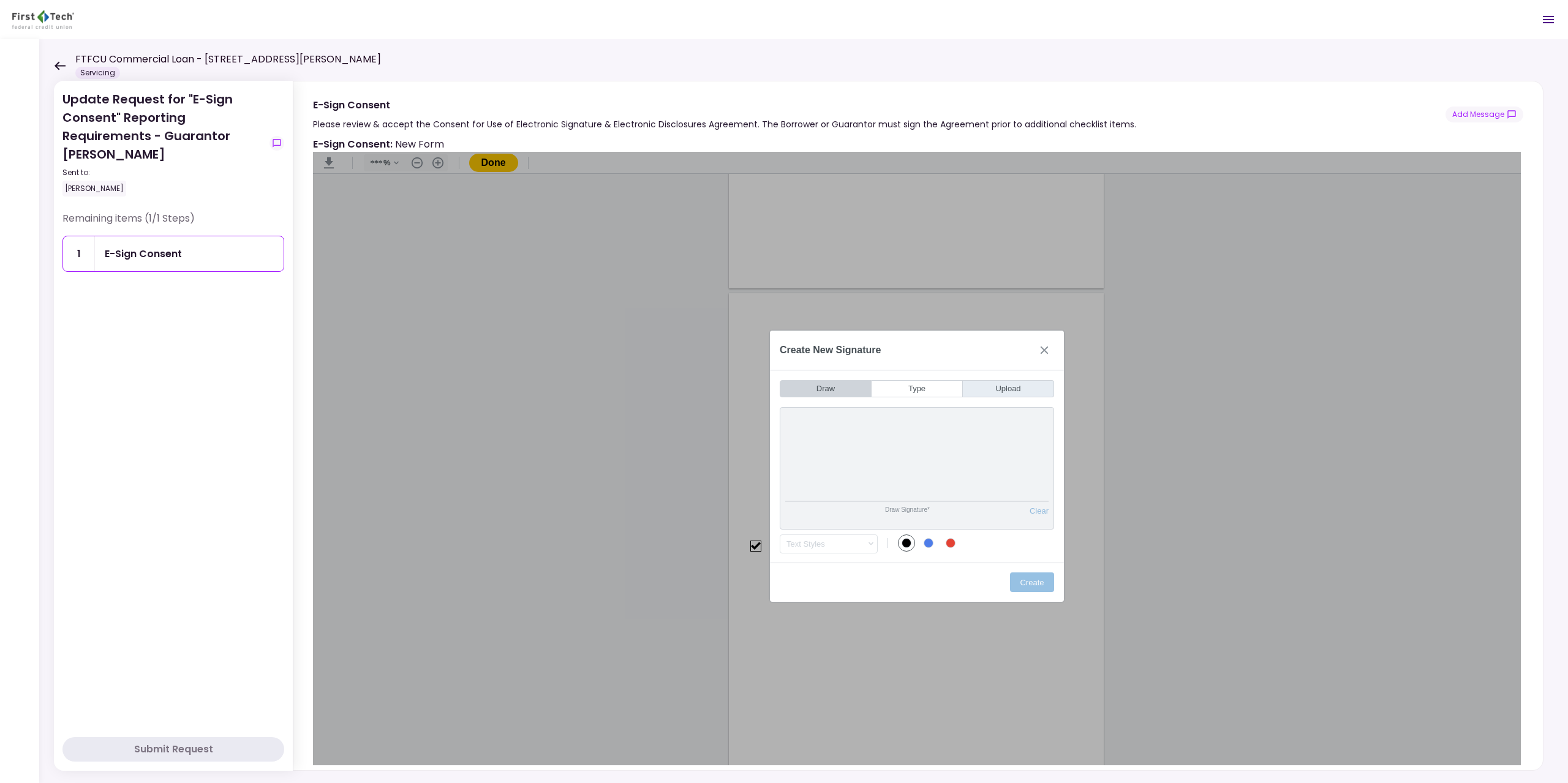
click at [998, 387] on button "Upload" at bounding box center [1008, 388] width 92 height 17
click at [985, 388] on button "Upload" at bounding box center [1008, 387] width 92 height 17
click at [994, 394] on button "Upload" at bounding box center [1008, 387] width 92 height 17
click at [927, 488] on div "Drag & Drop your image here Or Choose a signature" at bounding box center [917, 479] width 263 height 138
click at [908, 392] on button "Type" at bounding box center [918, 387] width 92 height 17
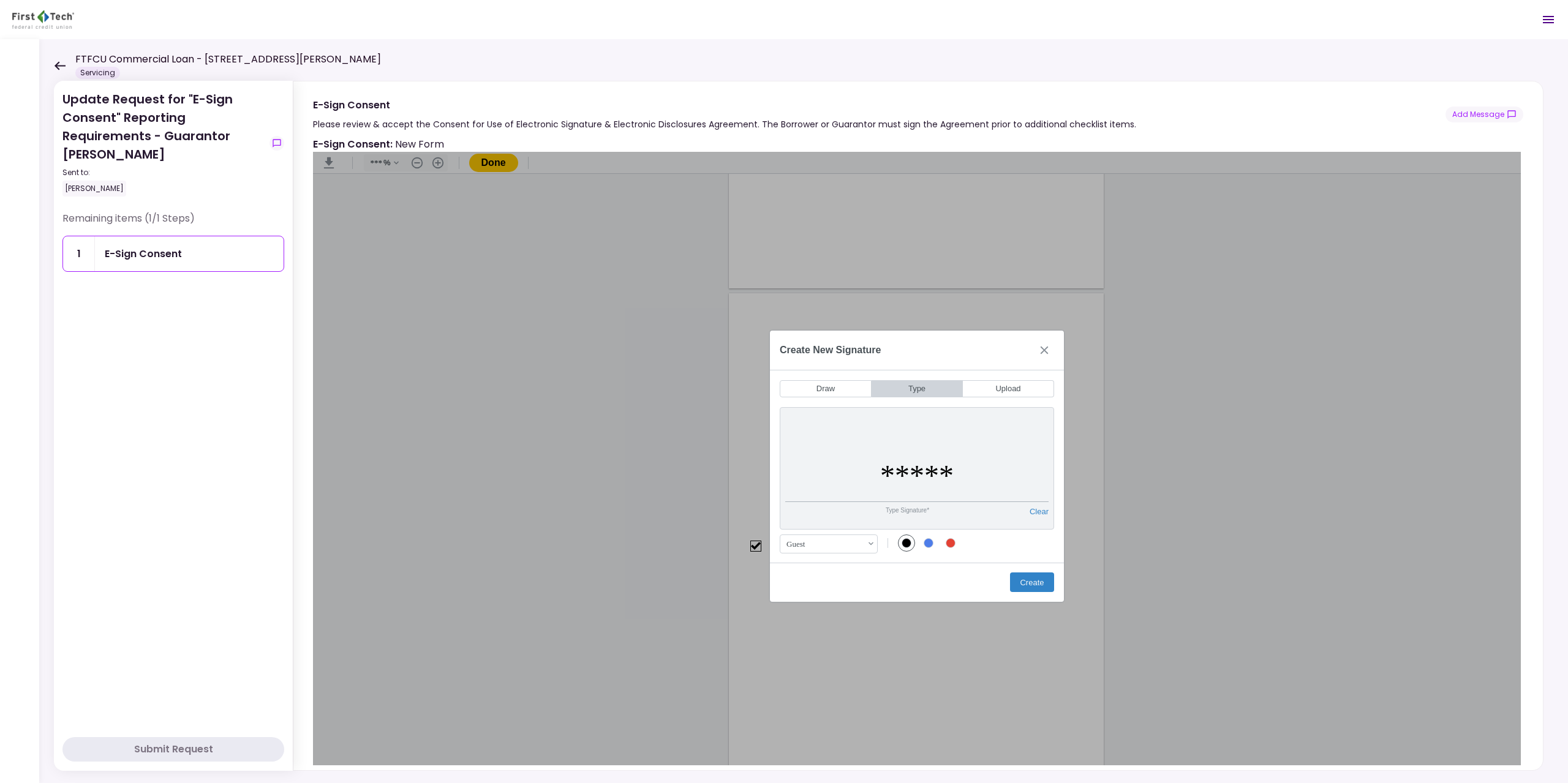
drag, startPoint x: 966, startPoint y: 475, endPoint x: 882, endPoint y: 471, distance: 84.1
click at [882, 471] on input "*****" at bounding box center [917, 476] width 263 height 52
type input "********"
click at [1034, 588] on button "Create" at bounding box center [1032, 582] width 44 height 20
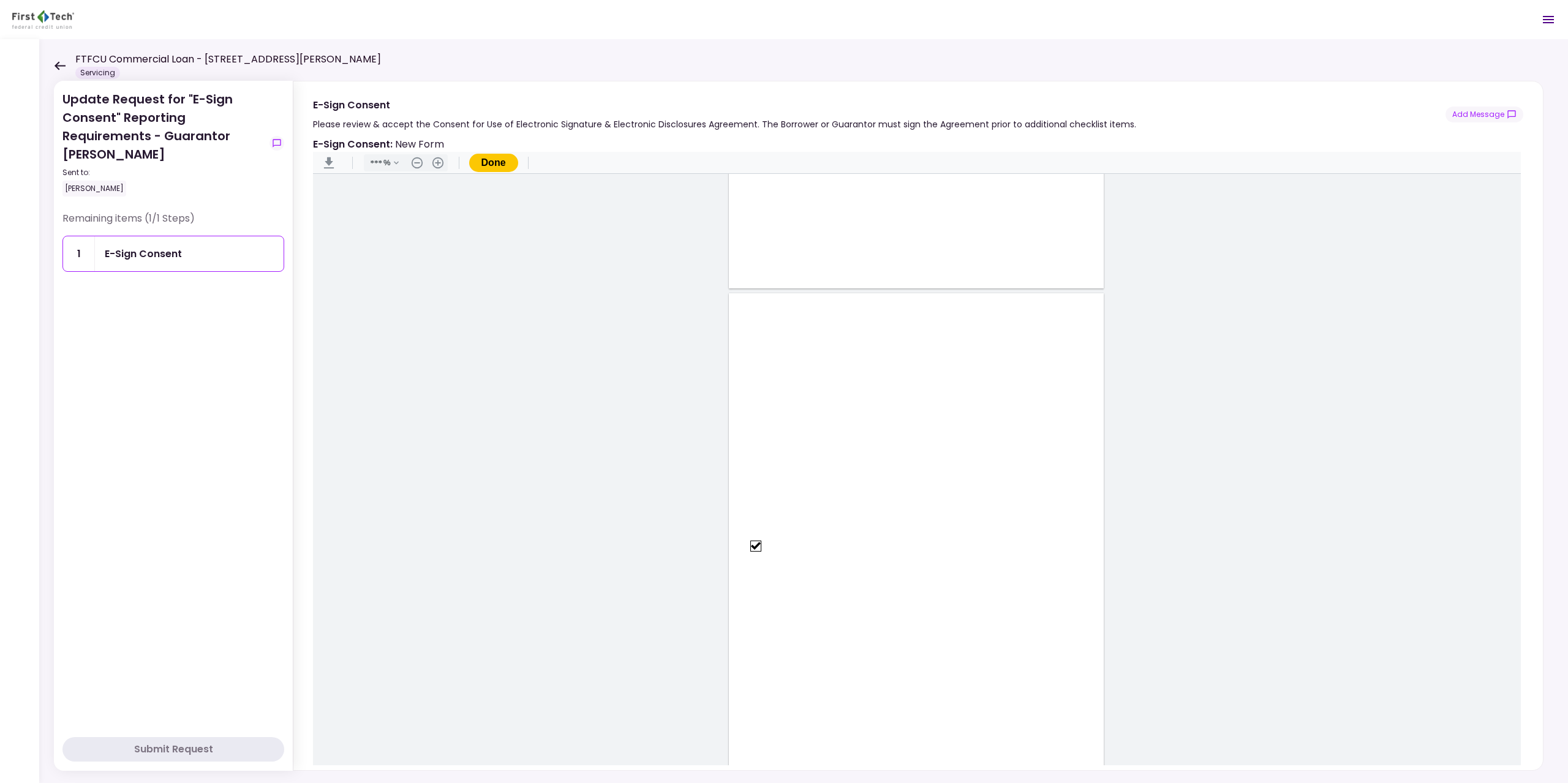
type input "*"
click at [504, 169] on button "Done" at bounding box center [494, 163] width 49 height 18
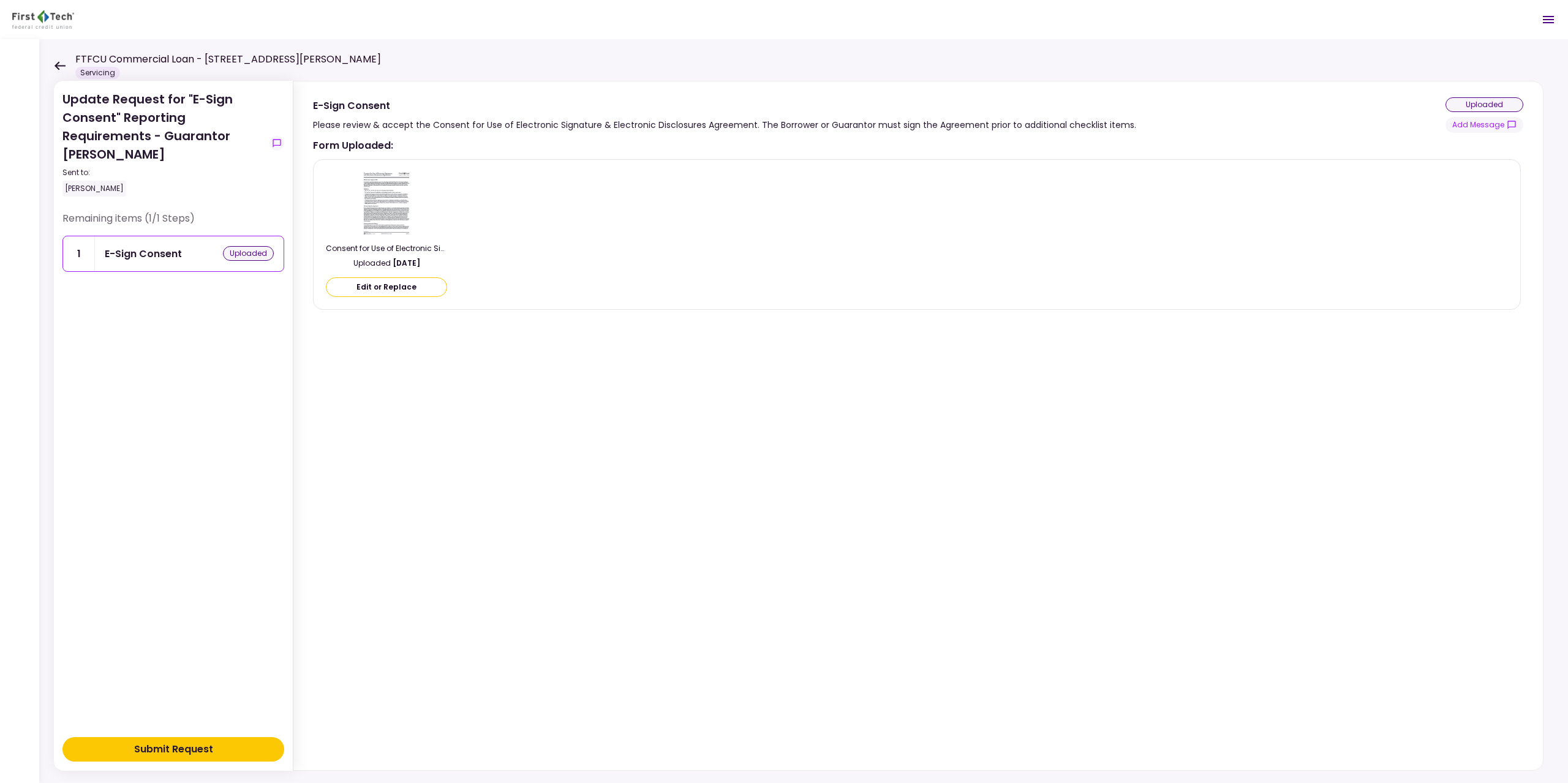
click at [186, 751] on div "Submit Request" at bounding box center [174, 749] width 79 height 14
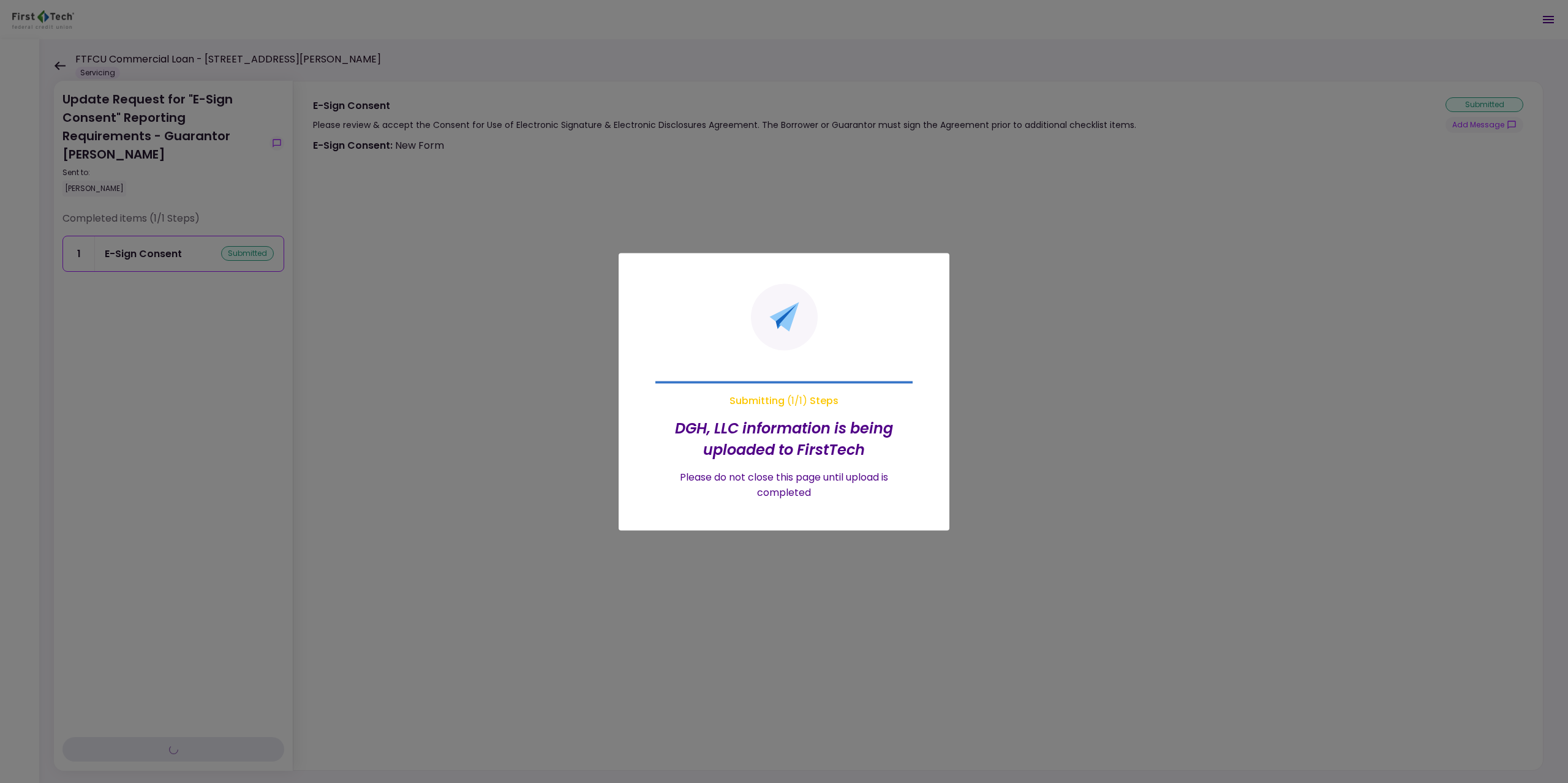
type input "***"
